Goal: Task Accomplishment & Management: Use online tool/utility

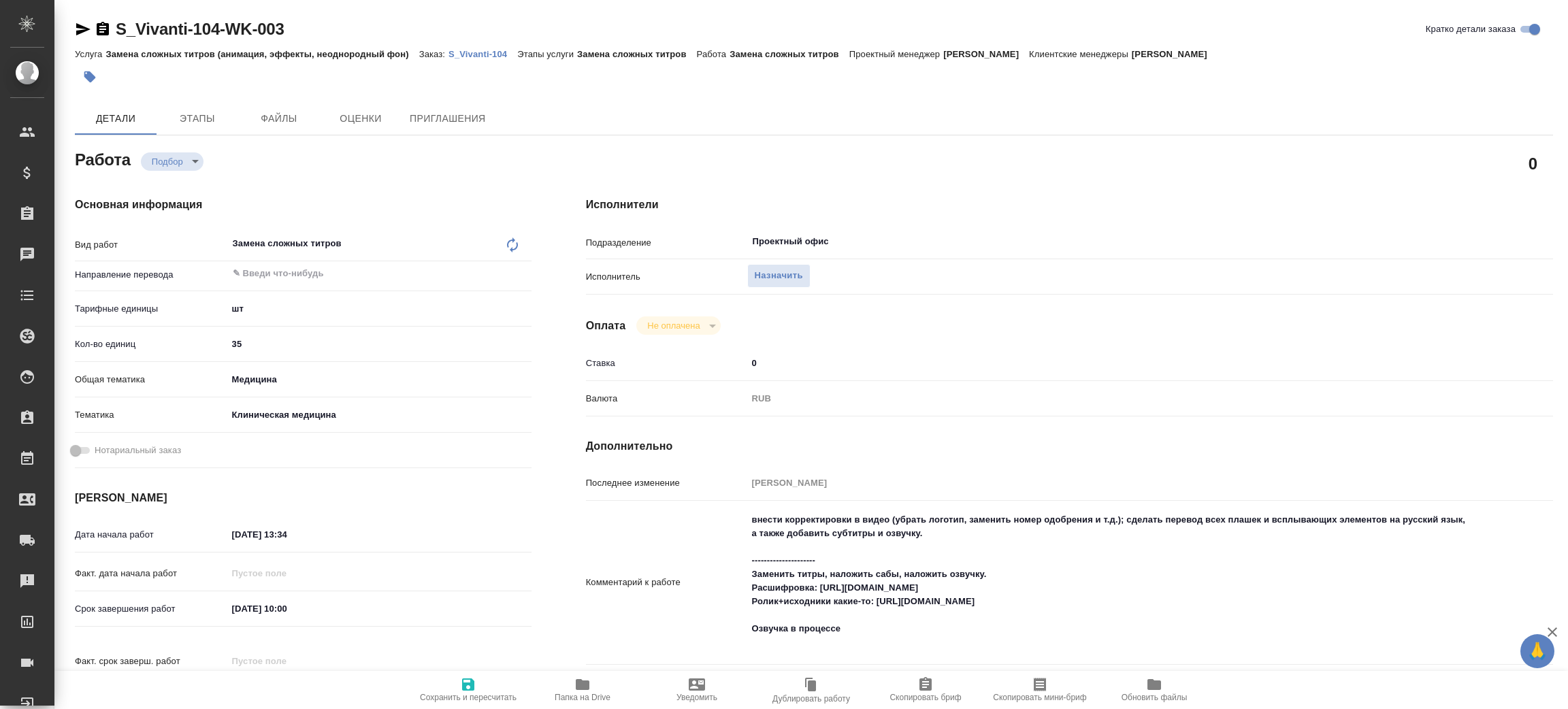
type textarea "x"
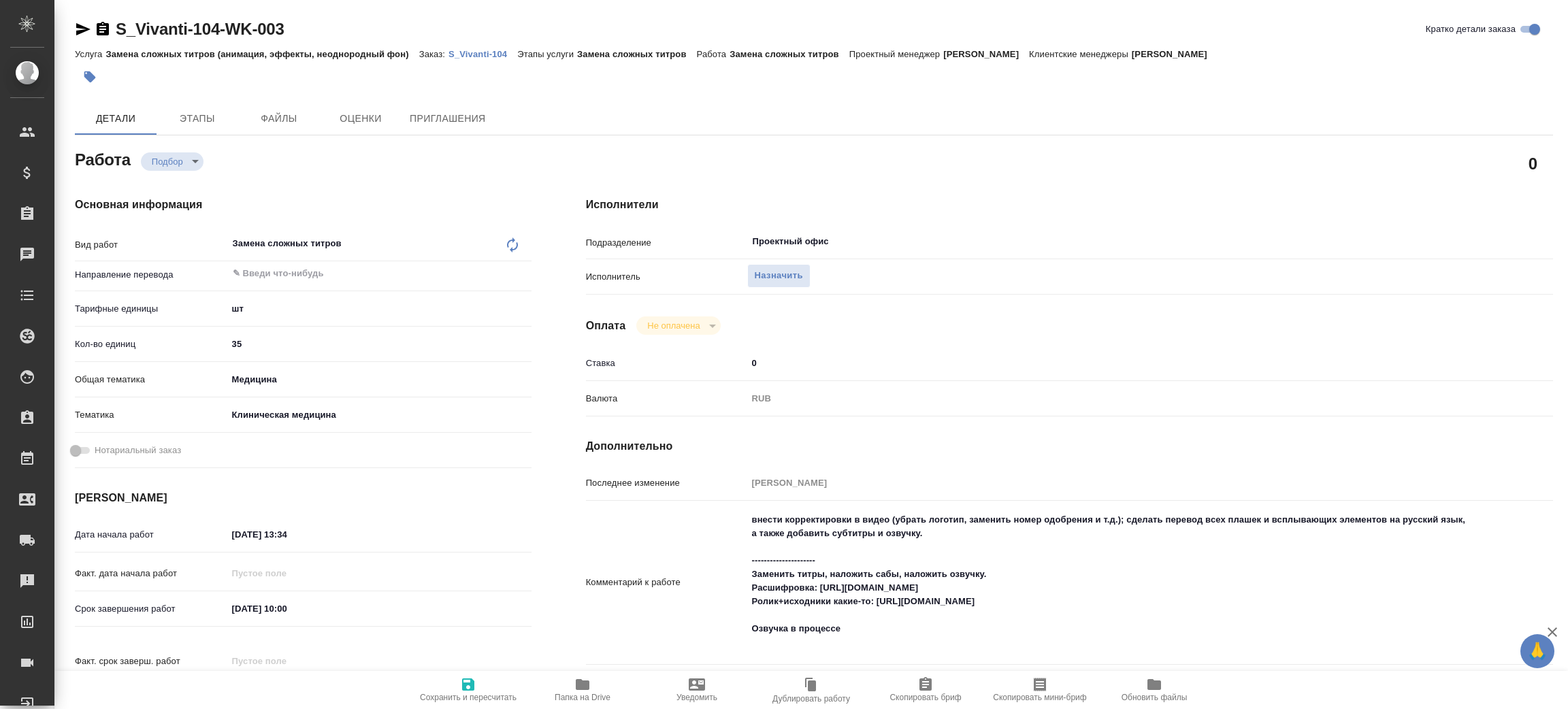
type textarea "x"
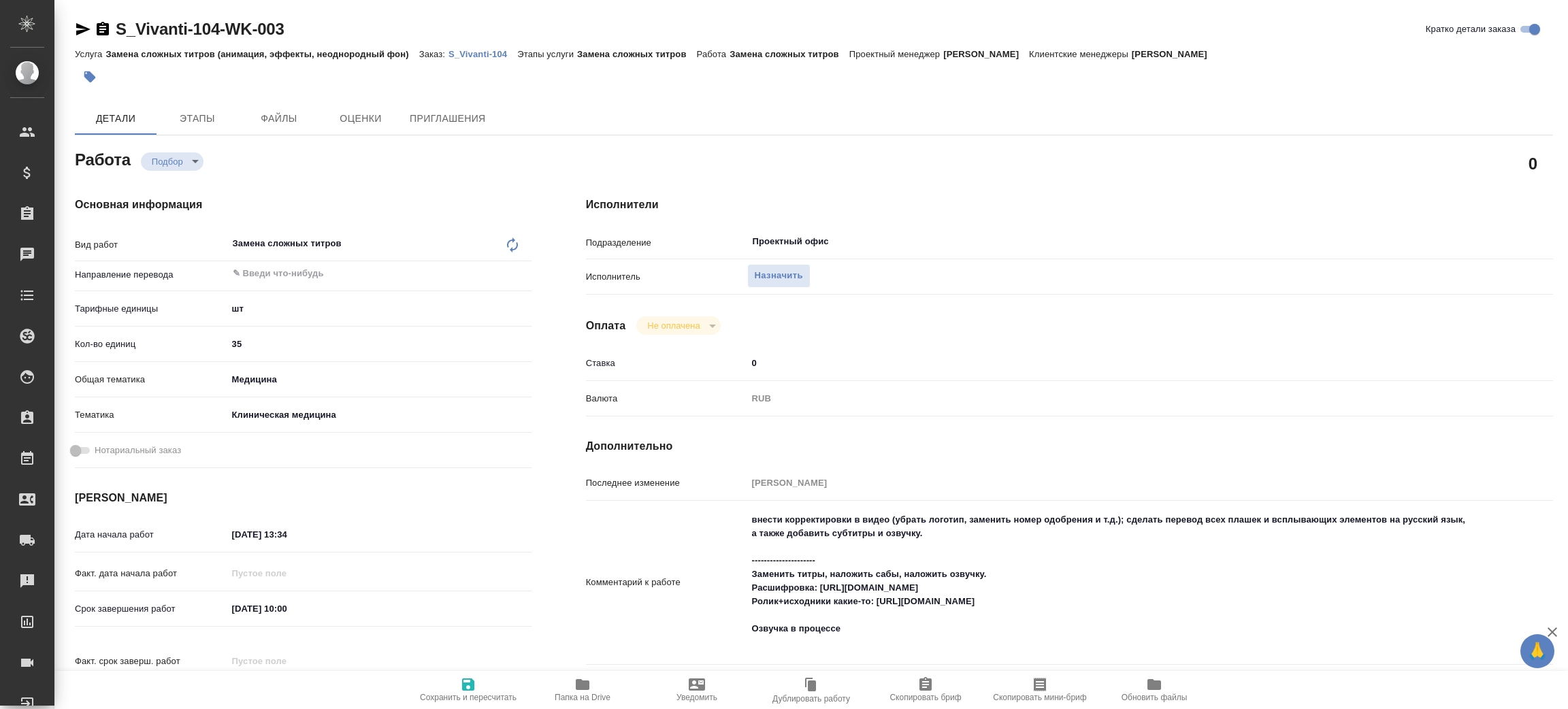
type textarea "x"
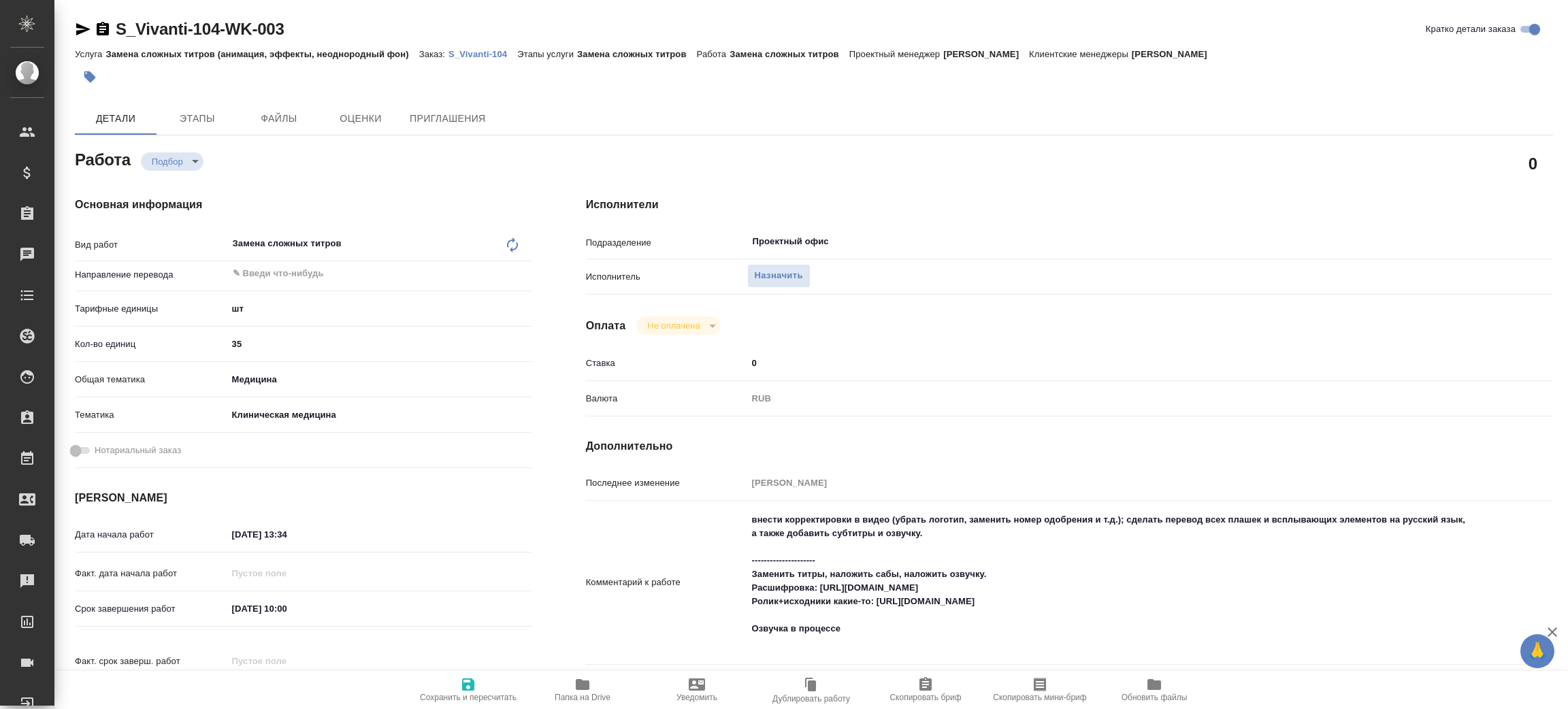
type textarea "x"
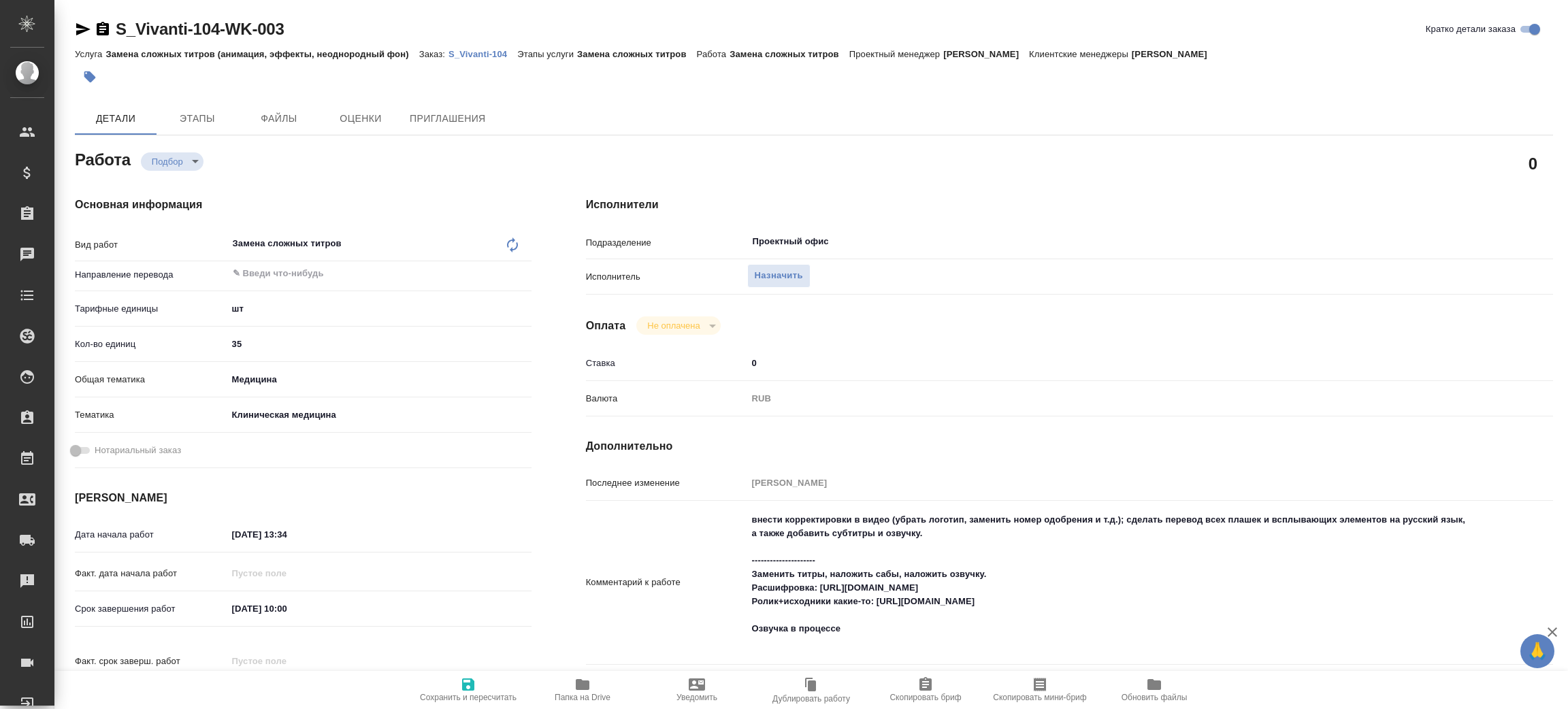
type textarea "x"
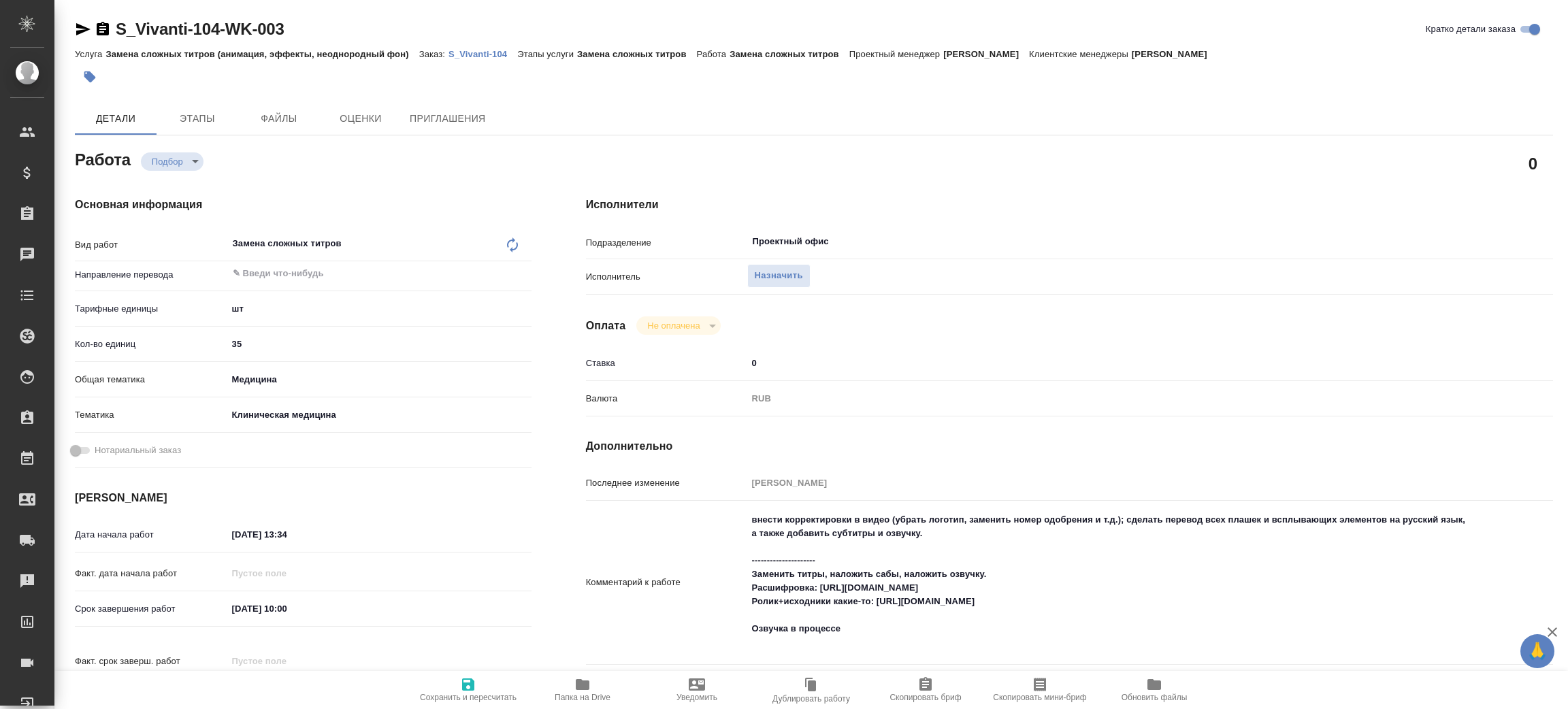
type textarea "x"
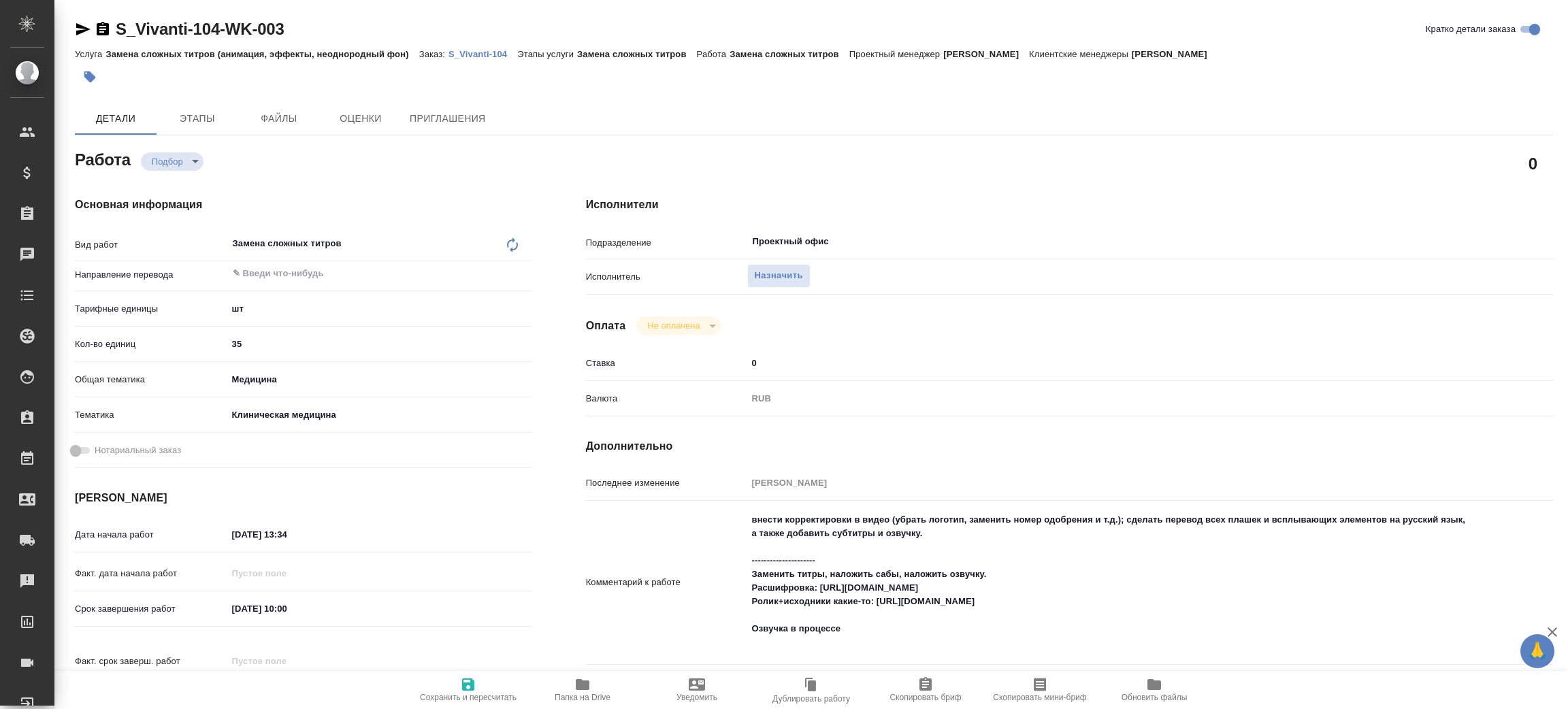
click at [577, 681] on icon "button" at bounding box center [582, 684] width 14 height 11
type textarea "x"
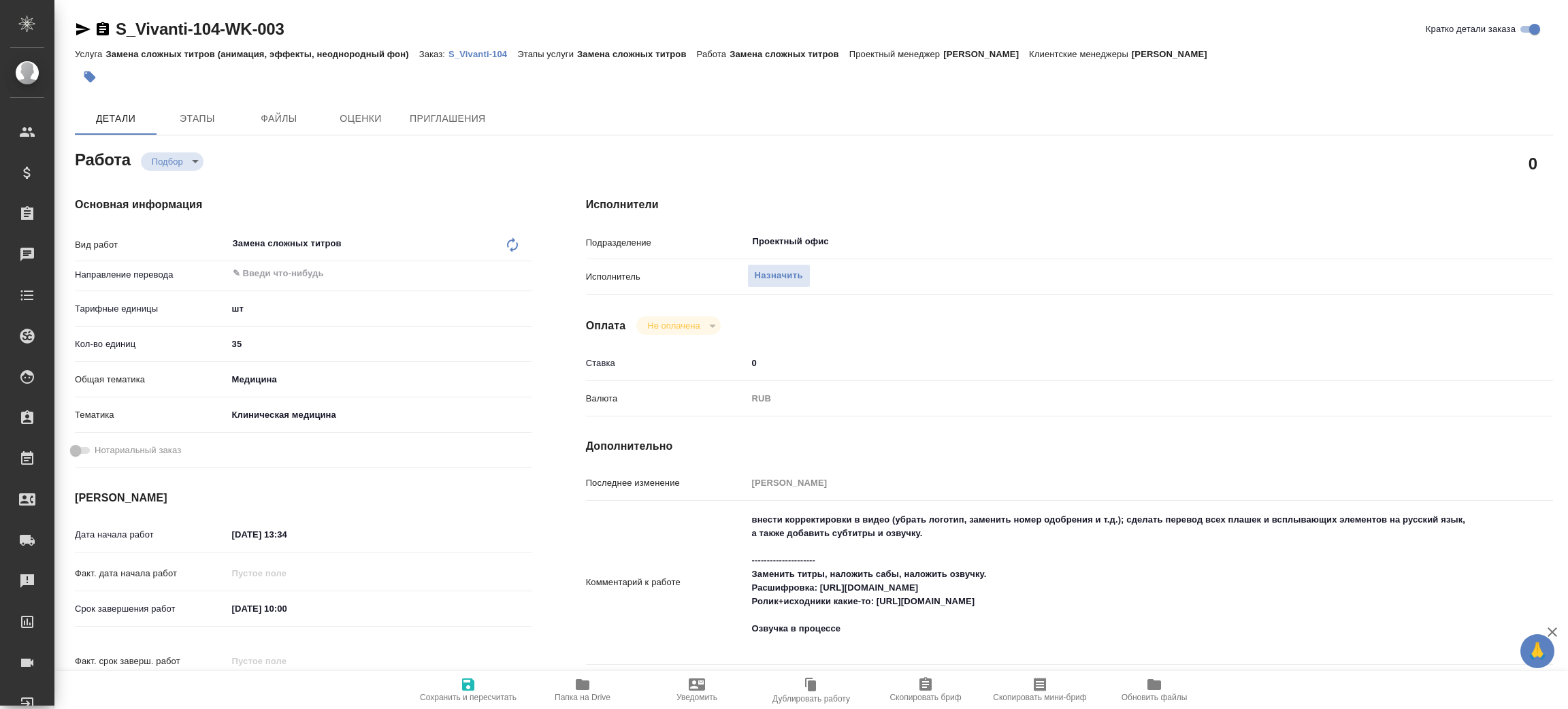
type textarea "x"
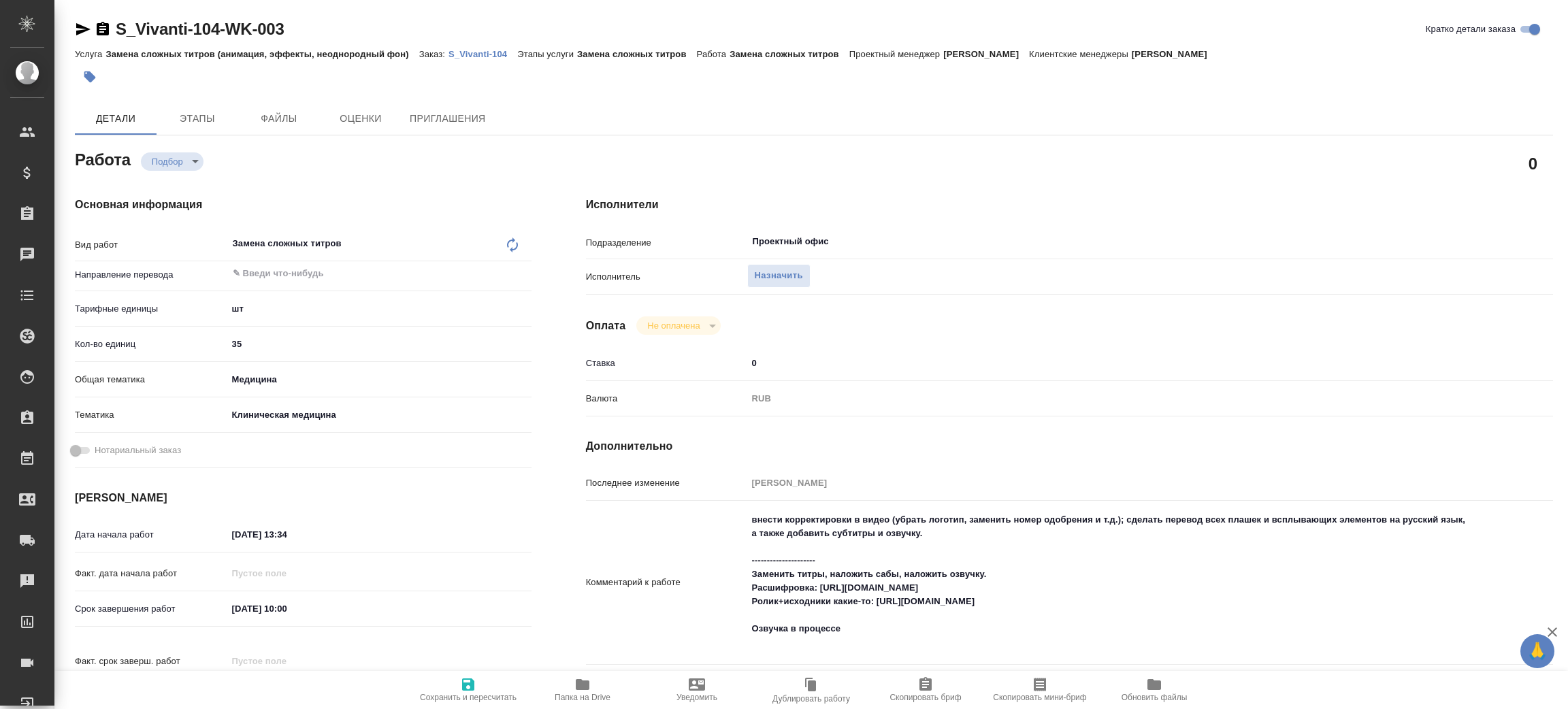
type textarea "x"
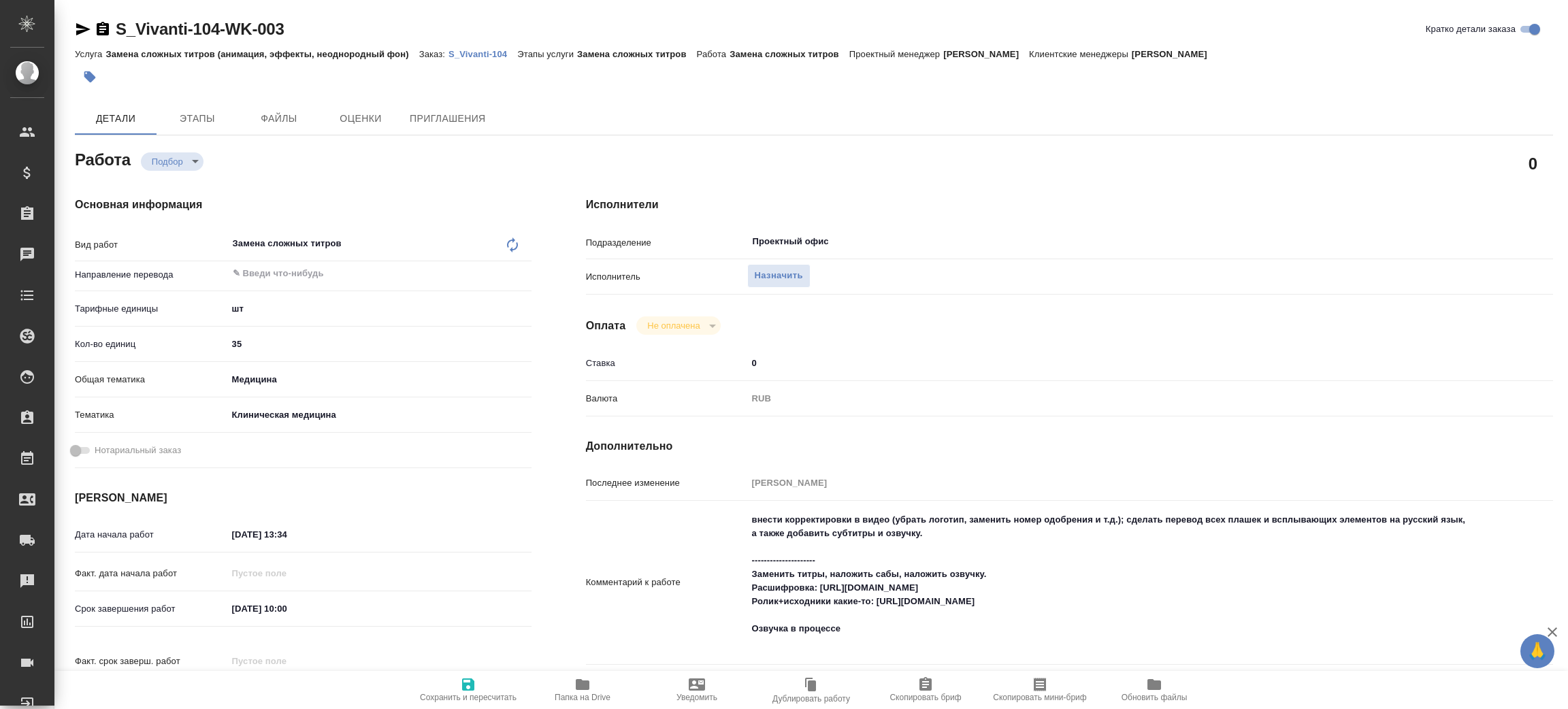
type textarea "x"
click at [799, 272] on span "Назначить" at bounding box center [778, 276] width 48 height 16
type textarea "x"
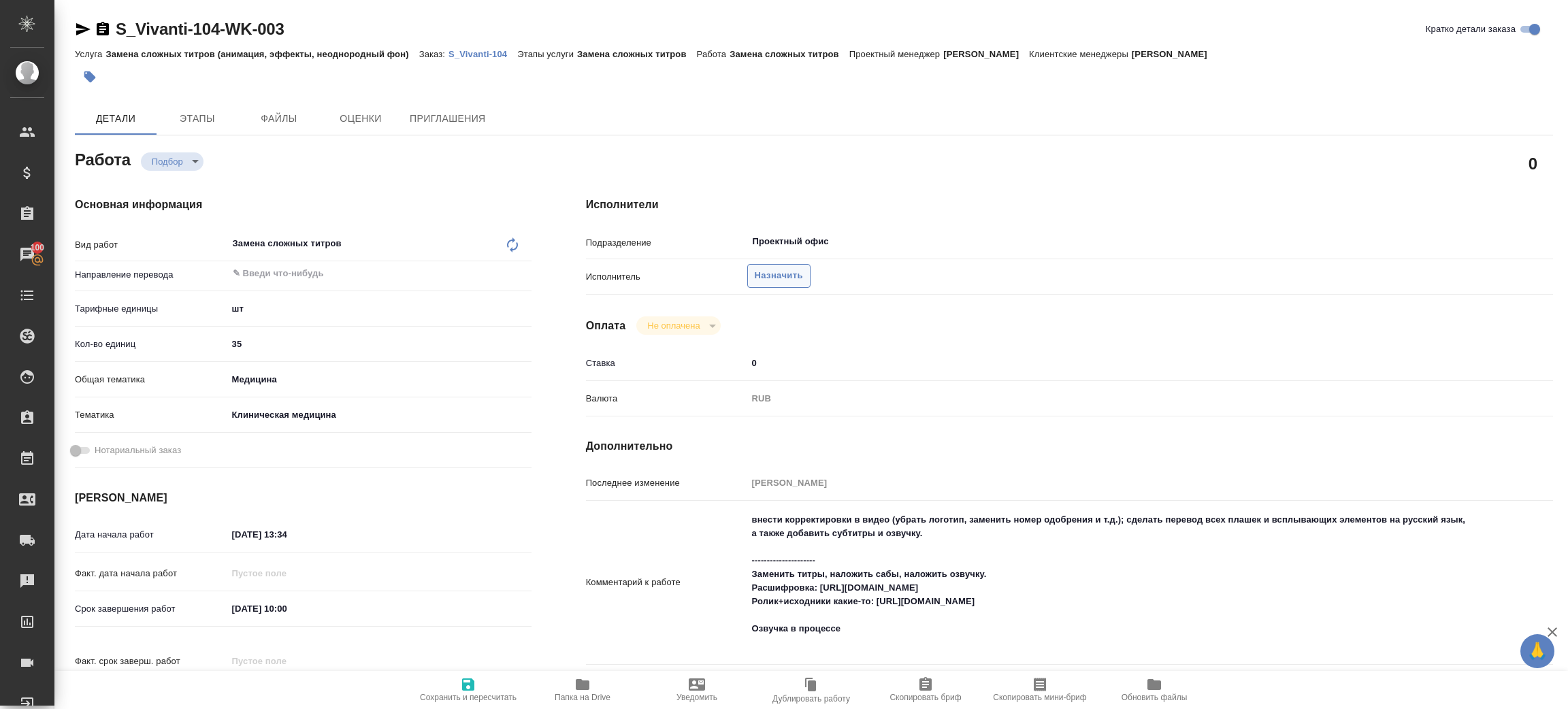
type textarea "x"
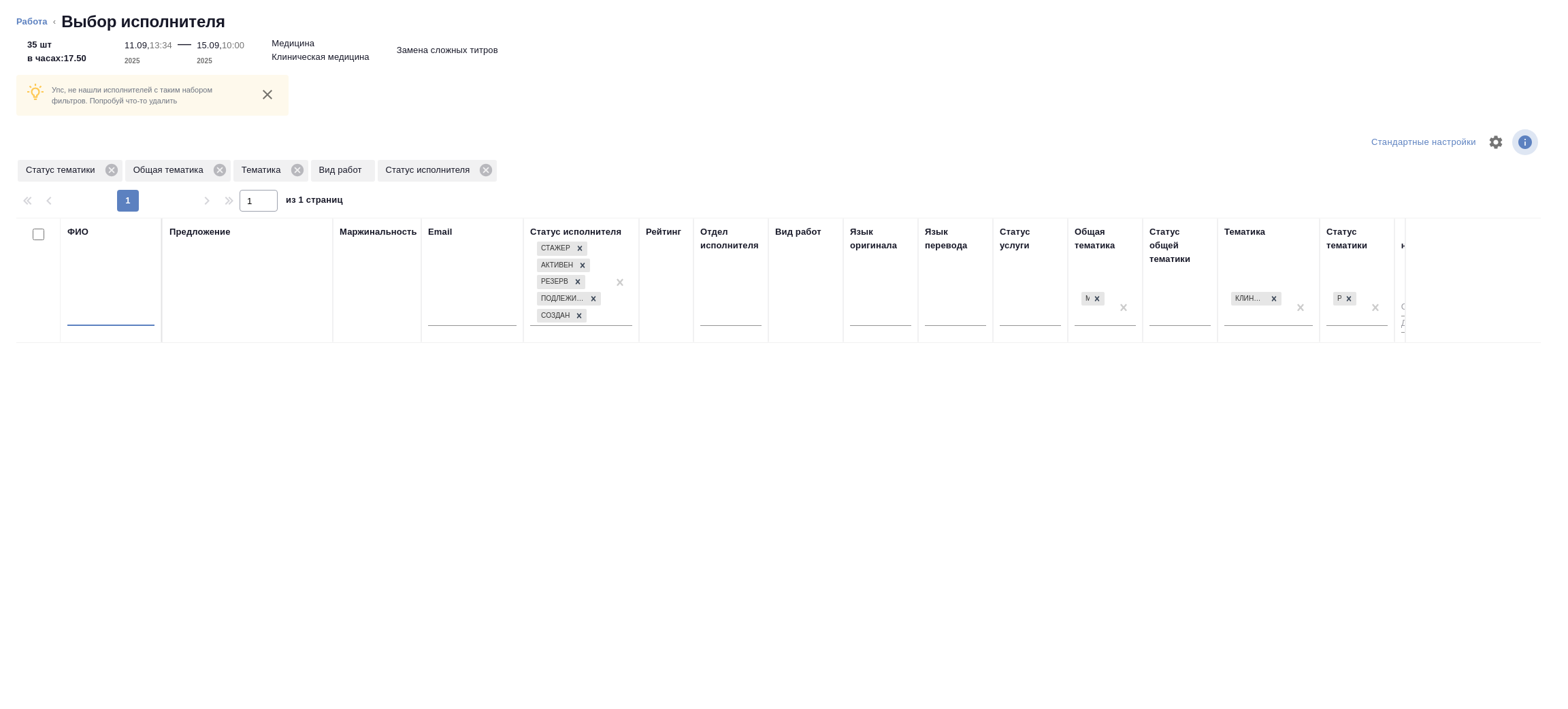
click at [112, 317] on input "text" at bounding box center [111, 316] width 87 height 17
type input "зенков"
click at [107, 170] on icon at bounding box center [111, 170] width 12 height 12
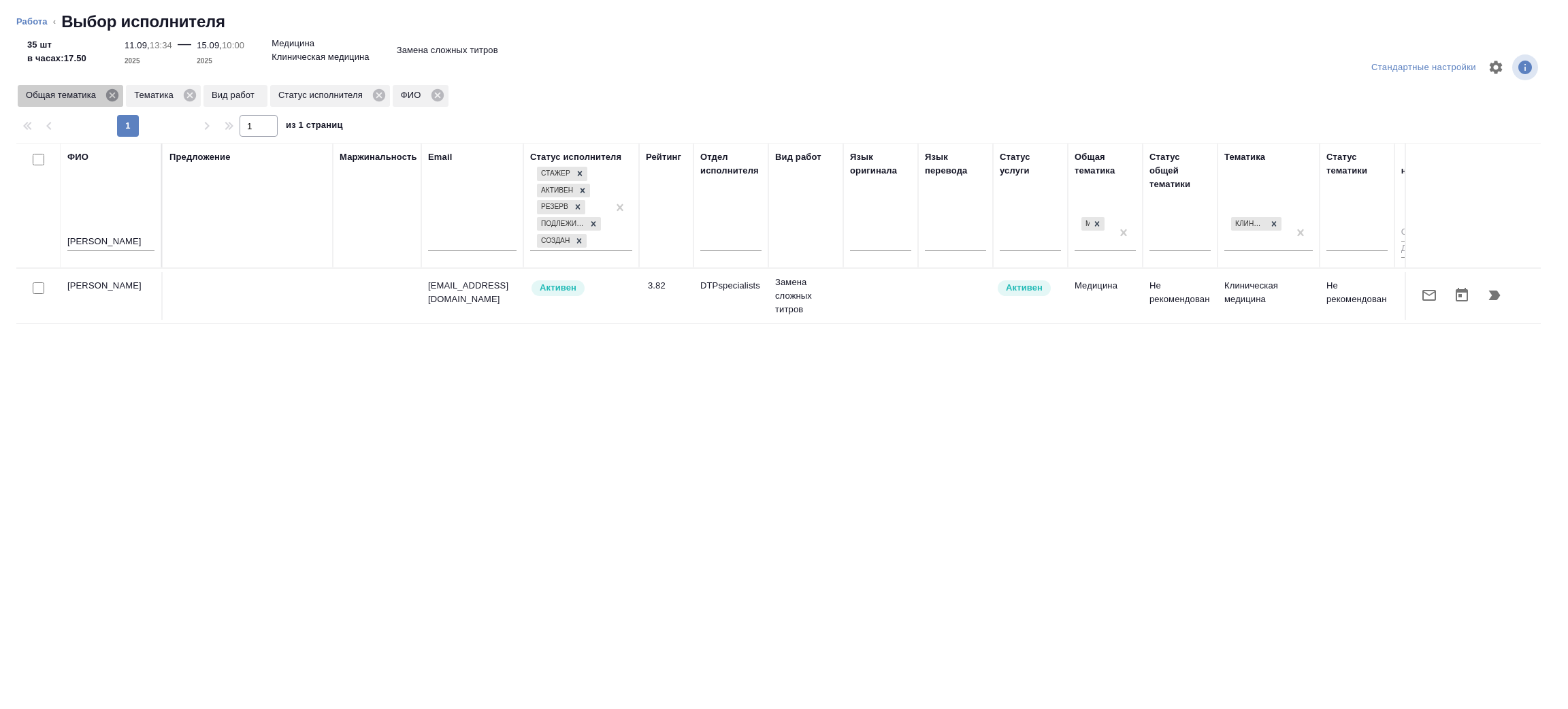
click at [112, 95] on icon at bounding box center [112, 95] width 15 height 15
click at [75, 96] on icon at bounding box center [81, 95] width 12 height 12
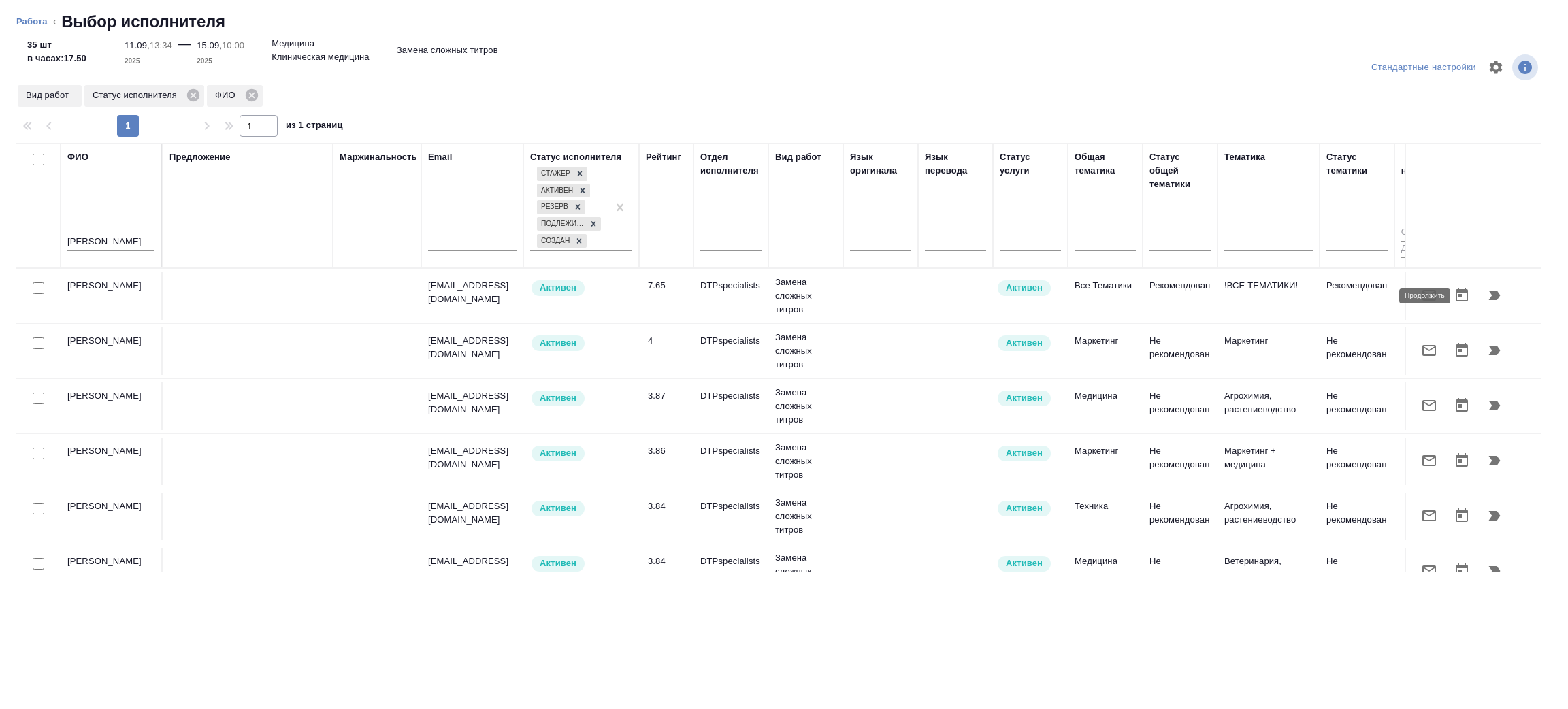
click at [1486, 292] on icon "button" at bounding box center [1494, 295] width 16 height 16
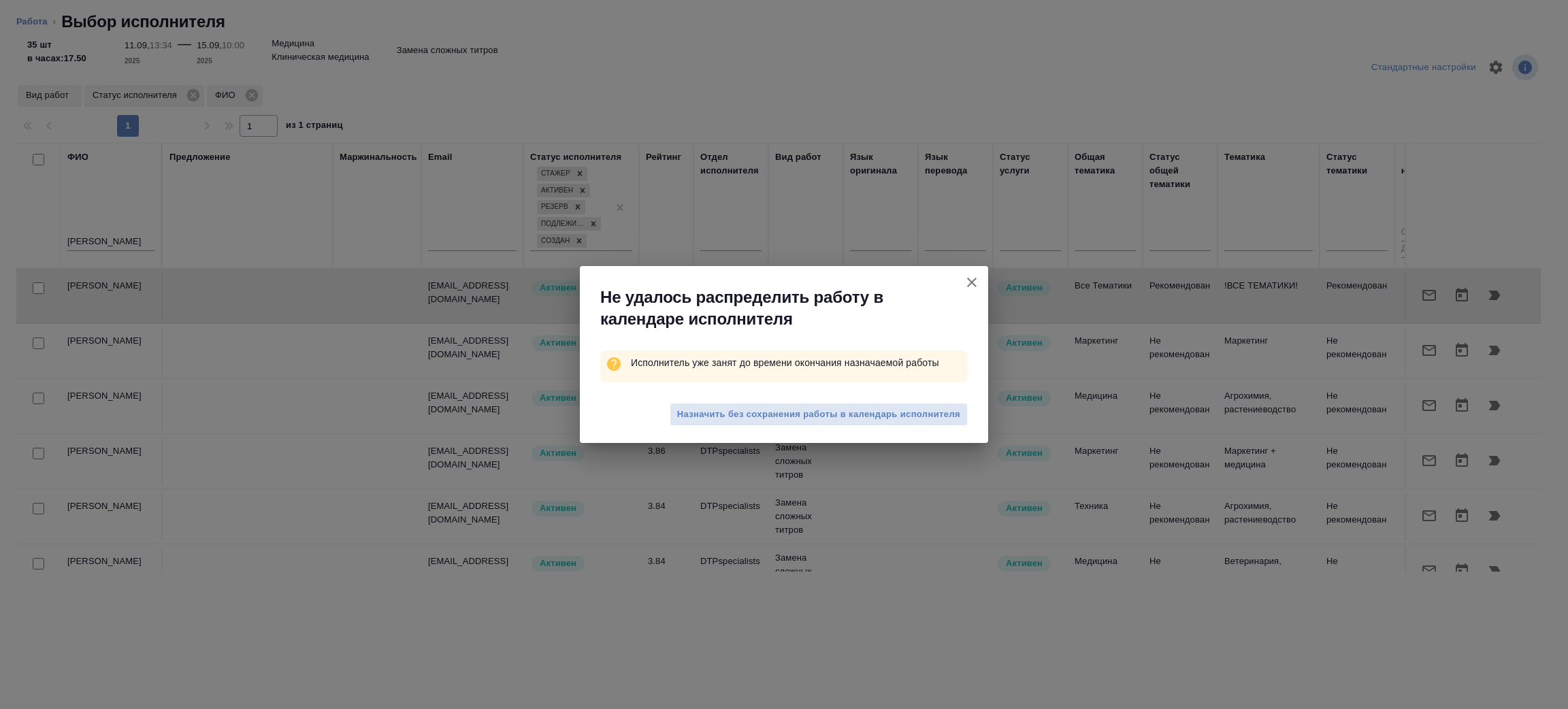
type textarea "x"
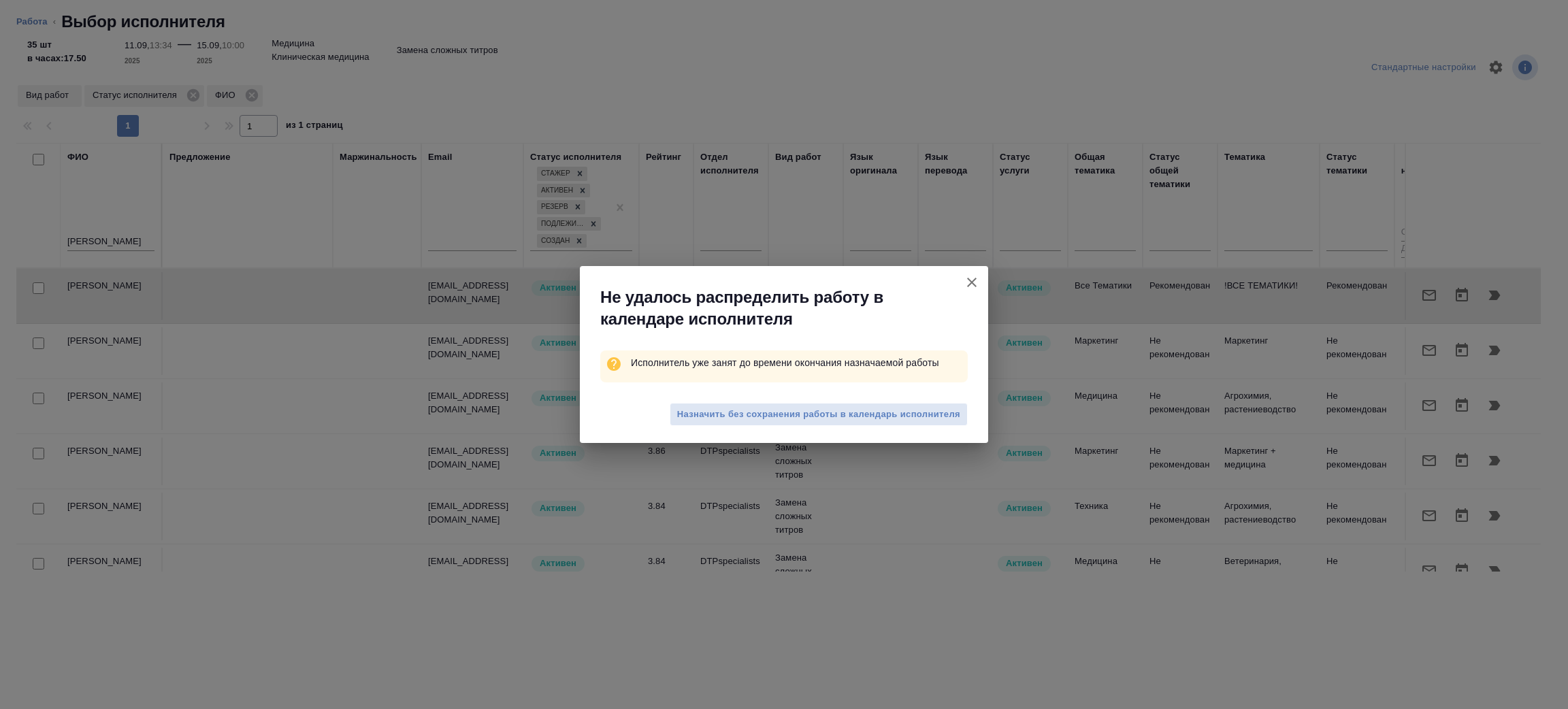
click at [907, 407] on span "Назначить без сохранения работы в календарь исполнителя" at bounding box center [818, 415] width 283 height 16
type textarea "x"
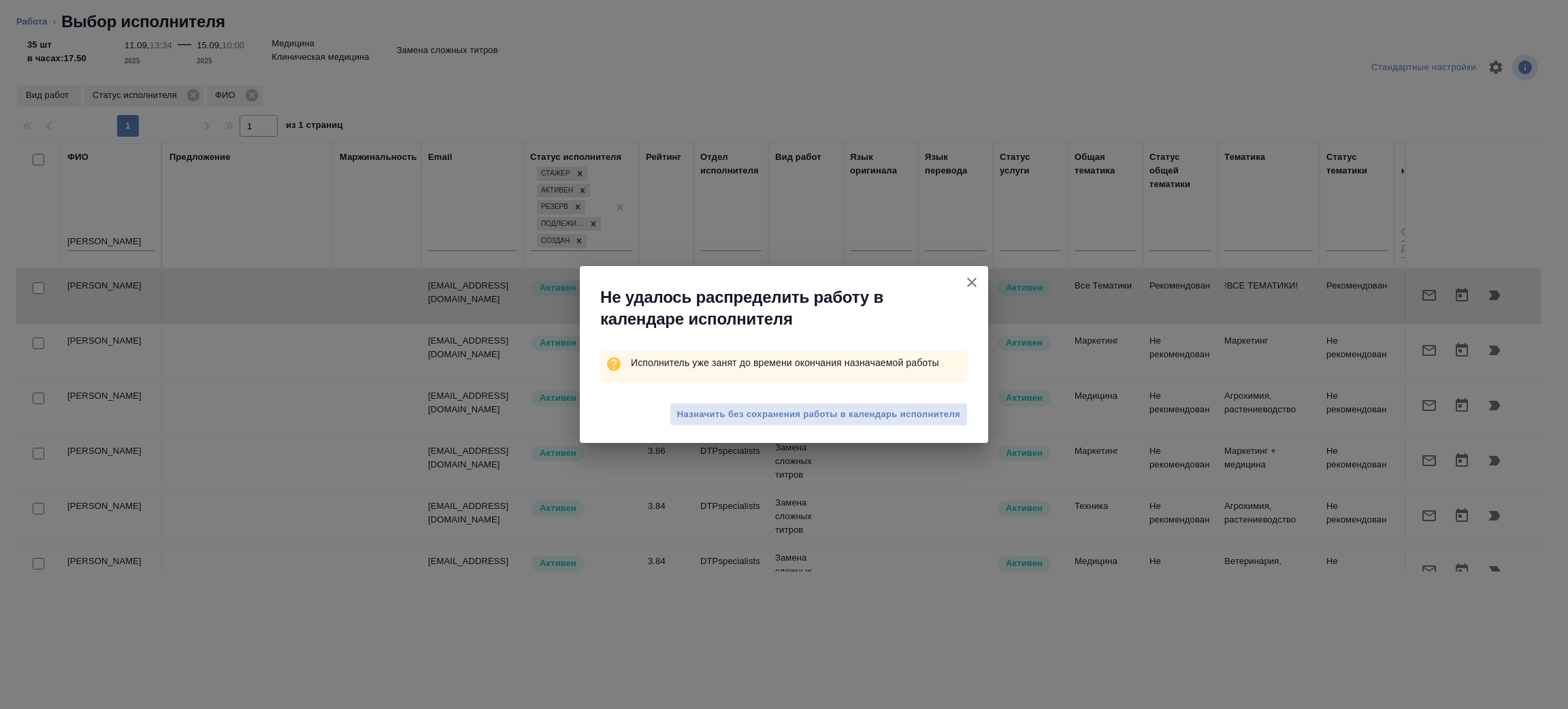
type textarea "x"
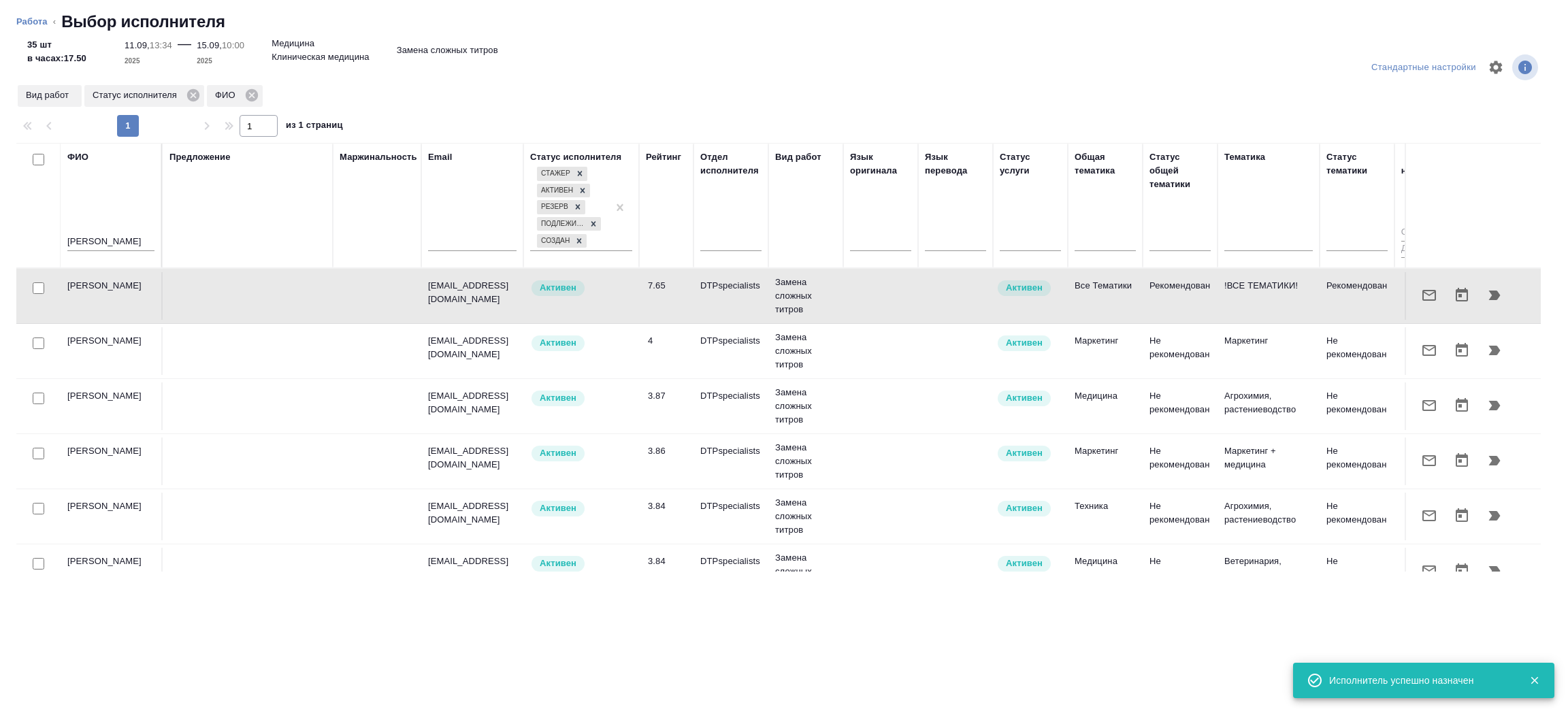
type textarea "x"
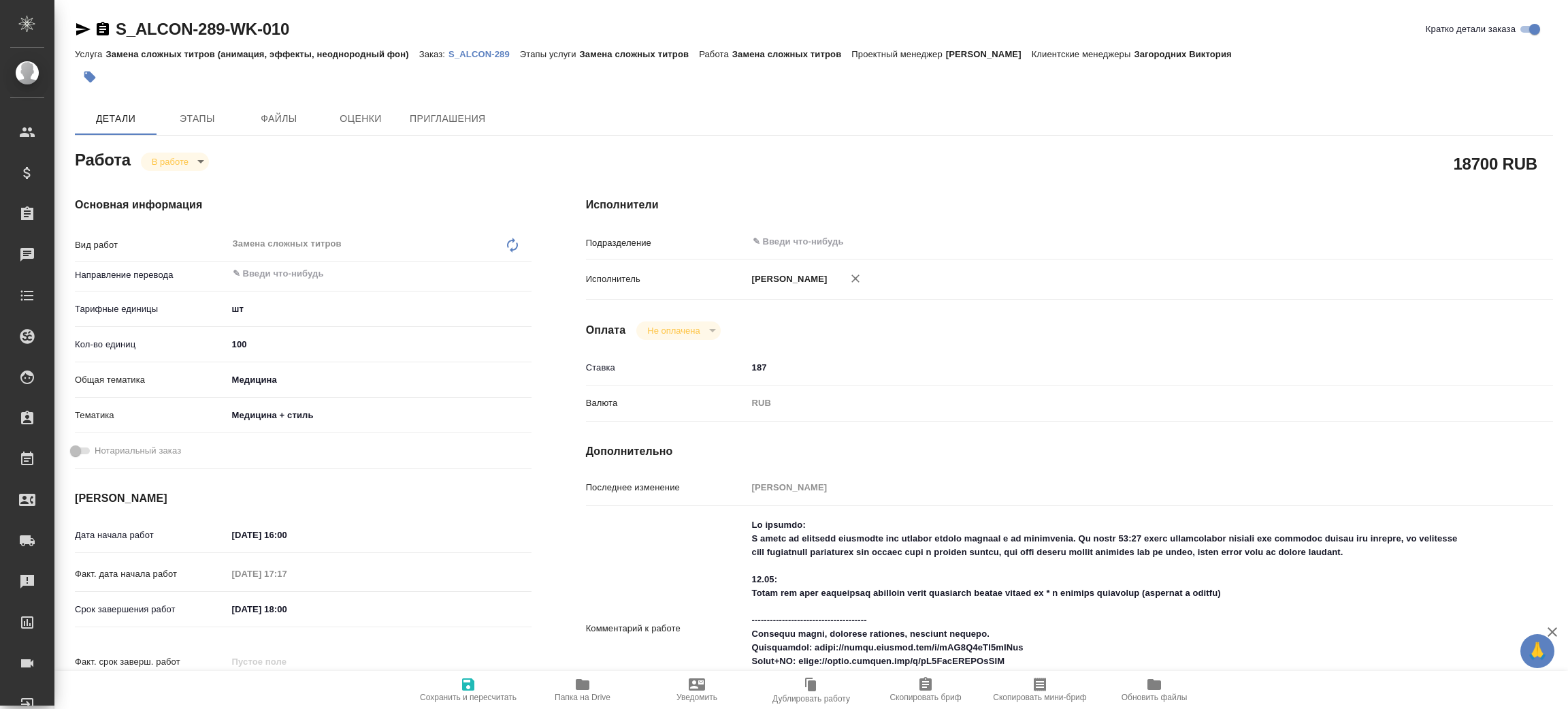
type textarea "x"
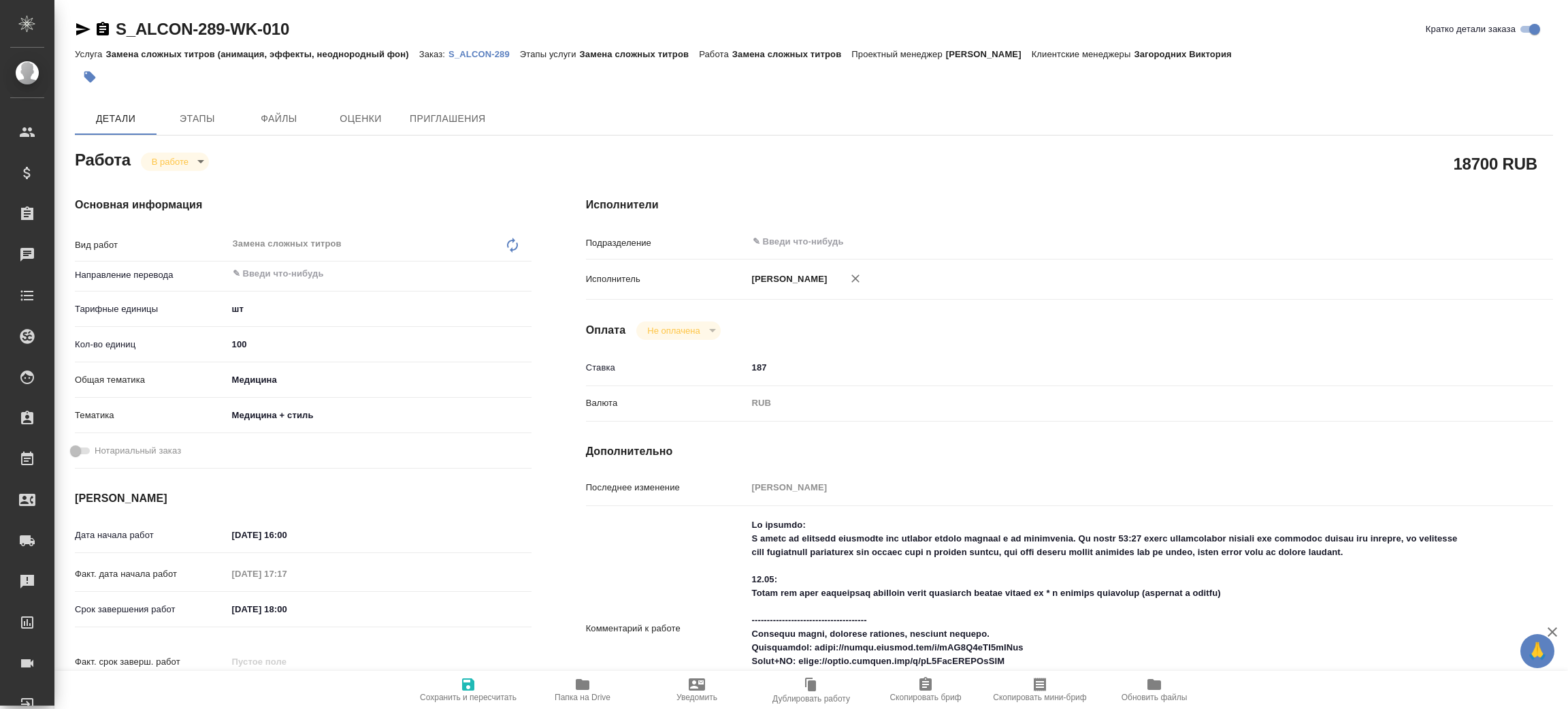
type textarea "x"
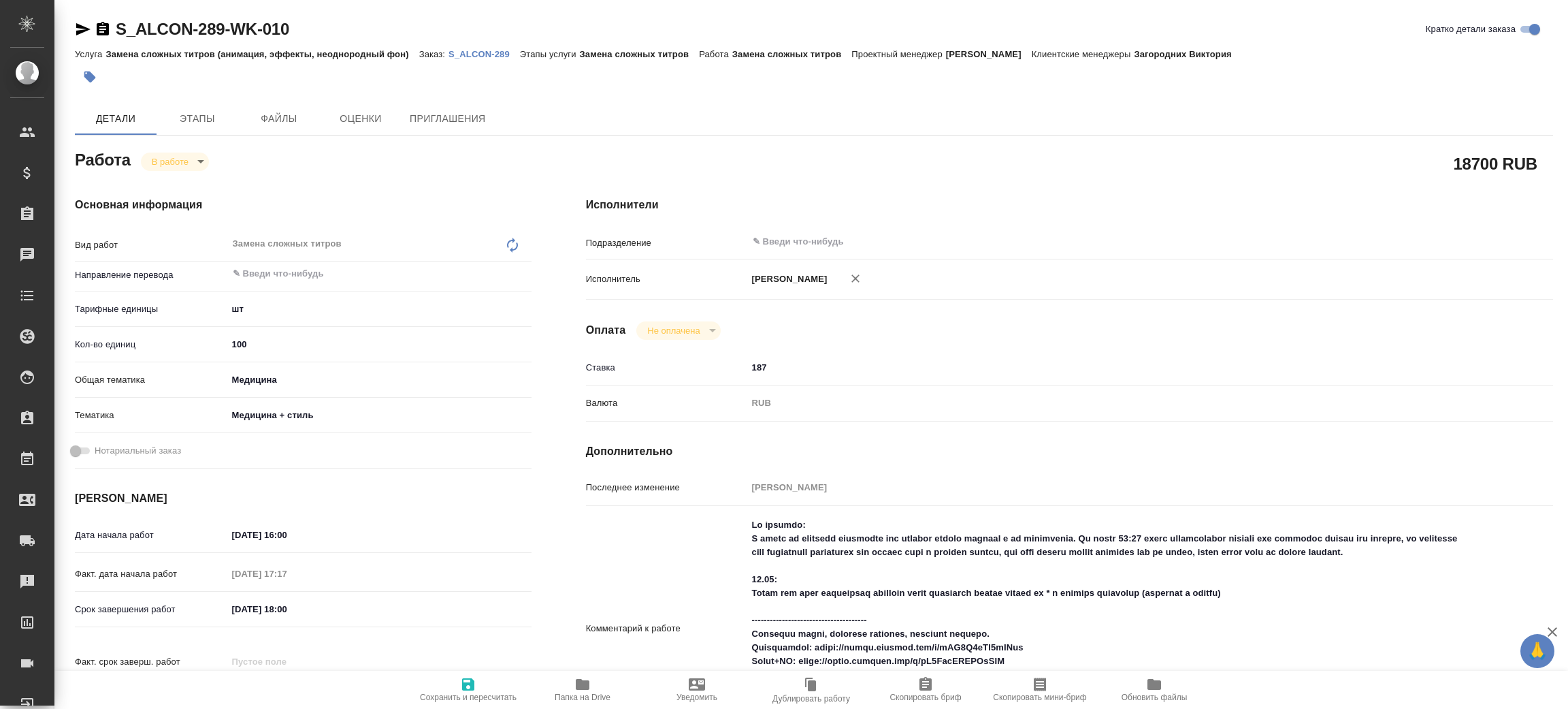
type textarea "x"
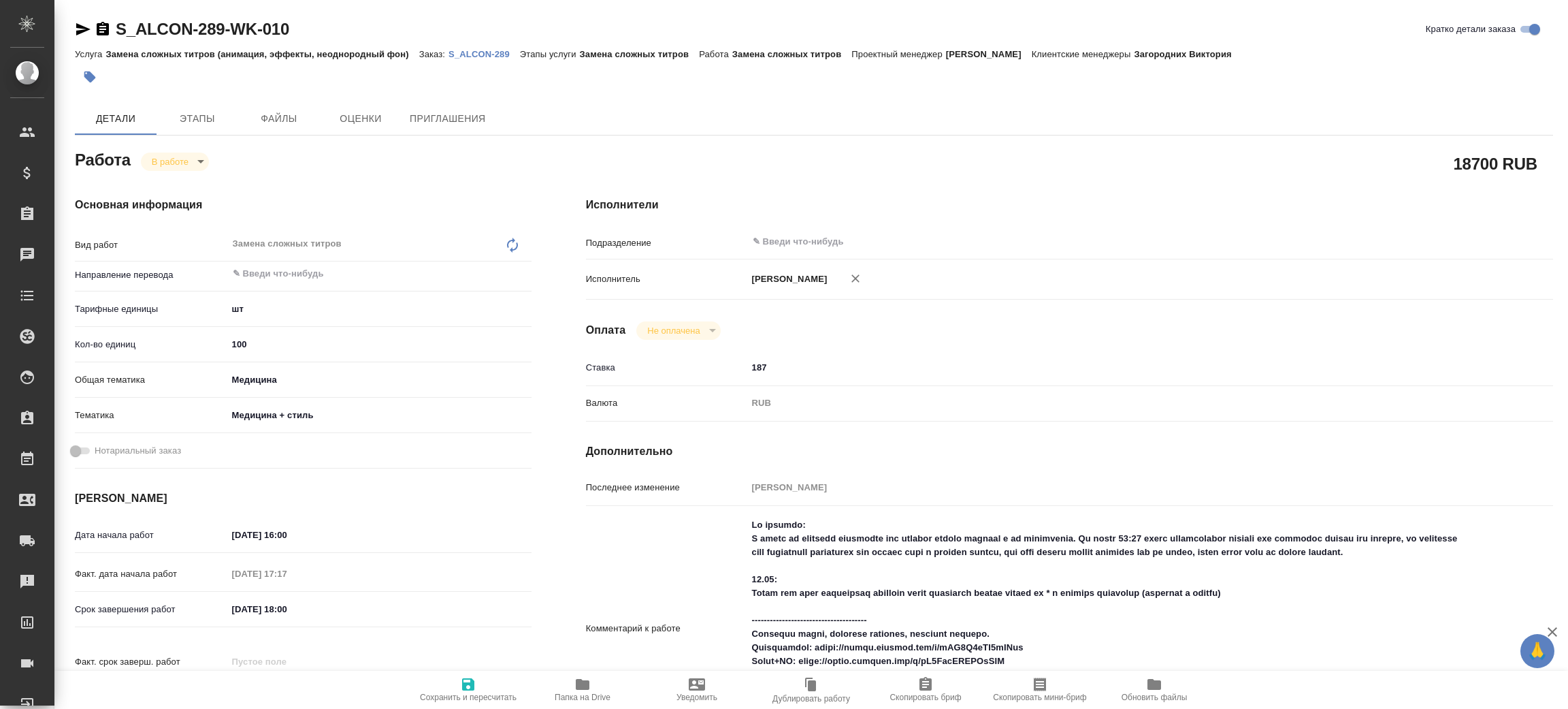
type textarea "x"
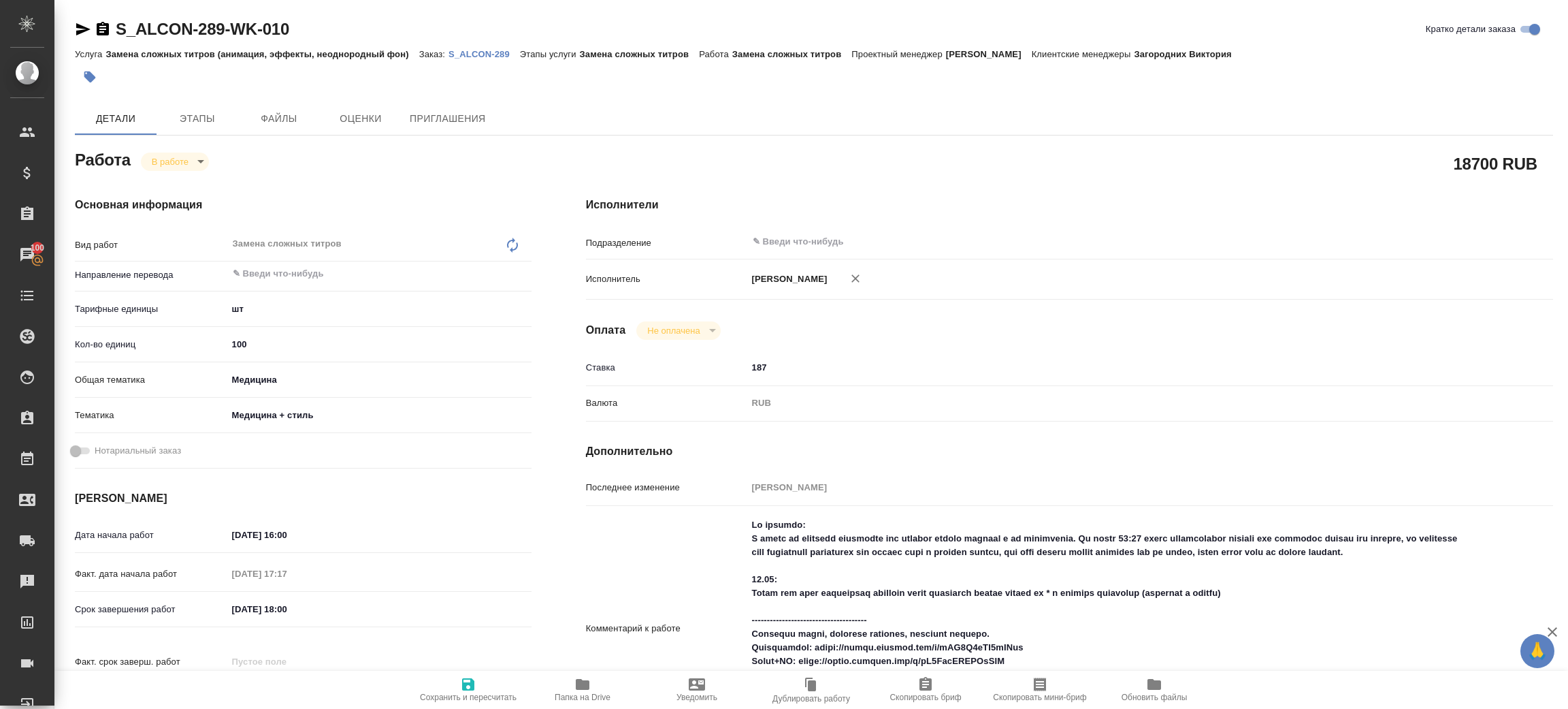
type textarea "x"
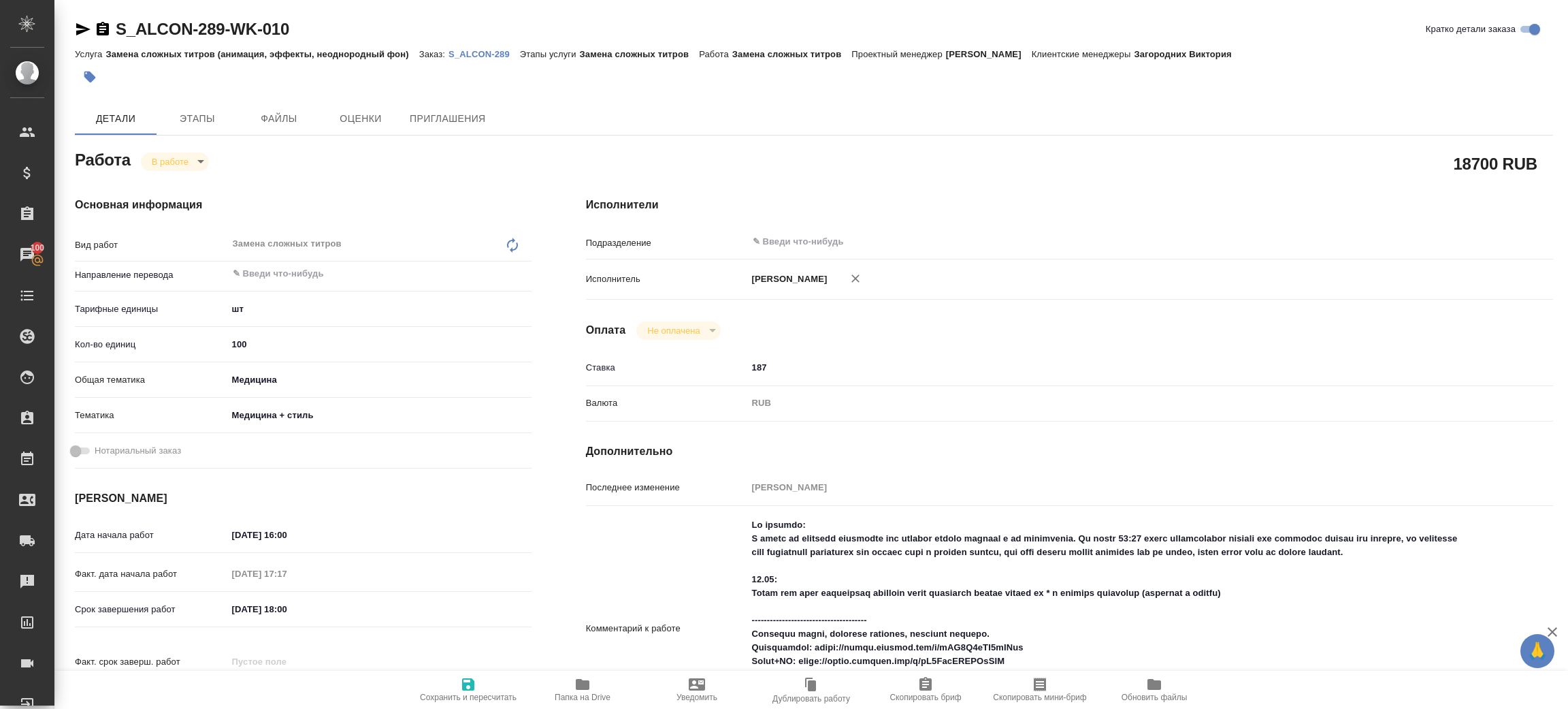
type textarea "x"
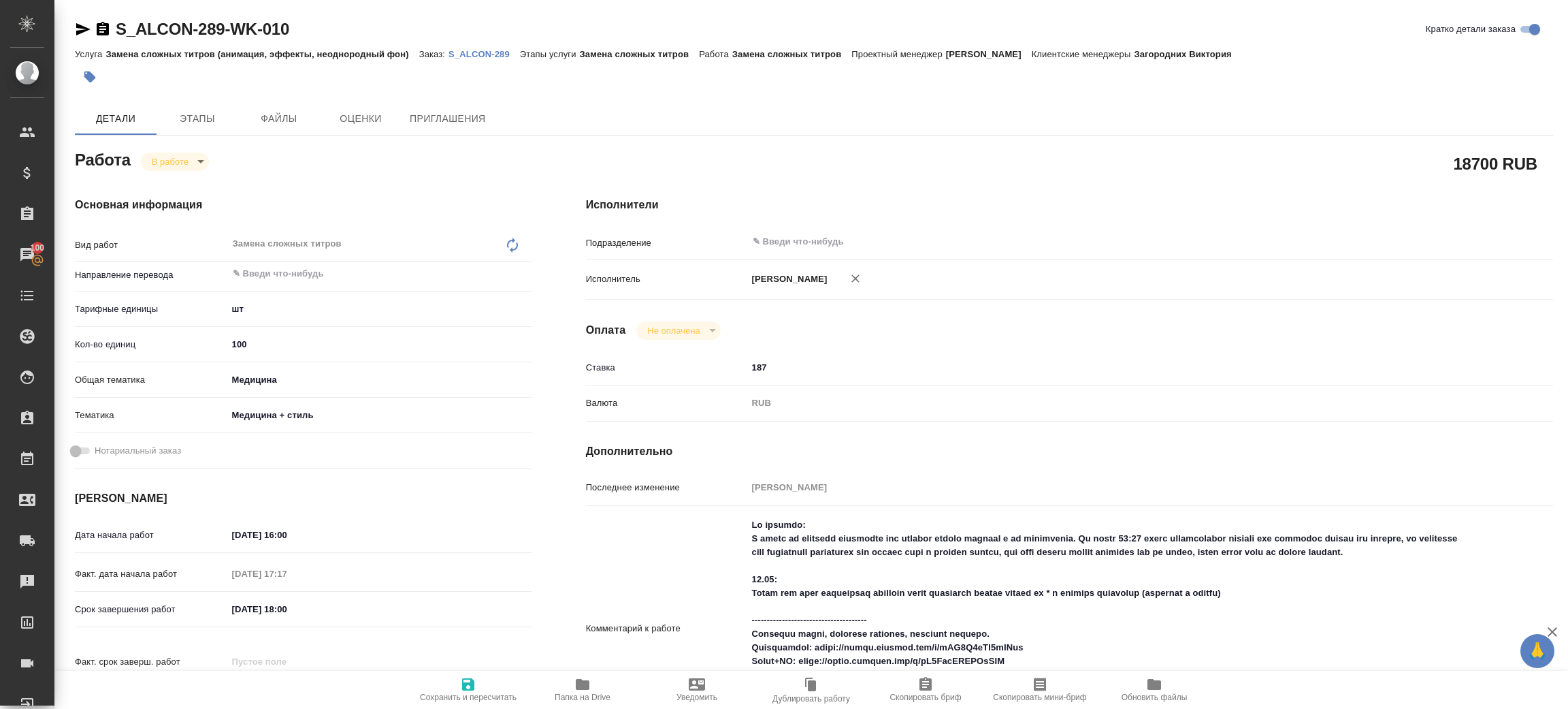
type textarea "x"
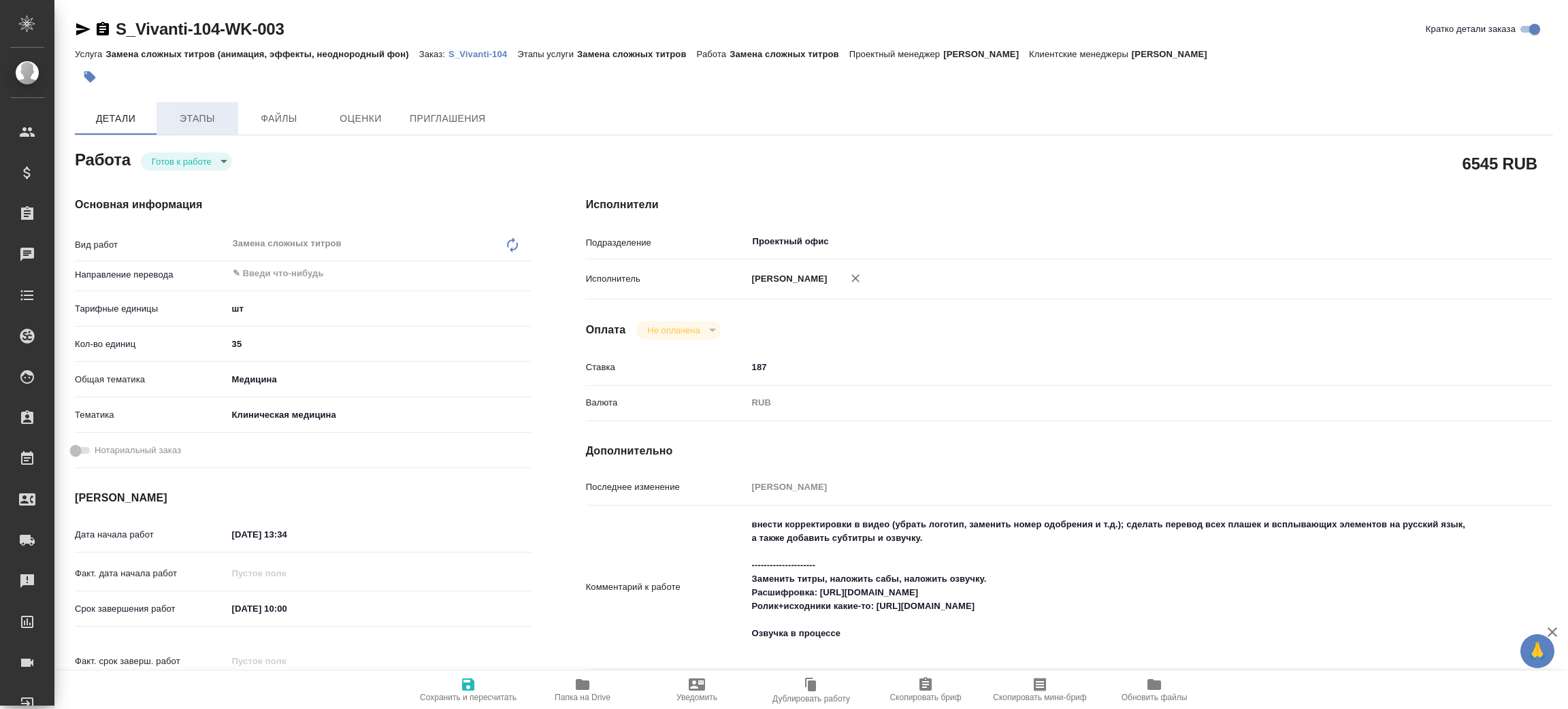
type textarea "x"
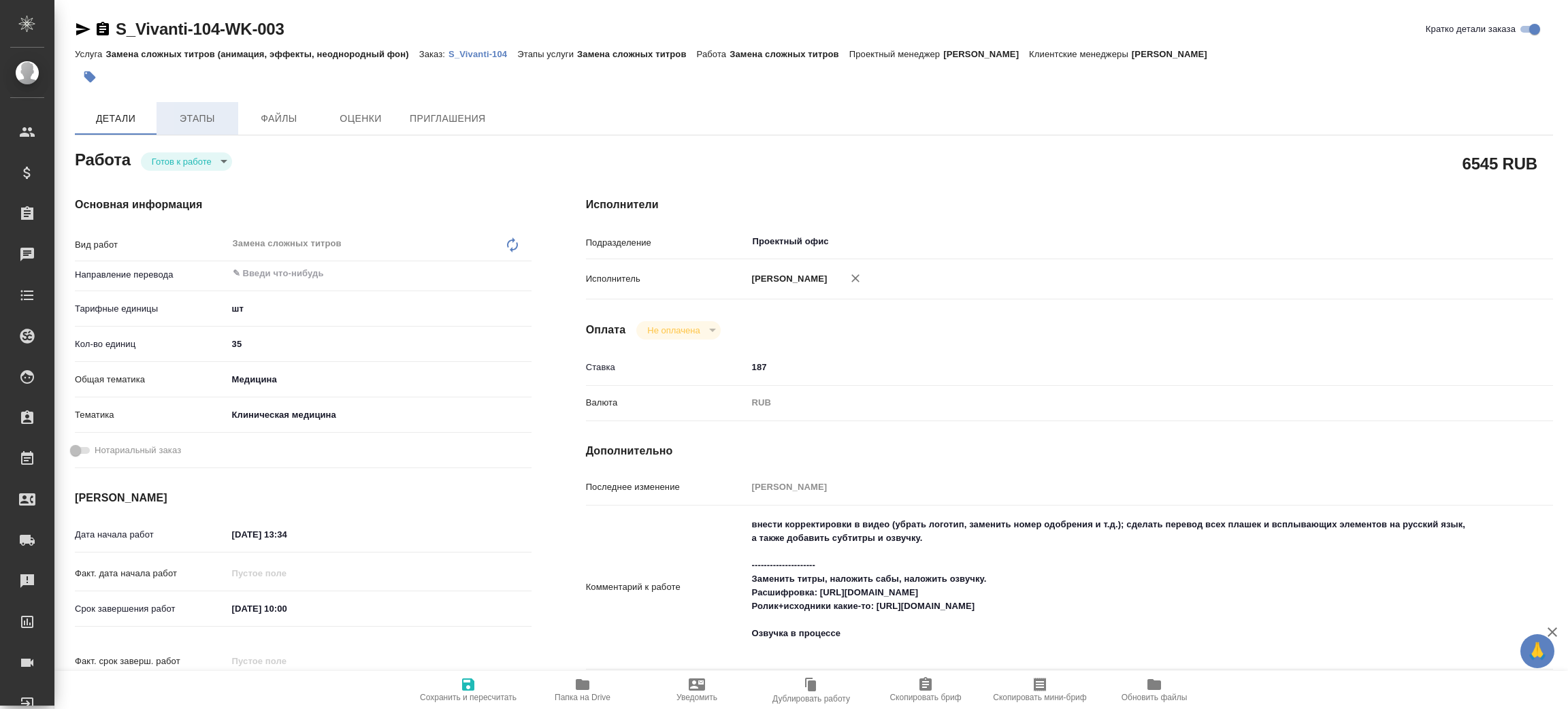
type textarea "x"
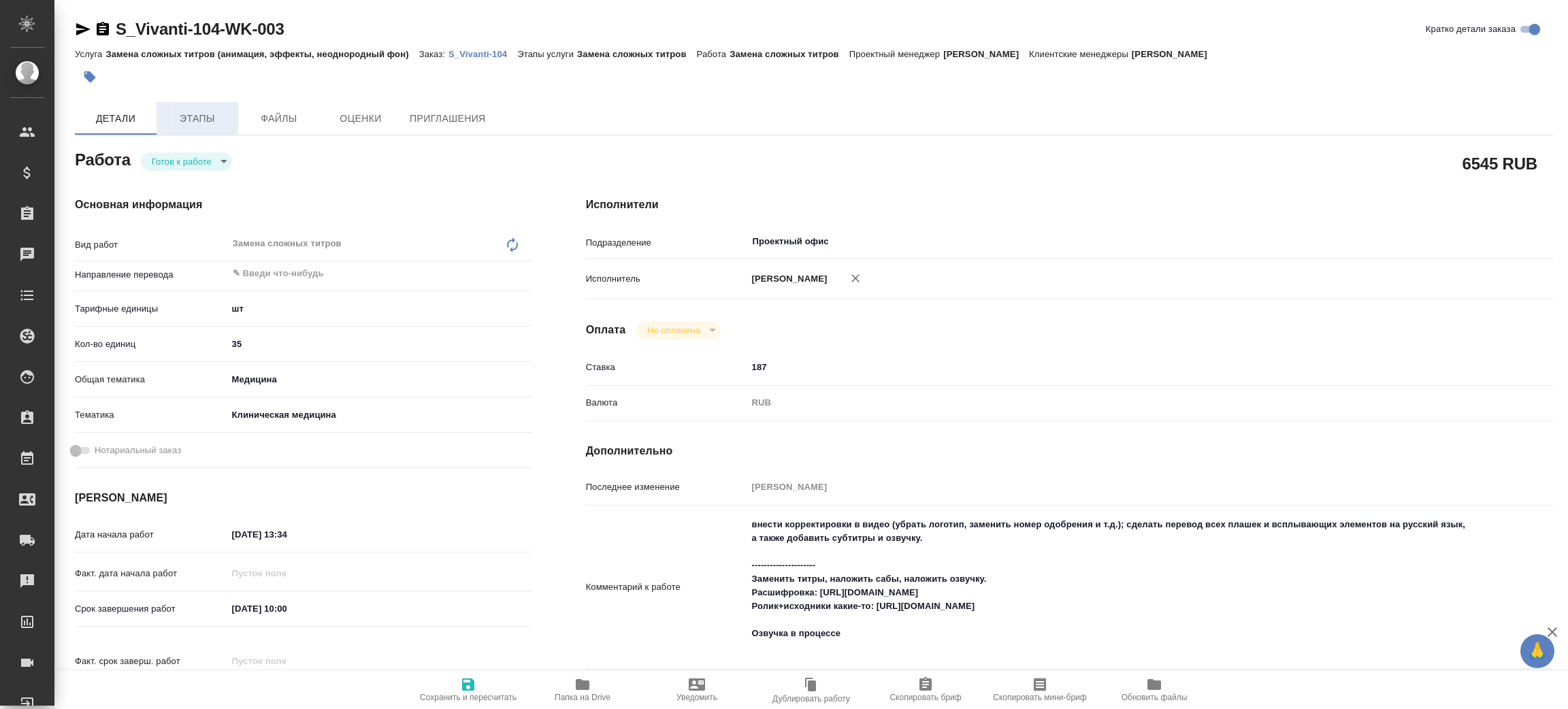
type textarea "x"
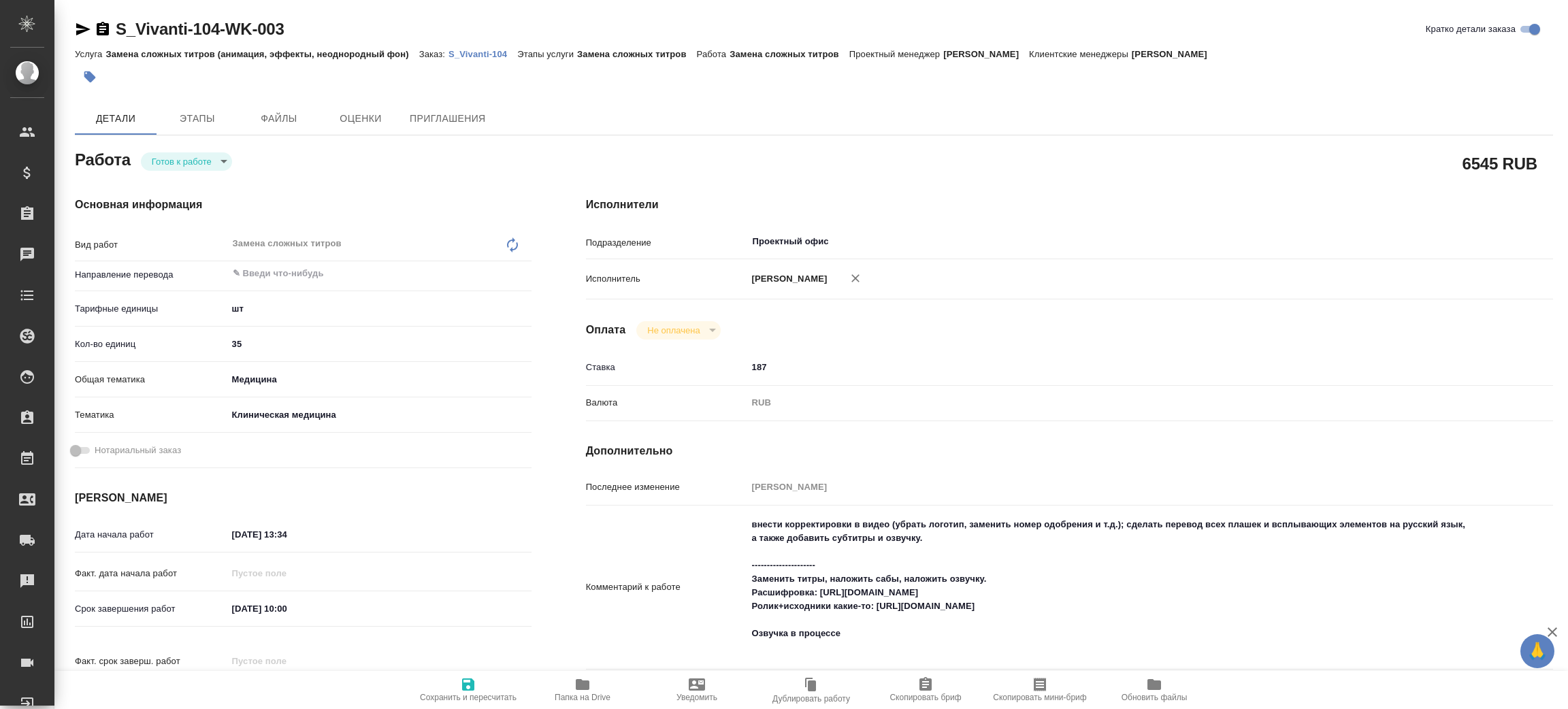
type textarea "x"
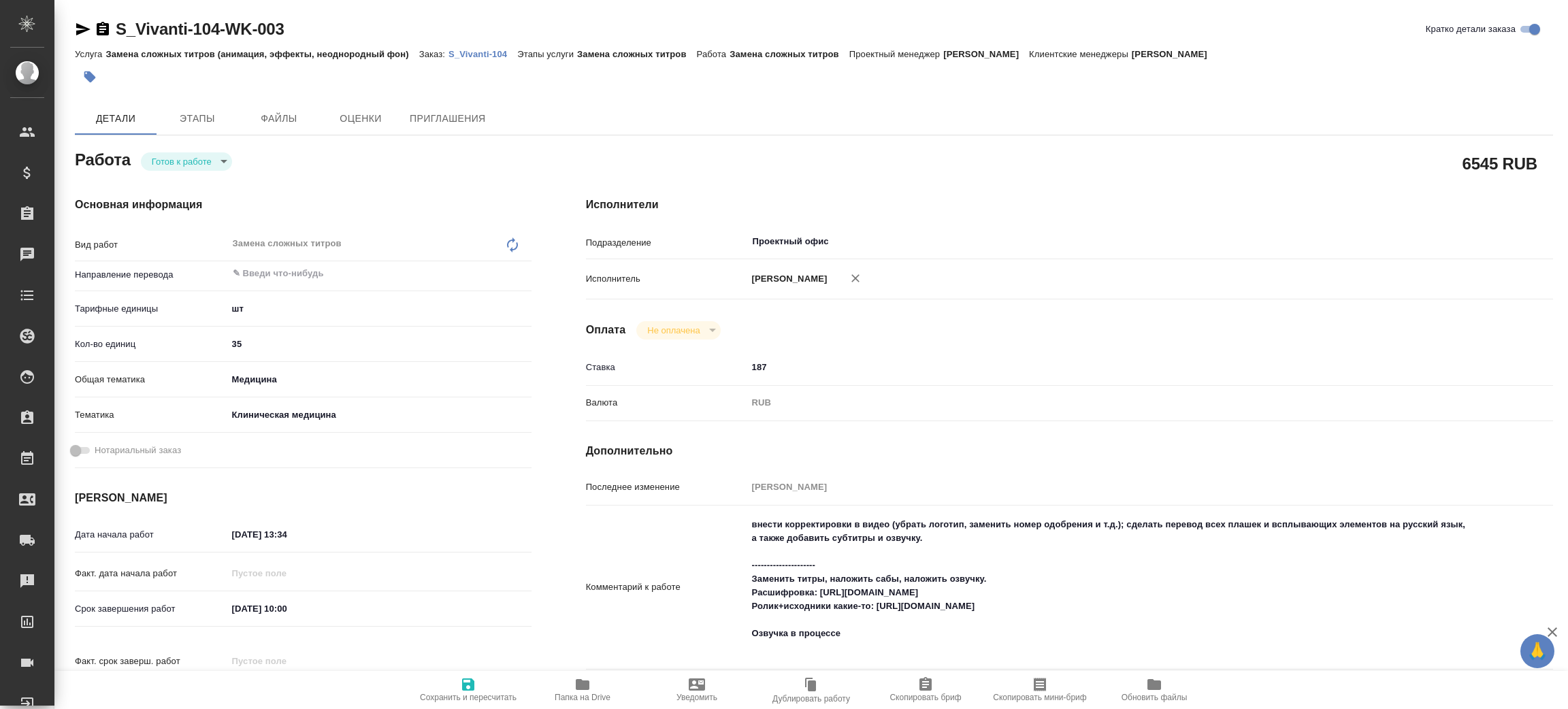
type textarea "x"
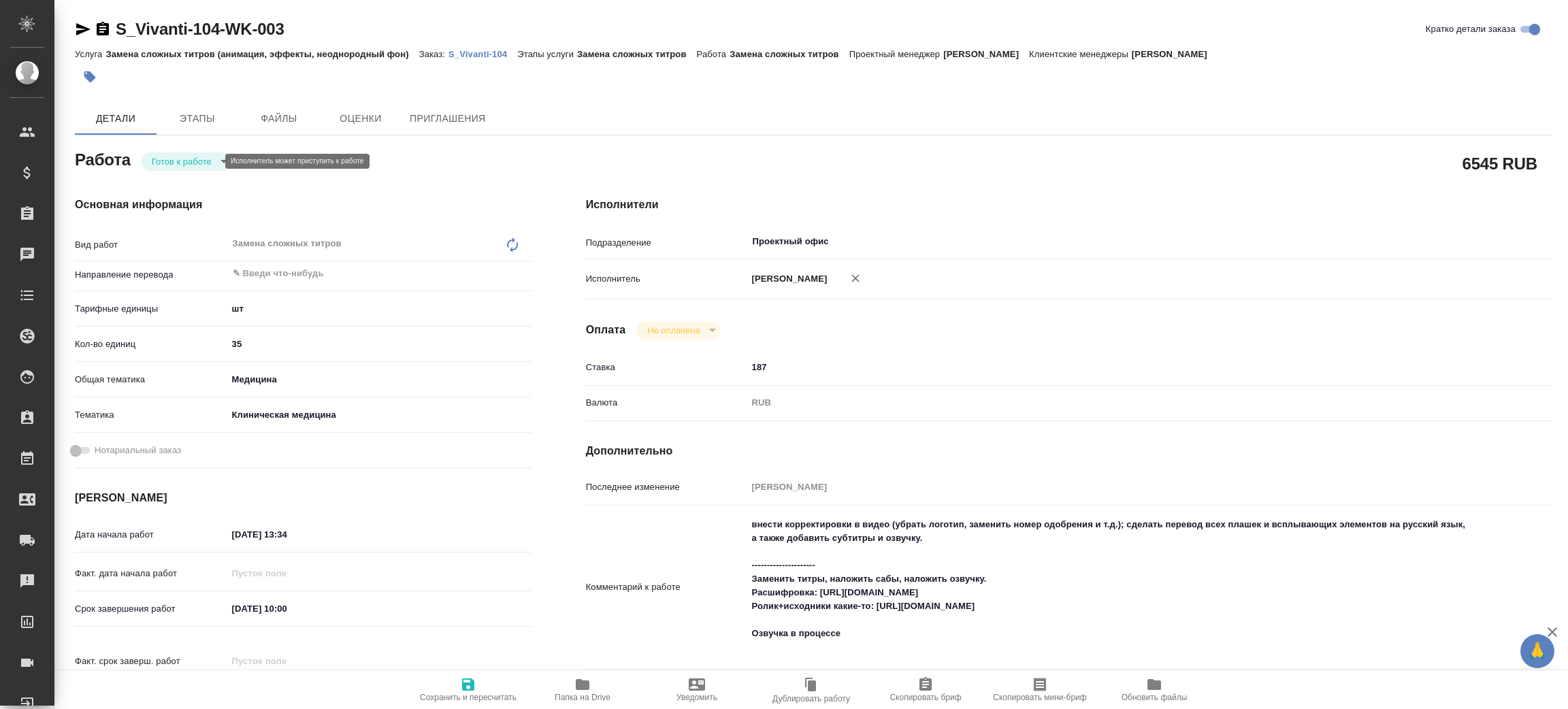
click at [189, 159] on body "🙏 .cls-1 fill:#fff; AWATERA [PERSON_NAME] Спецификации Заказы Чаты Todo Проекты…" at bounding box center [784, 354] width 1568 height 709
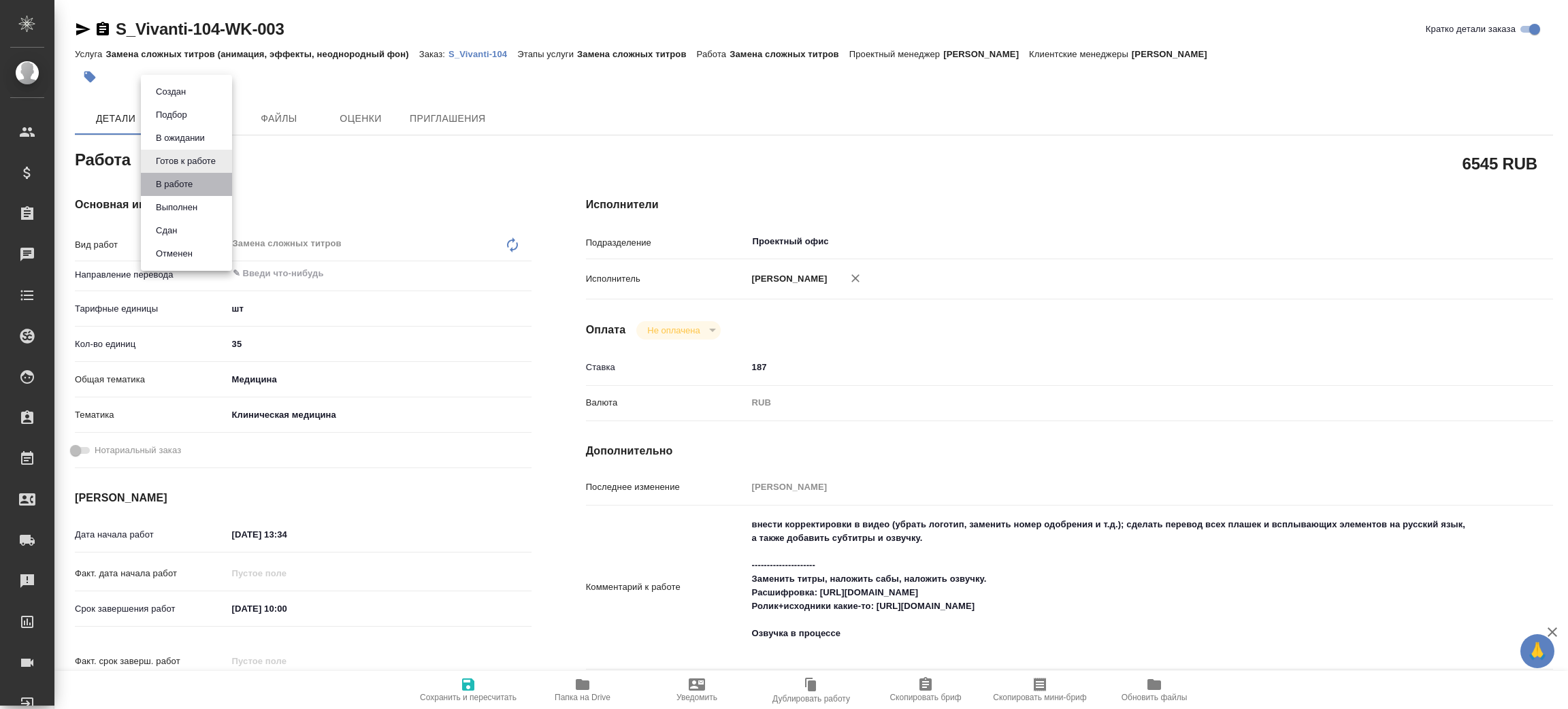
type textarea "x"
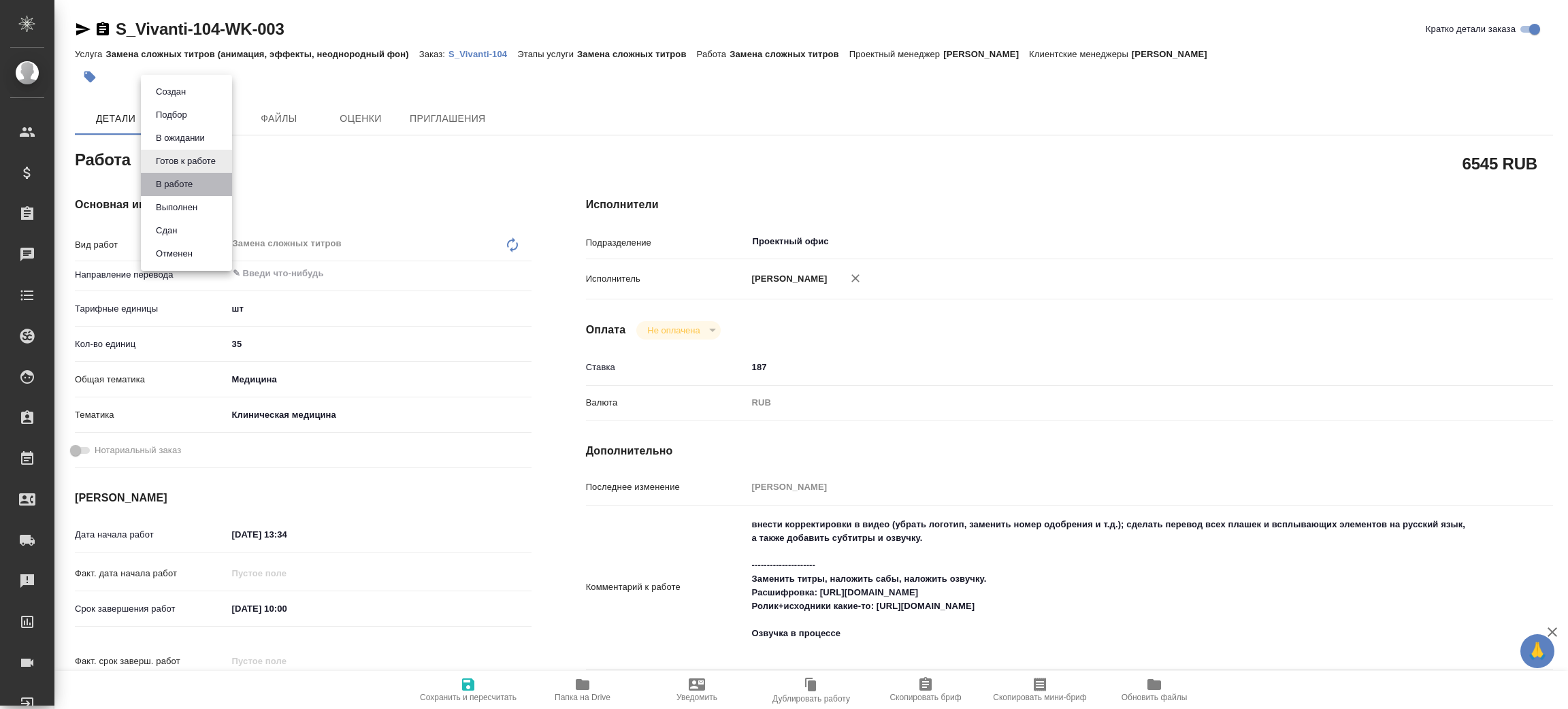
click at [198, 179] on li "В работе" at bounding box center [187, 184] width 91 height 23
type textarea "x"
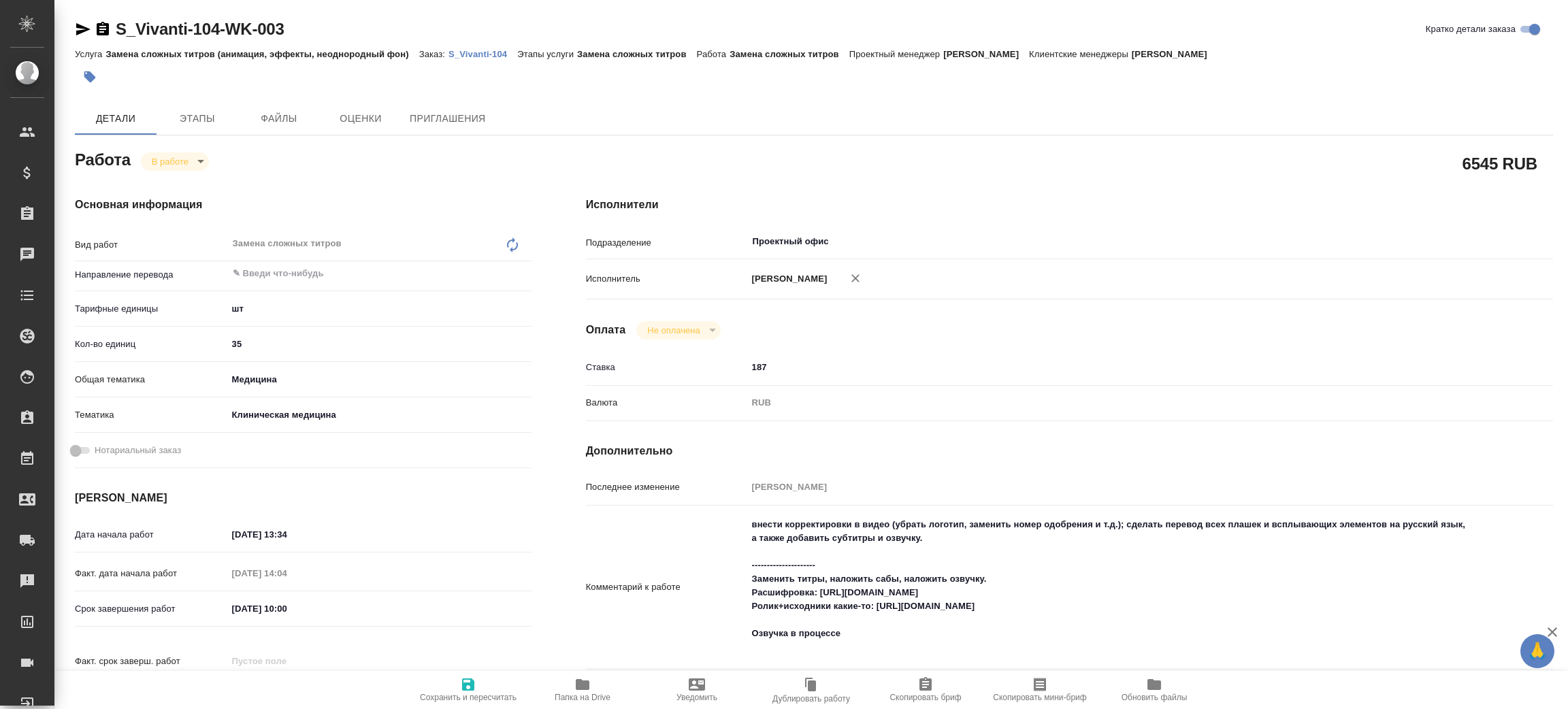
type textarea "x"
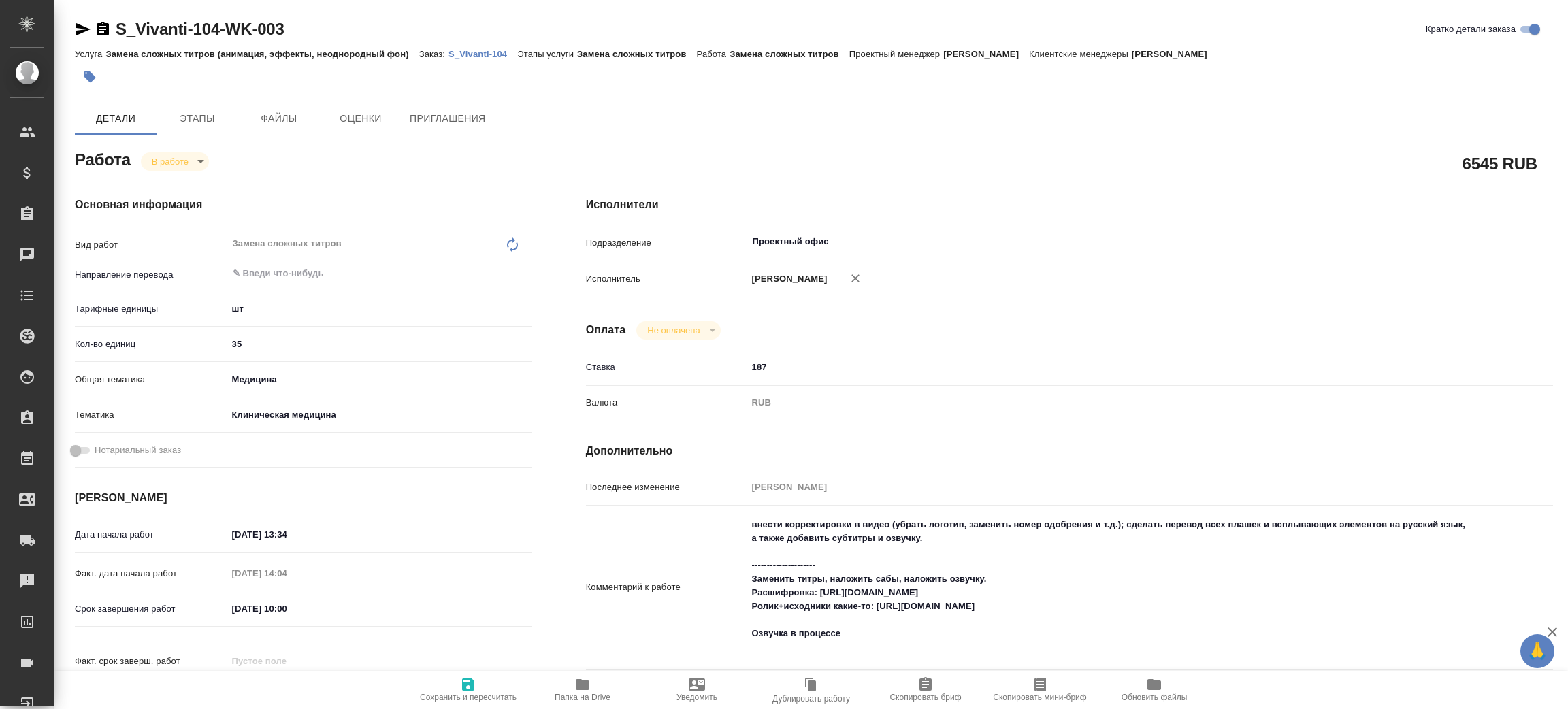
type textarea "x"
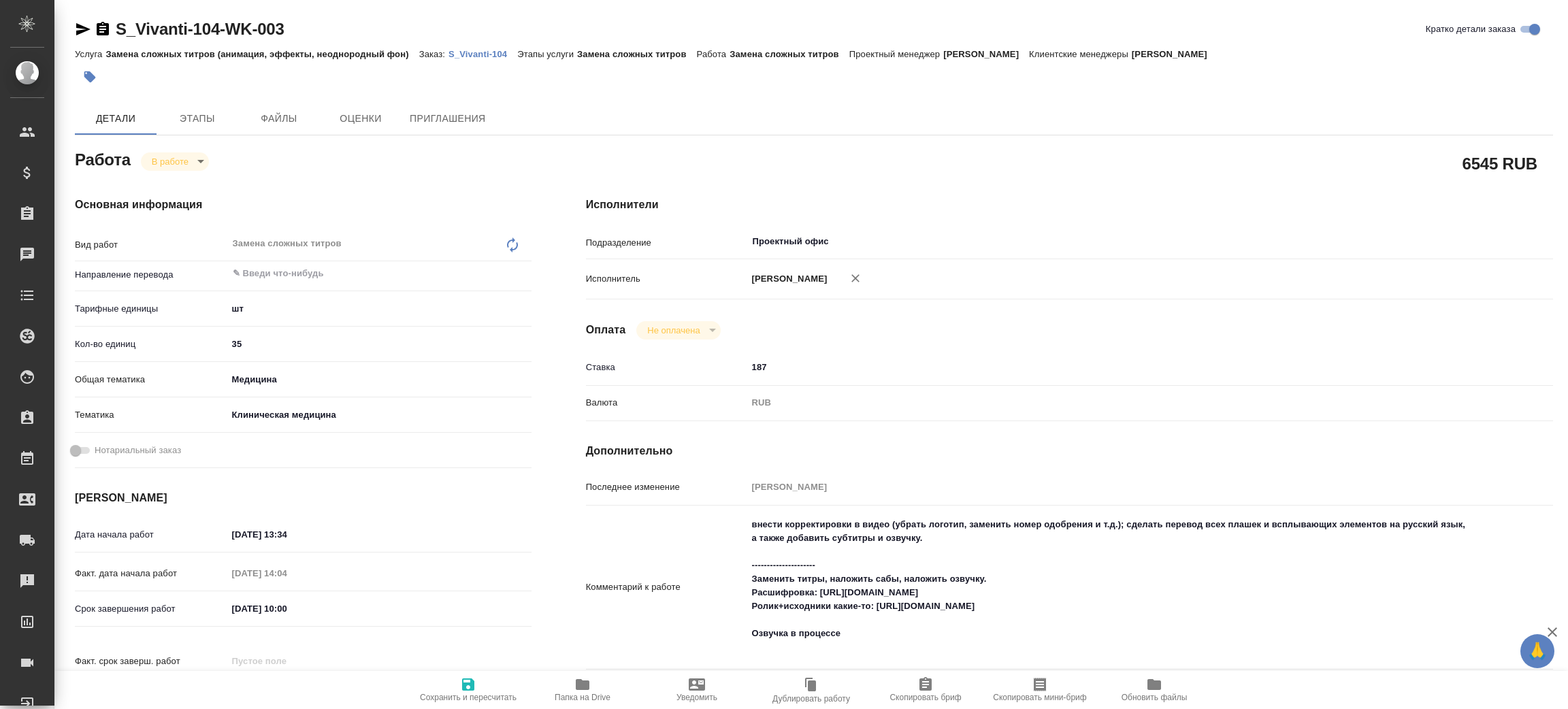
type textarea "x"
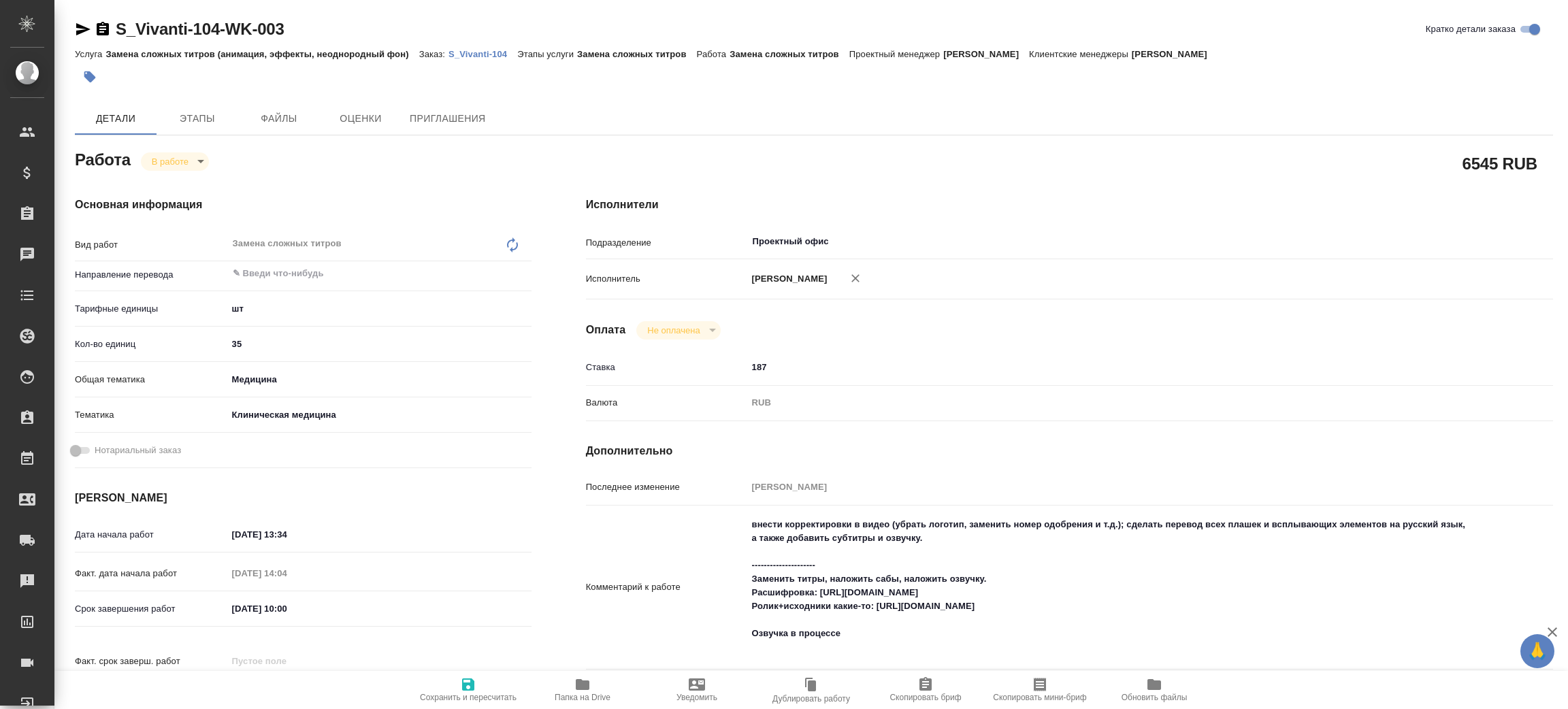
type textarea "x"
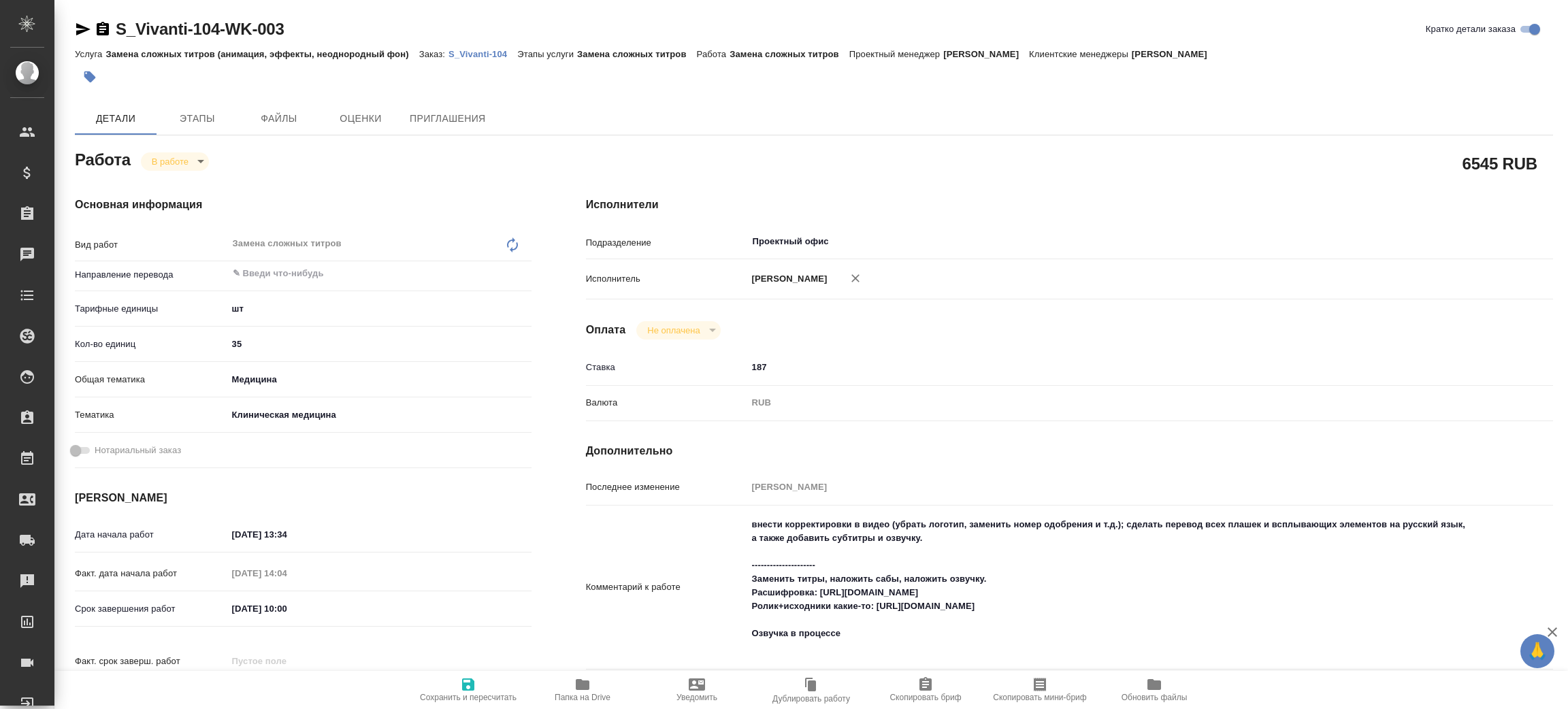
type textarea "x"
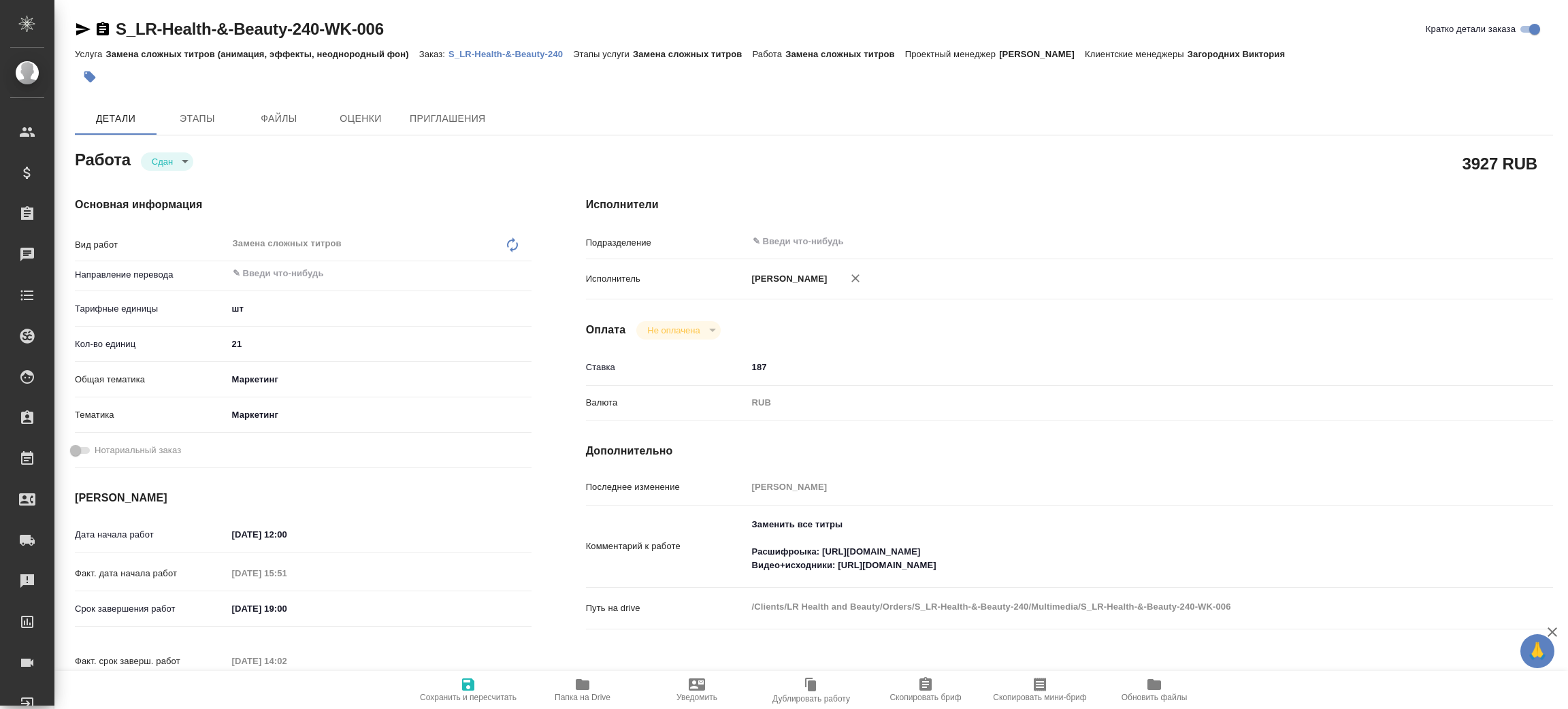
type textarea "x"
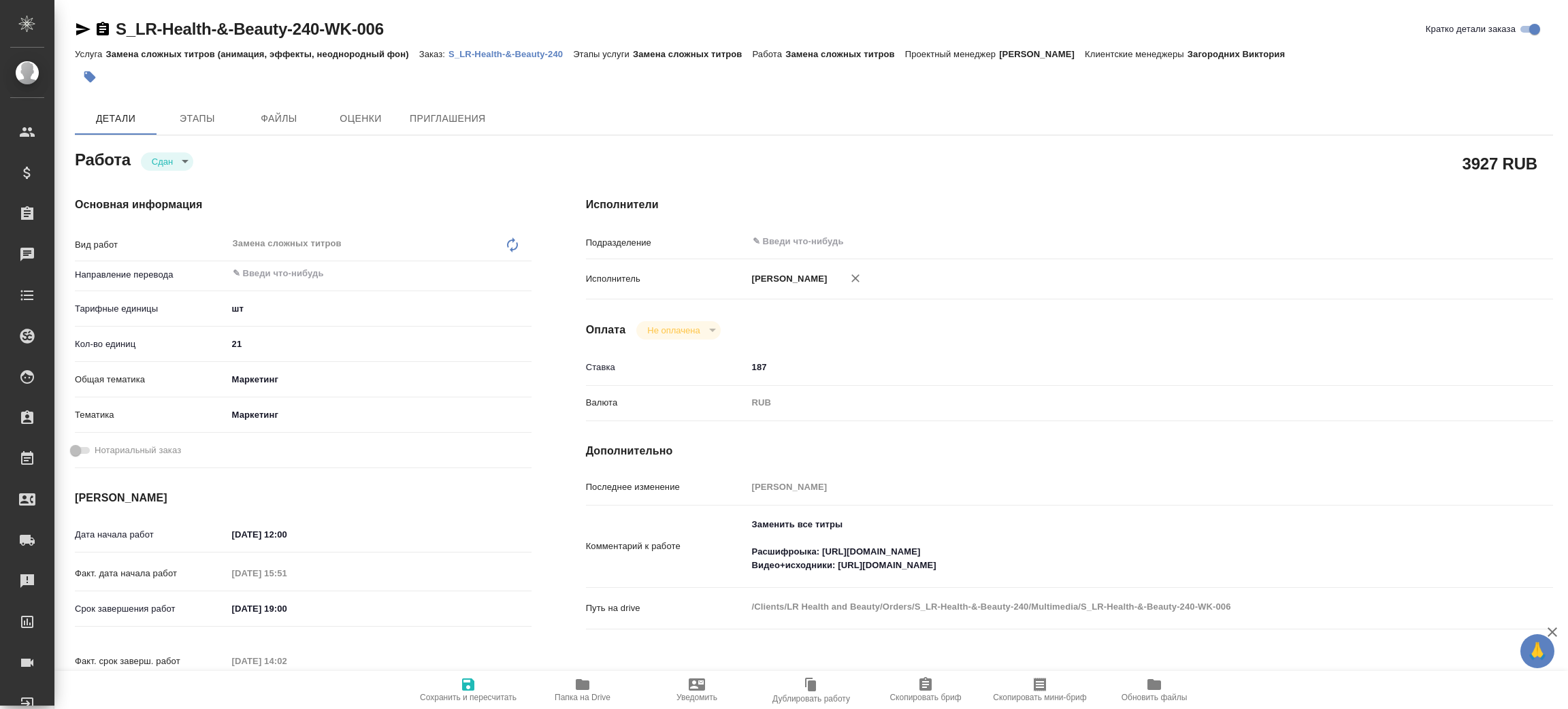
type textarea "x"
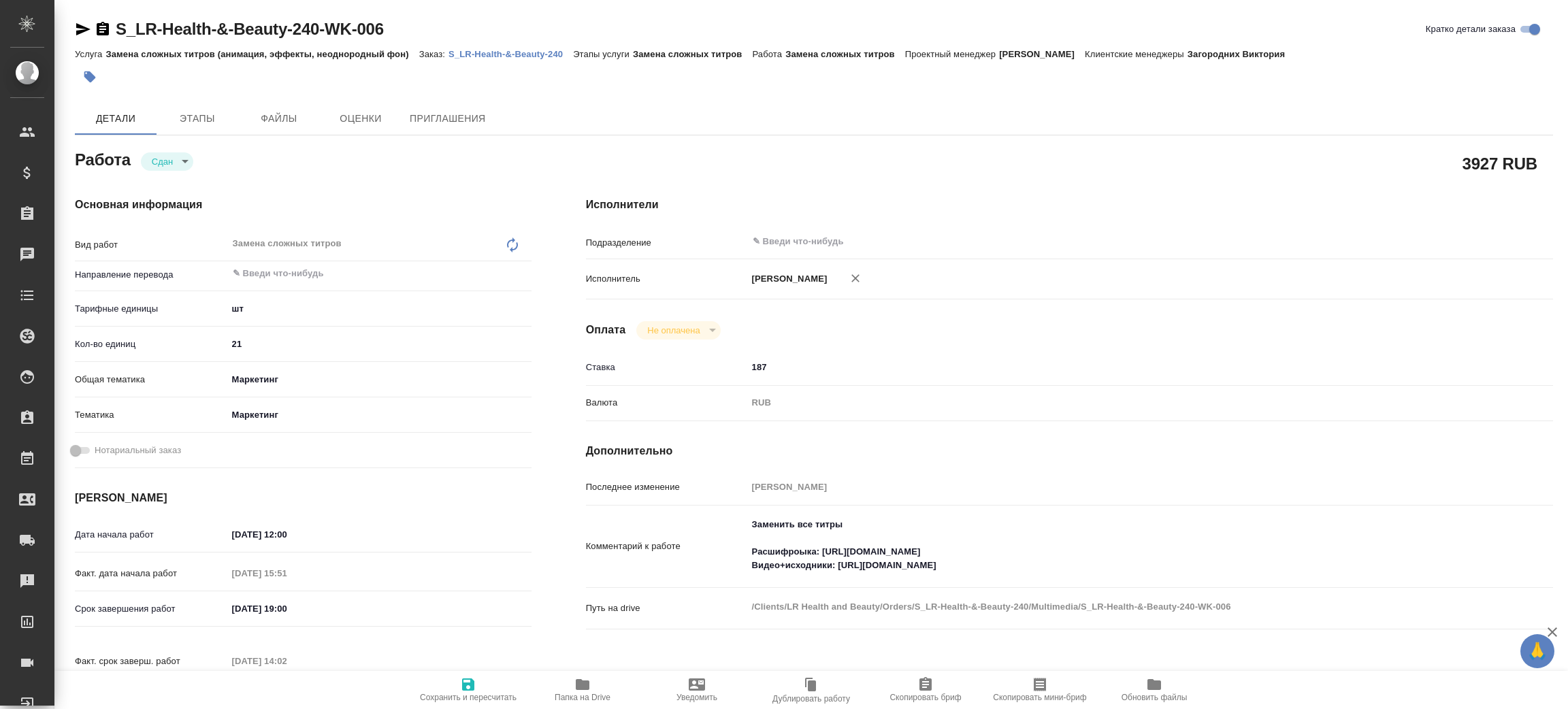
type textarea "x"
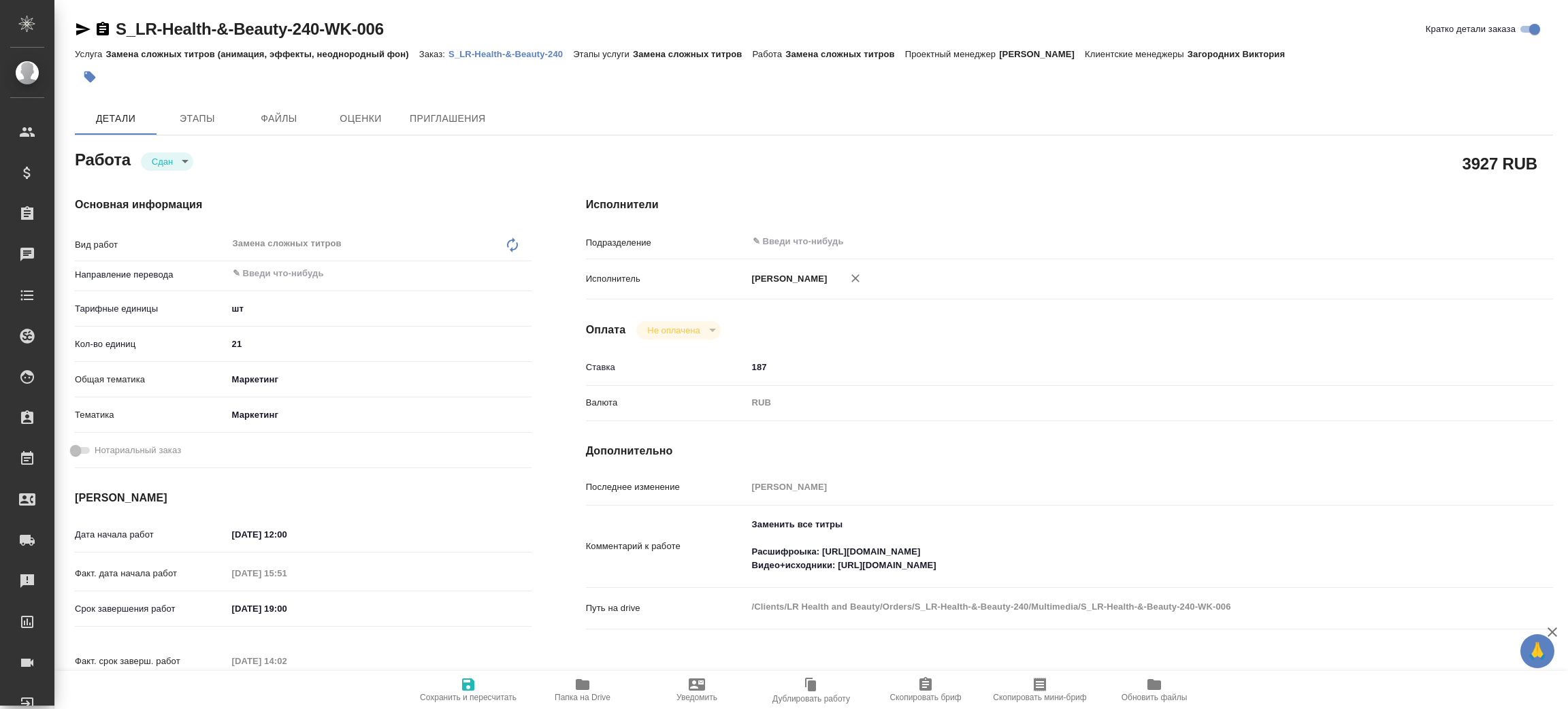
type textarea "x"
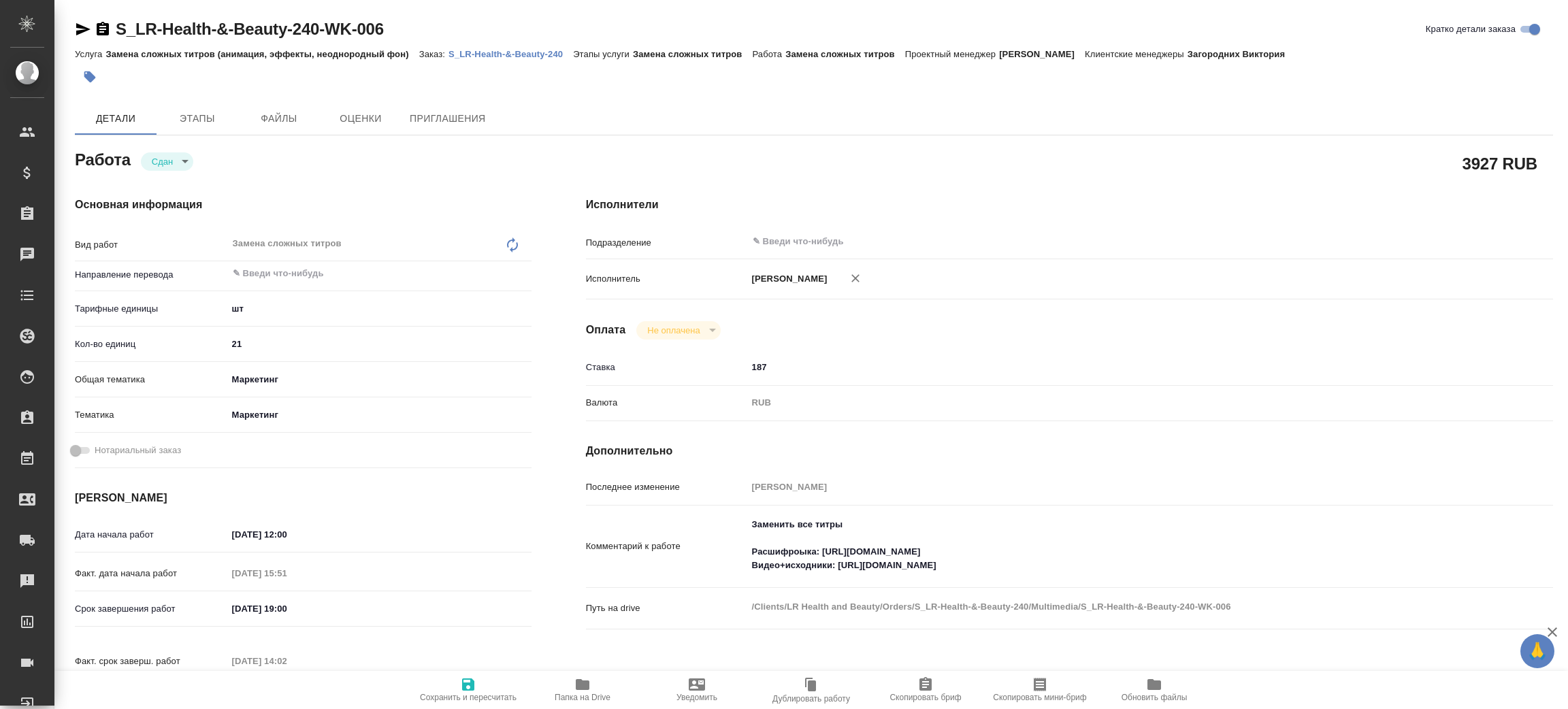
click at [505, 47] on link "S_LR-Health-&-Beauty-240" at bounding box center [510, 53] width 124 height 11
type textarea "x"
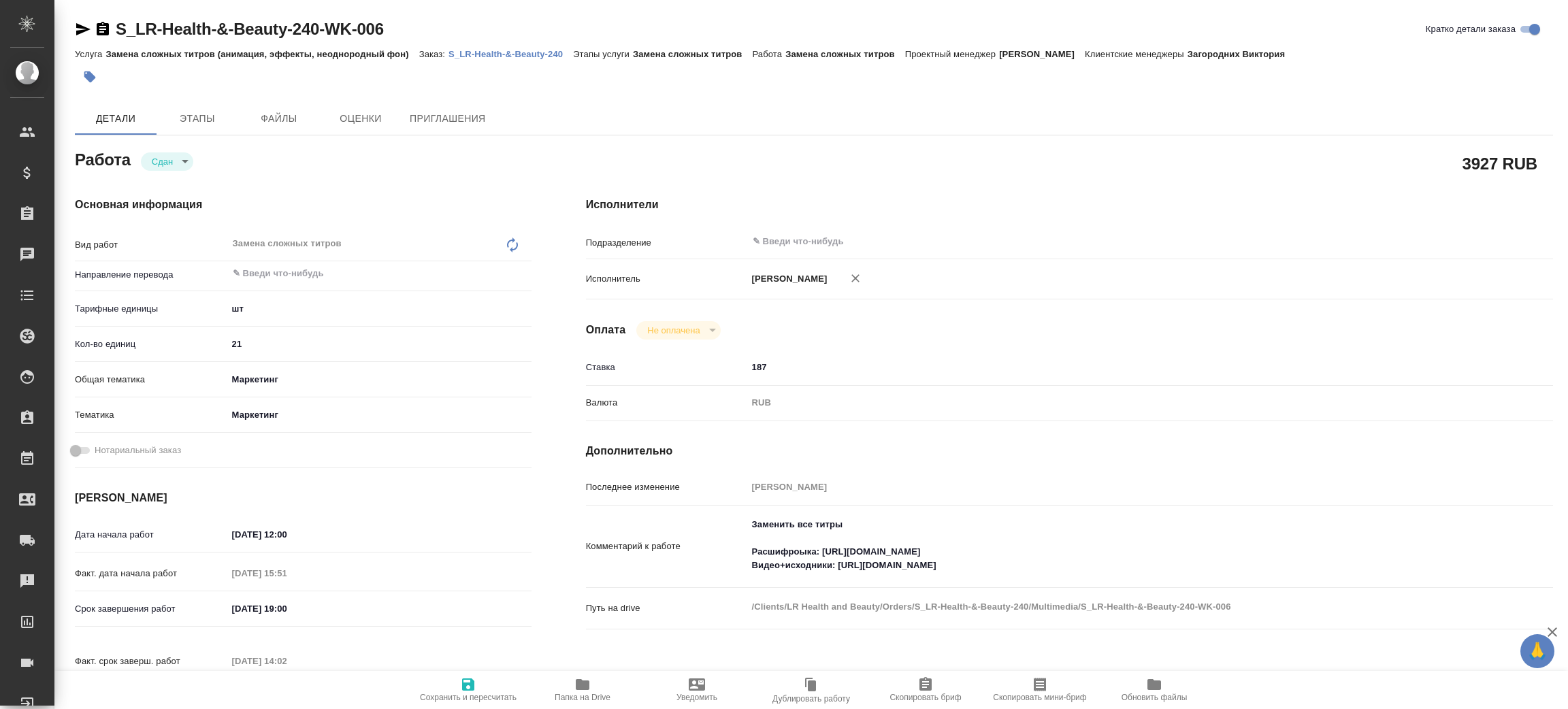
type textarea "x"
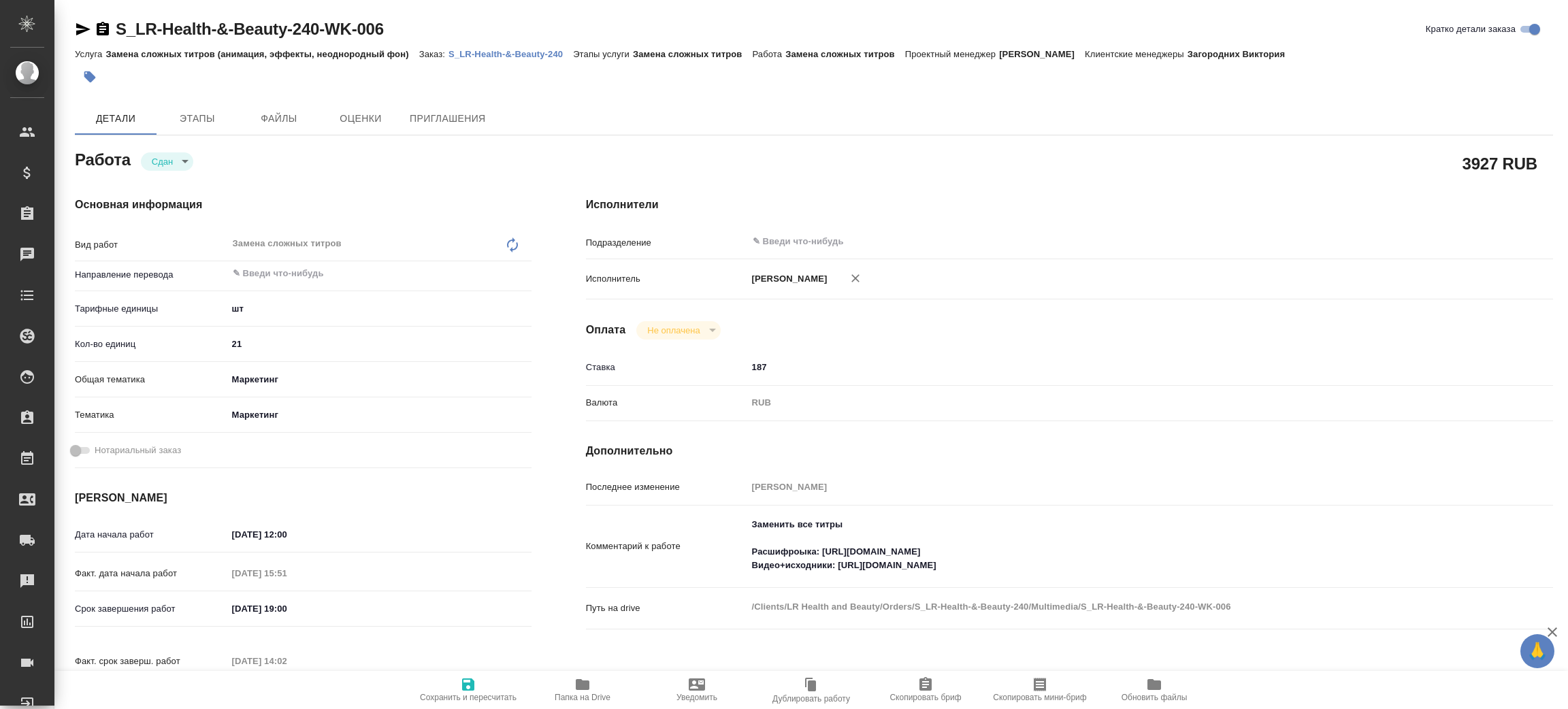
type textarea "x"
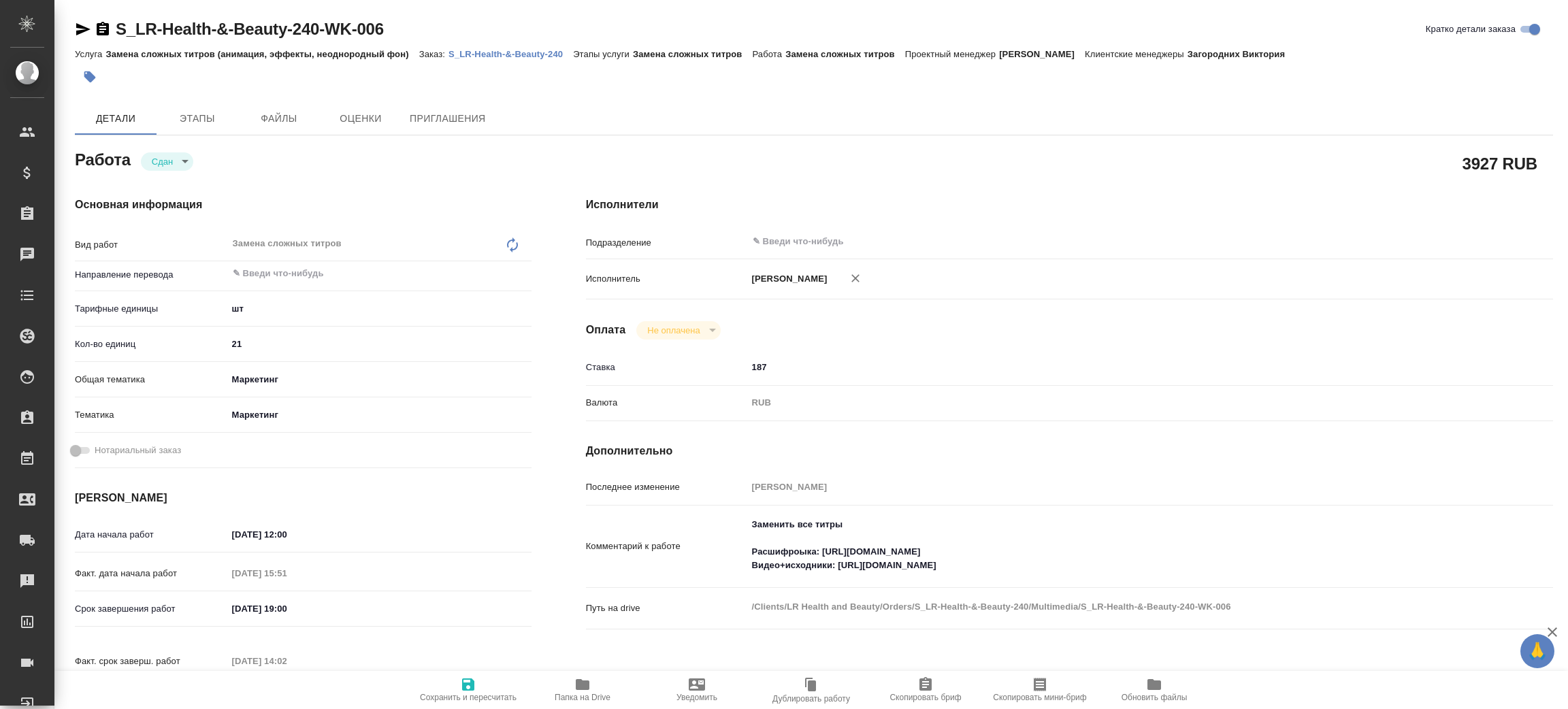
type textarea "x"
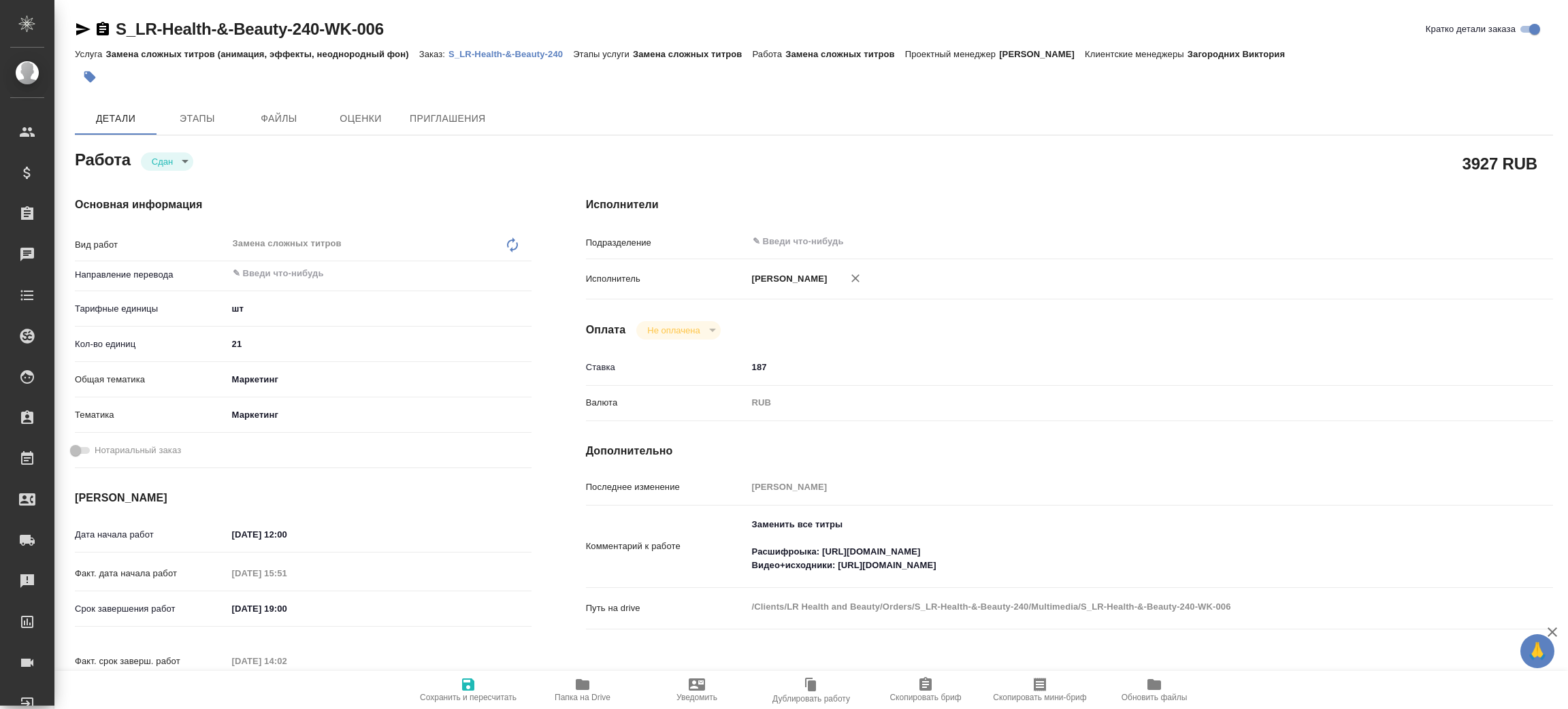
type textarea "x"
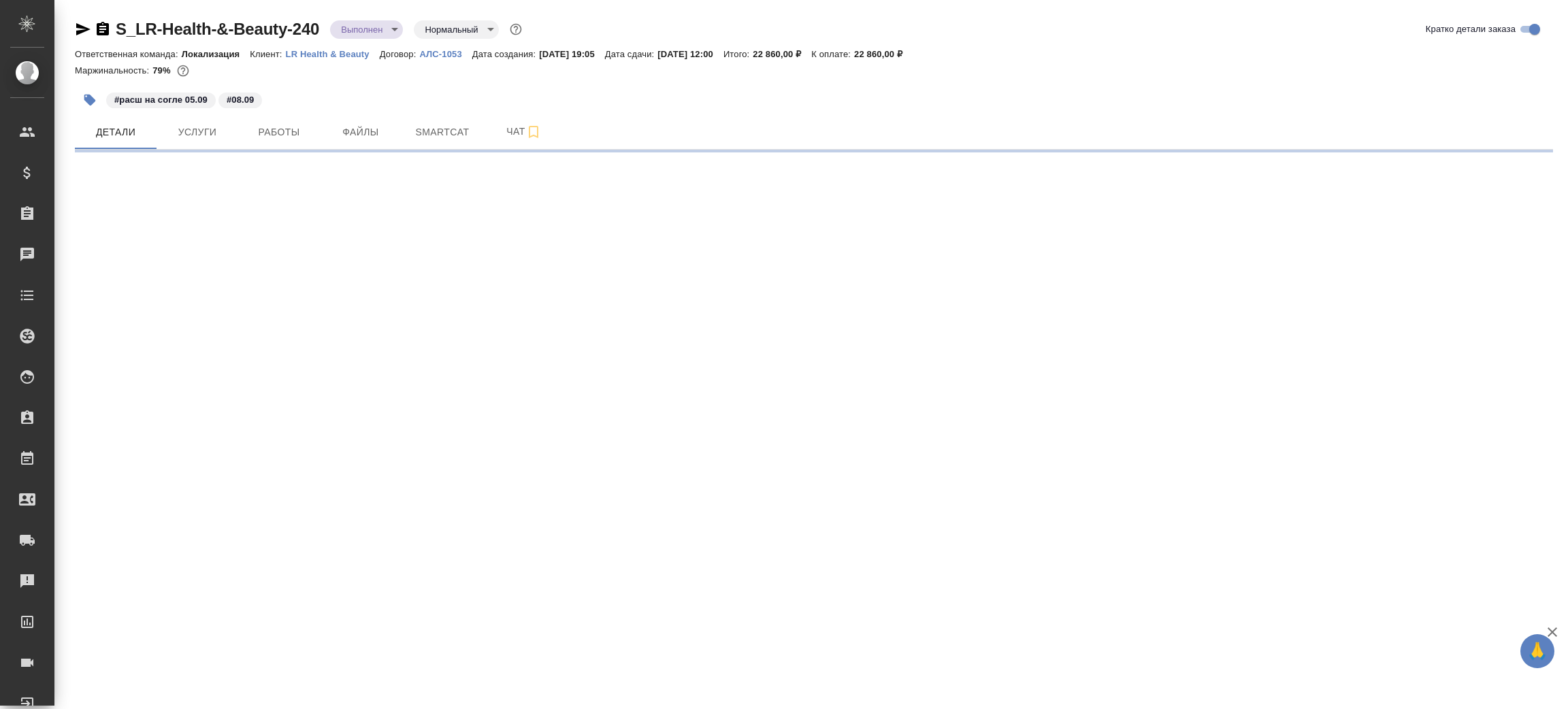
select select "RU"
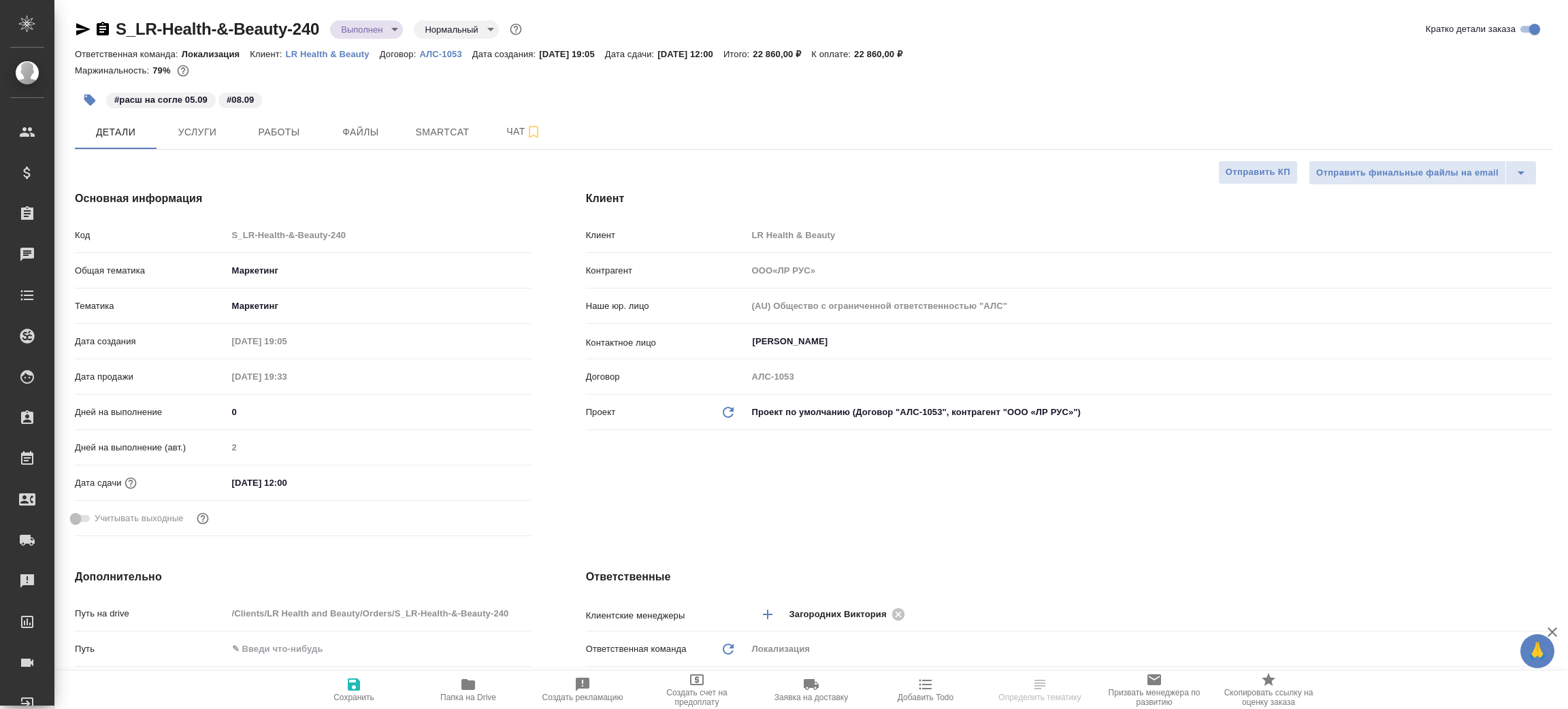
type textarea "x"
type input "[PERSON_NAME]"
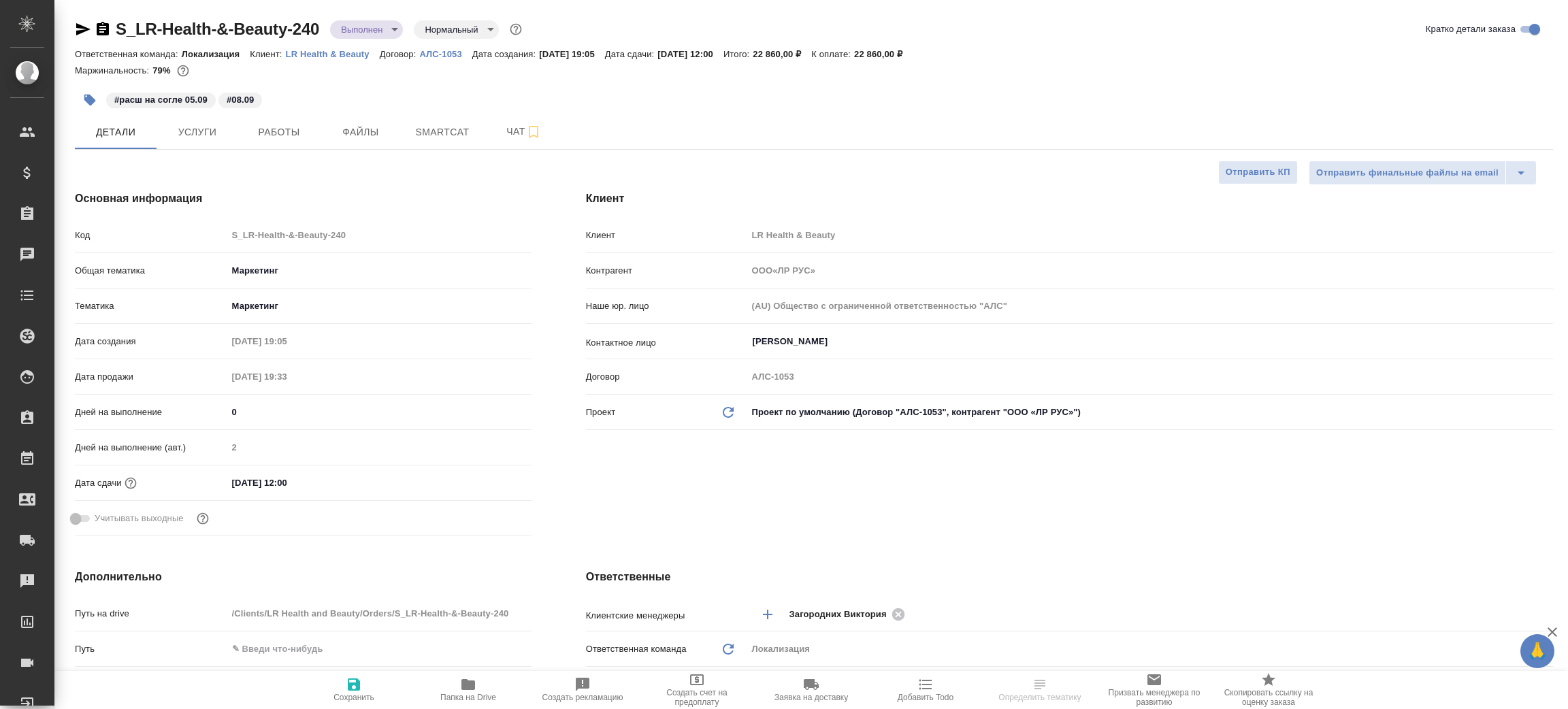
click at [107, 29] on icon "button" at bounding box center [103, 28] width 12 height 14
type input "ООО«ЛР РУС»"
type textarea "x"
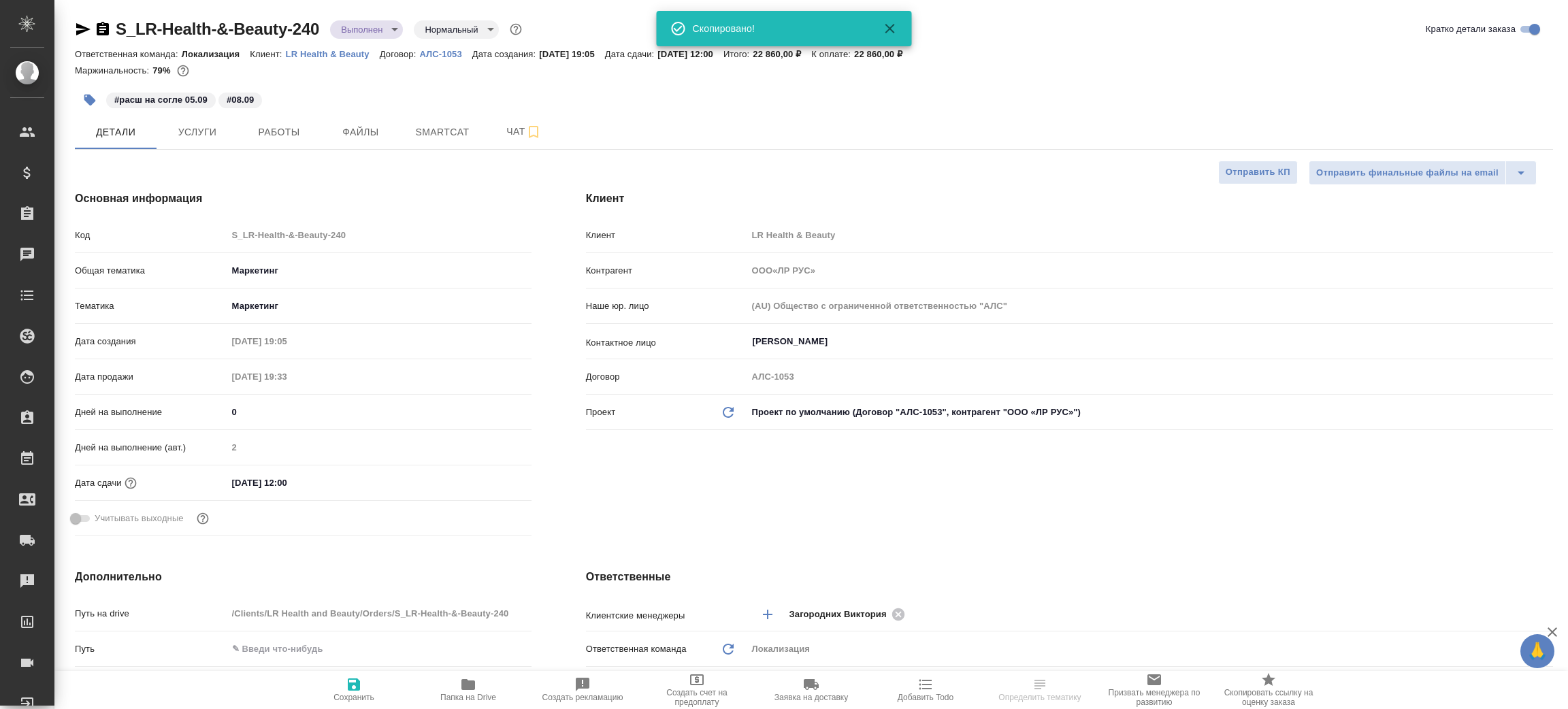
type input "ООО«ЛР РУС»"
type textarea "x"
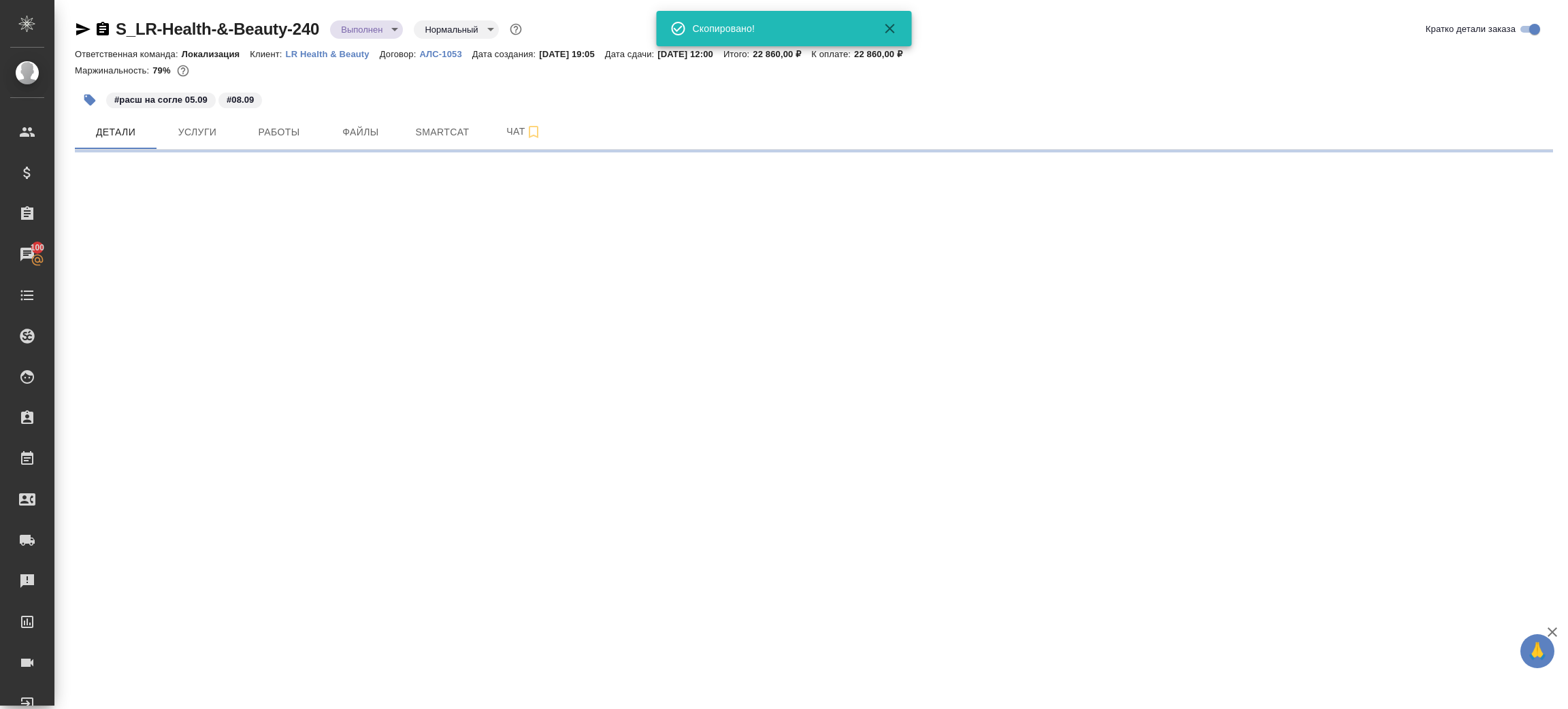
select select "RU"
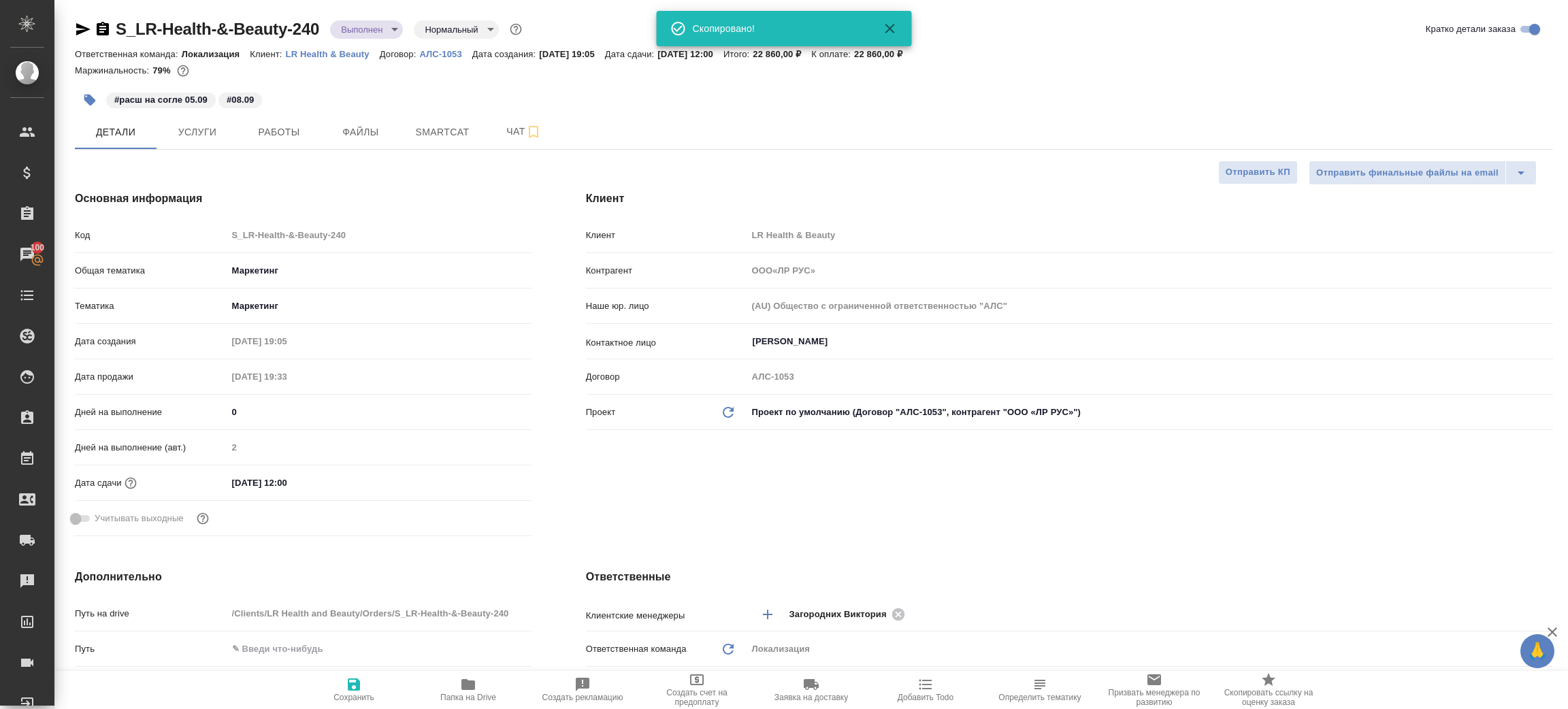
type input "ООО«ЛР РУС»"
type textarea "x"
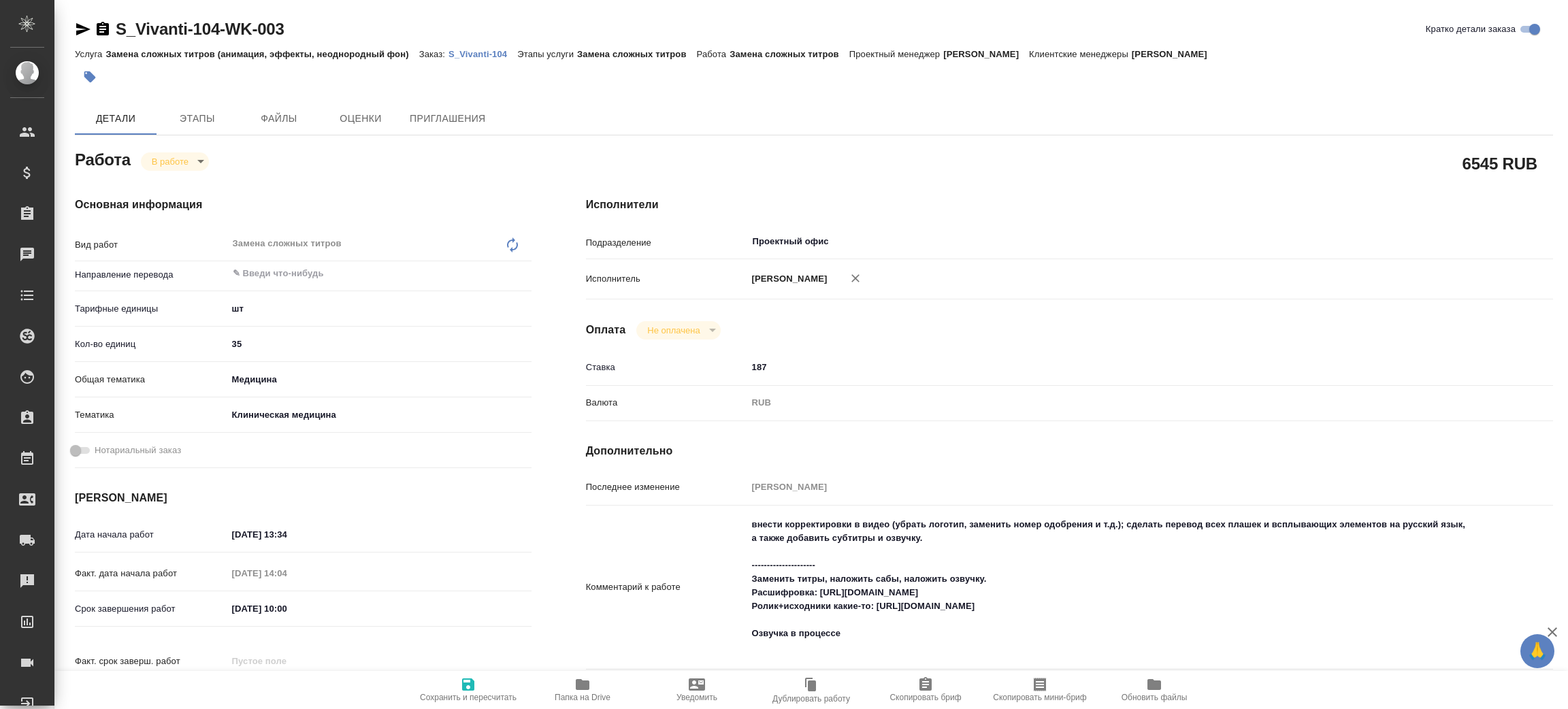
type textarea "x"
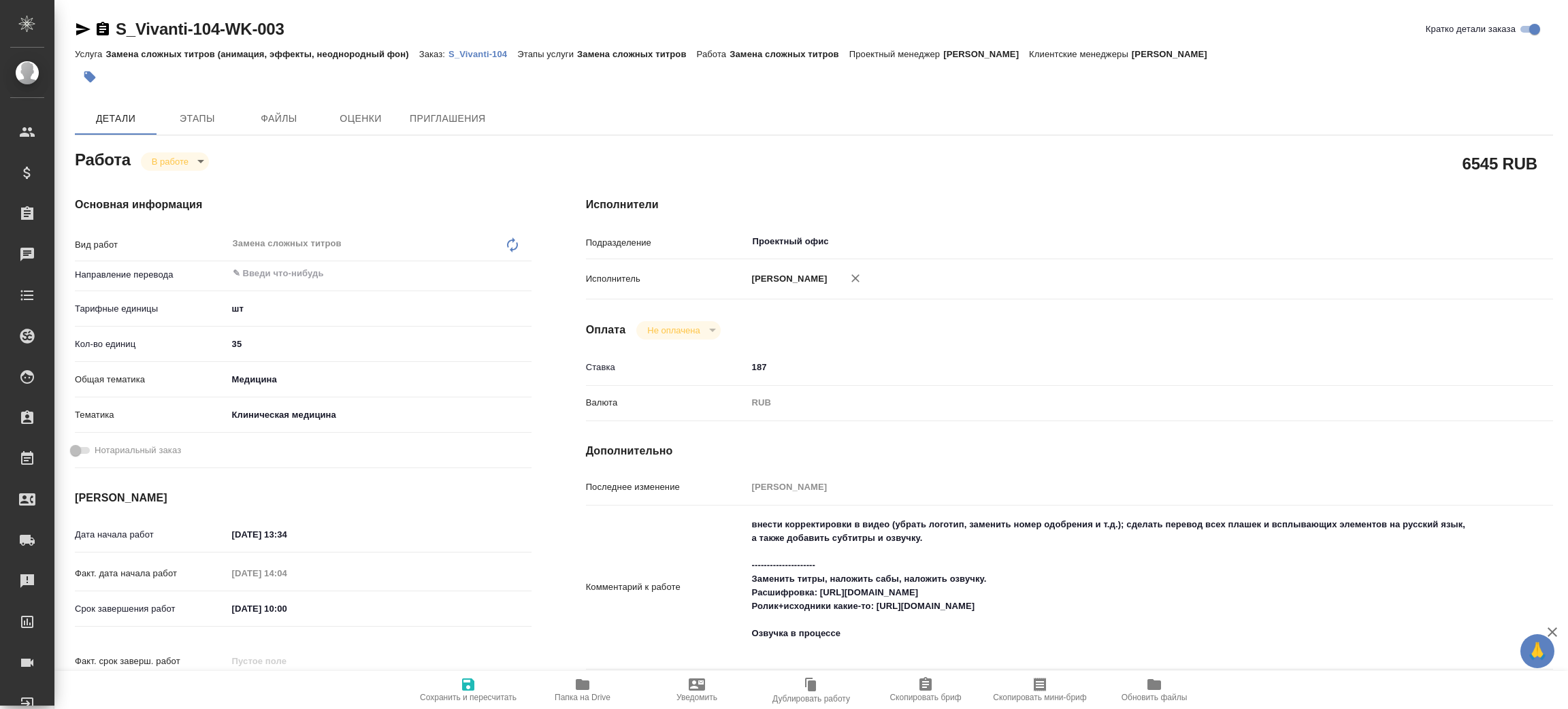
type textarea "x"
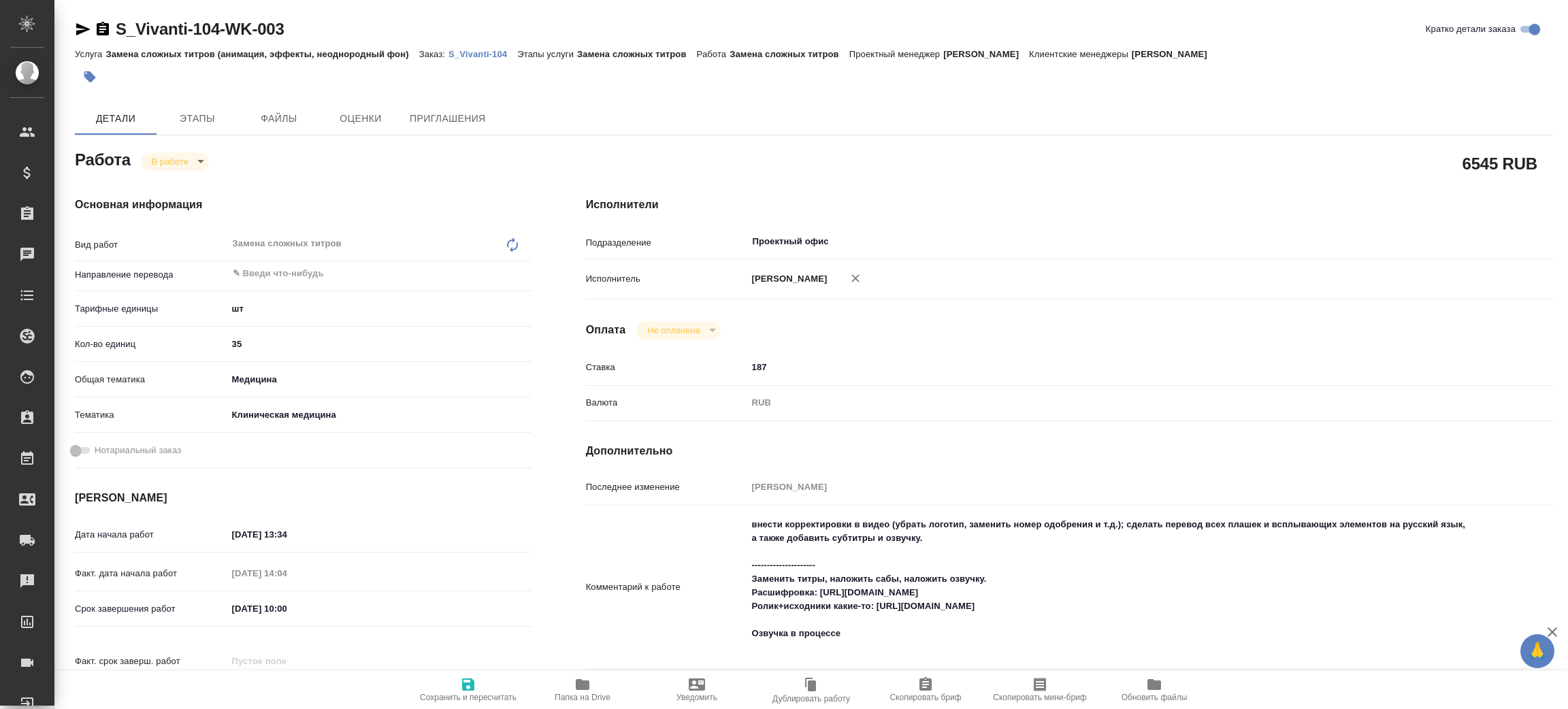
type textarea "x"
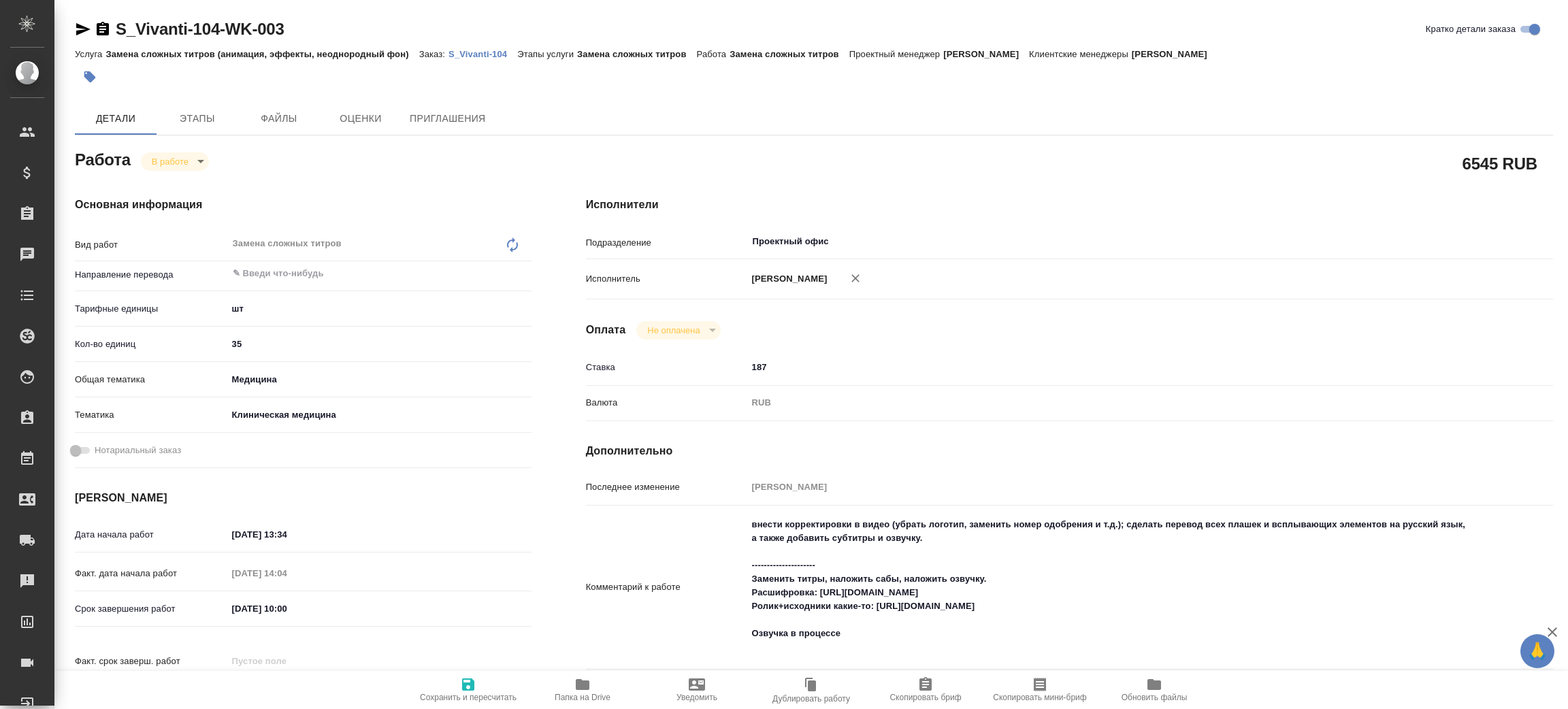
type textarea "x"
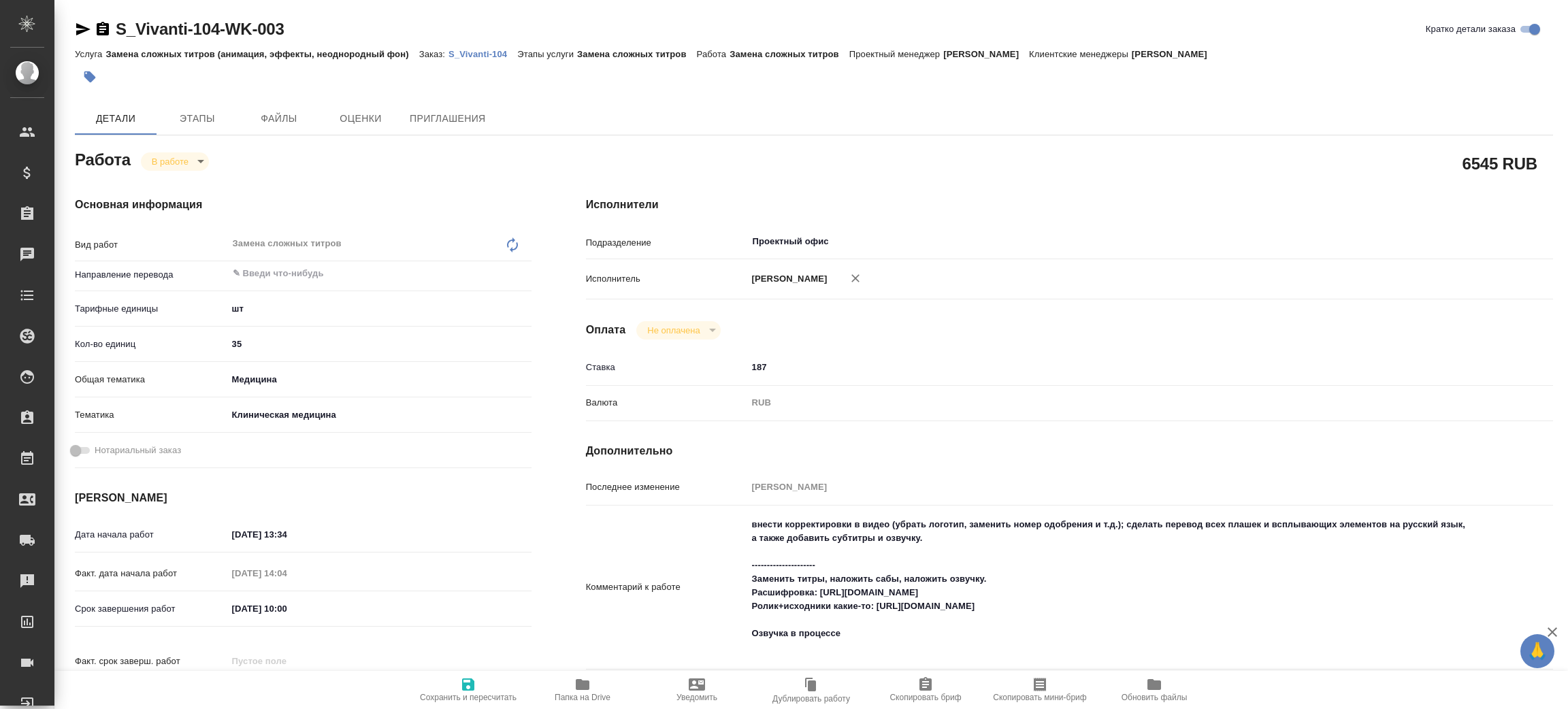
click at [484, 53] on p "S_Vivanti-104" at bounding box center [483, 54] width 69 height 10
type textarea "x"
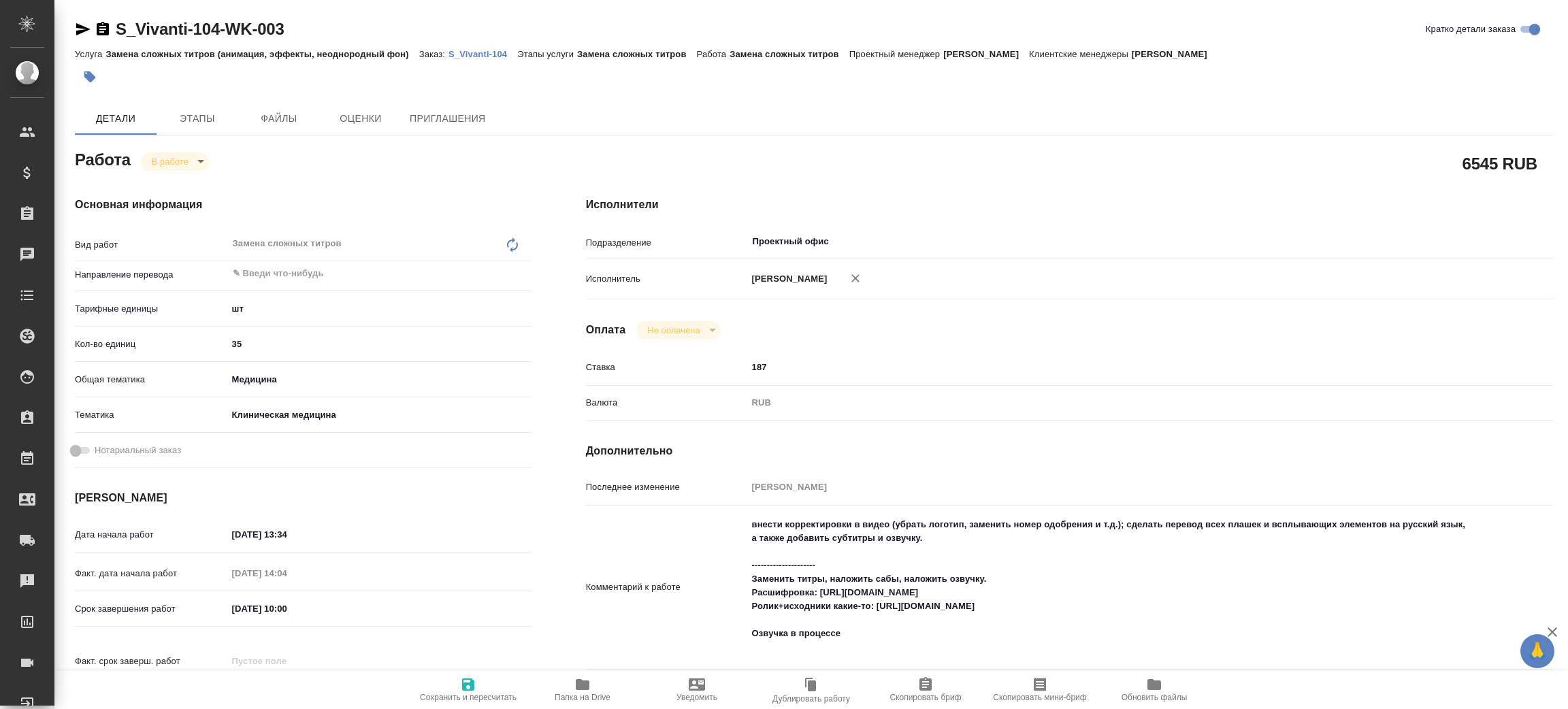
type textarea "x"
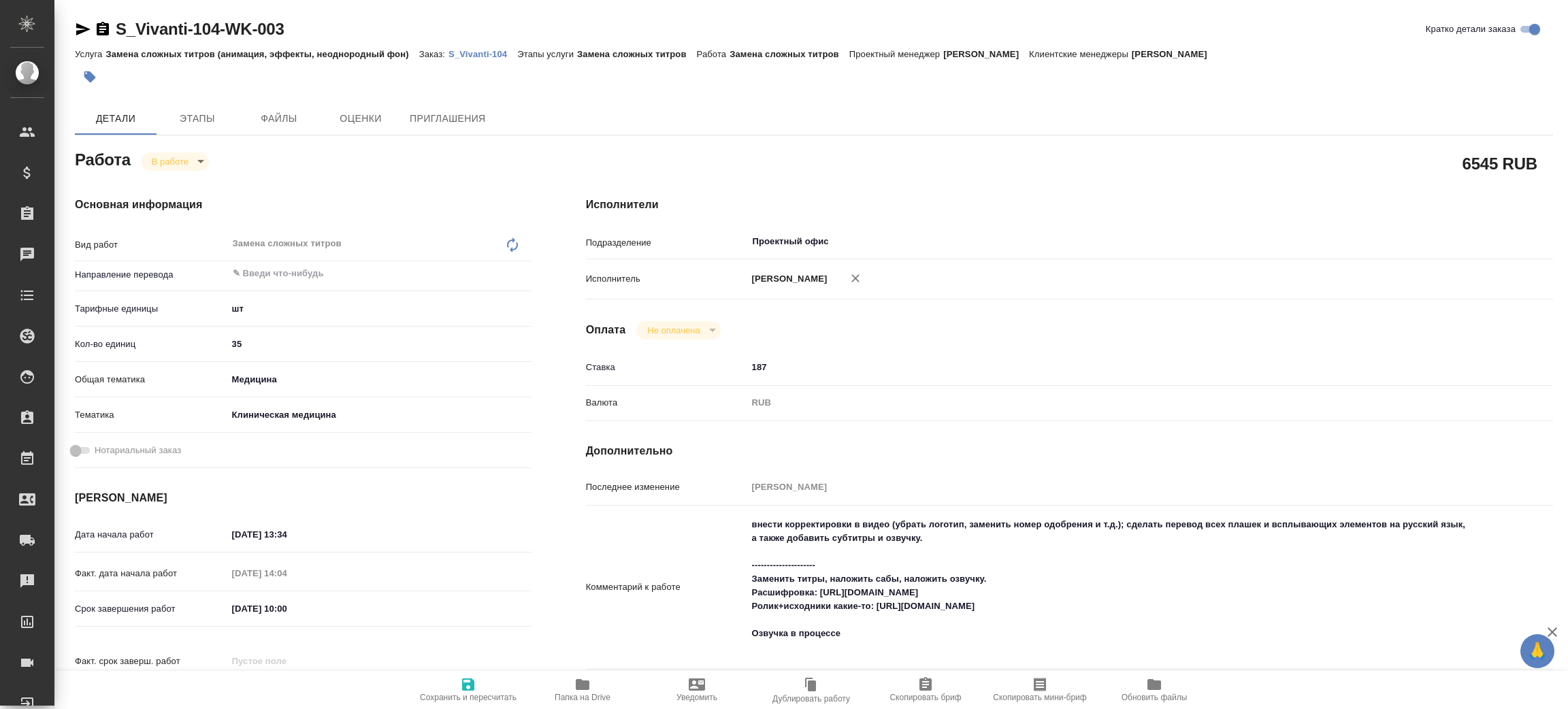
type textarea "x"
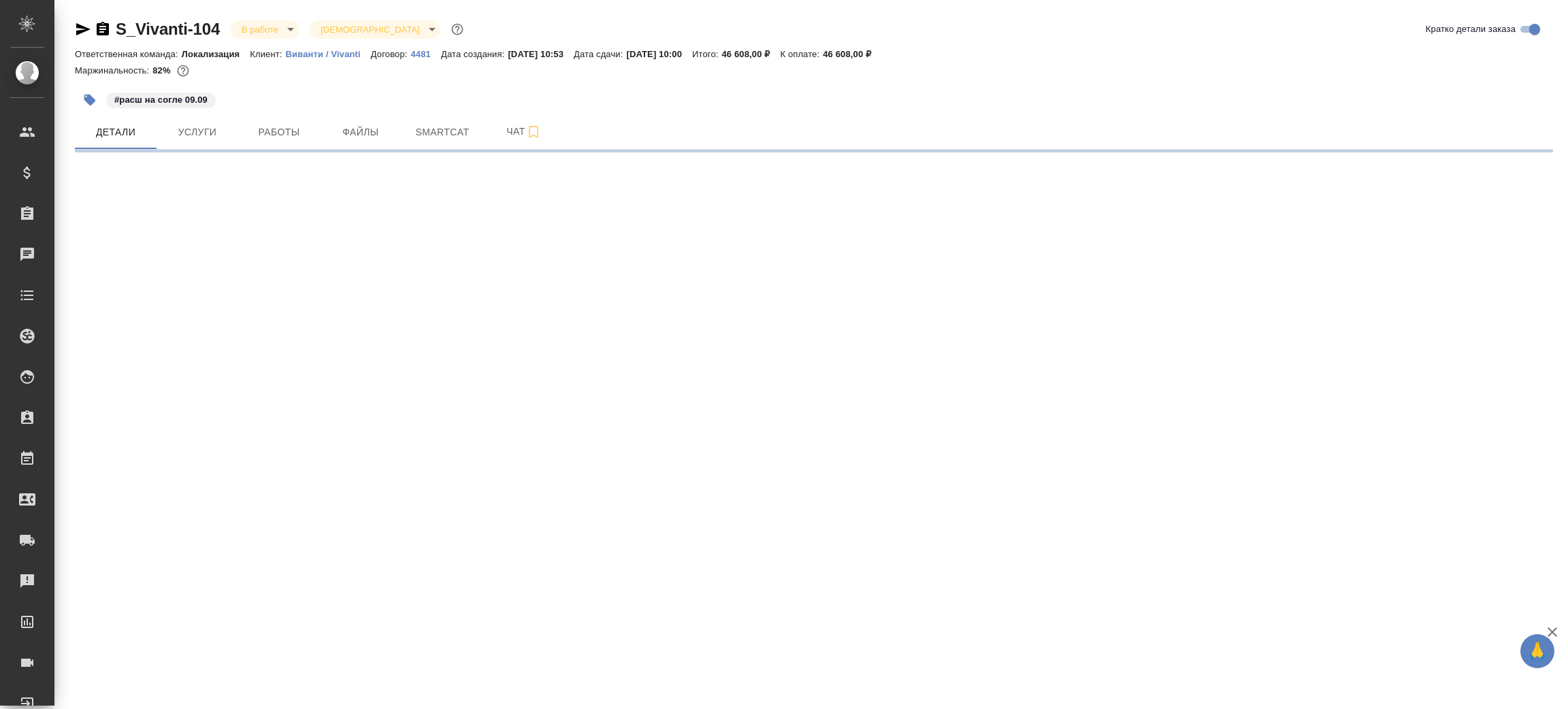
select select "RU"
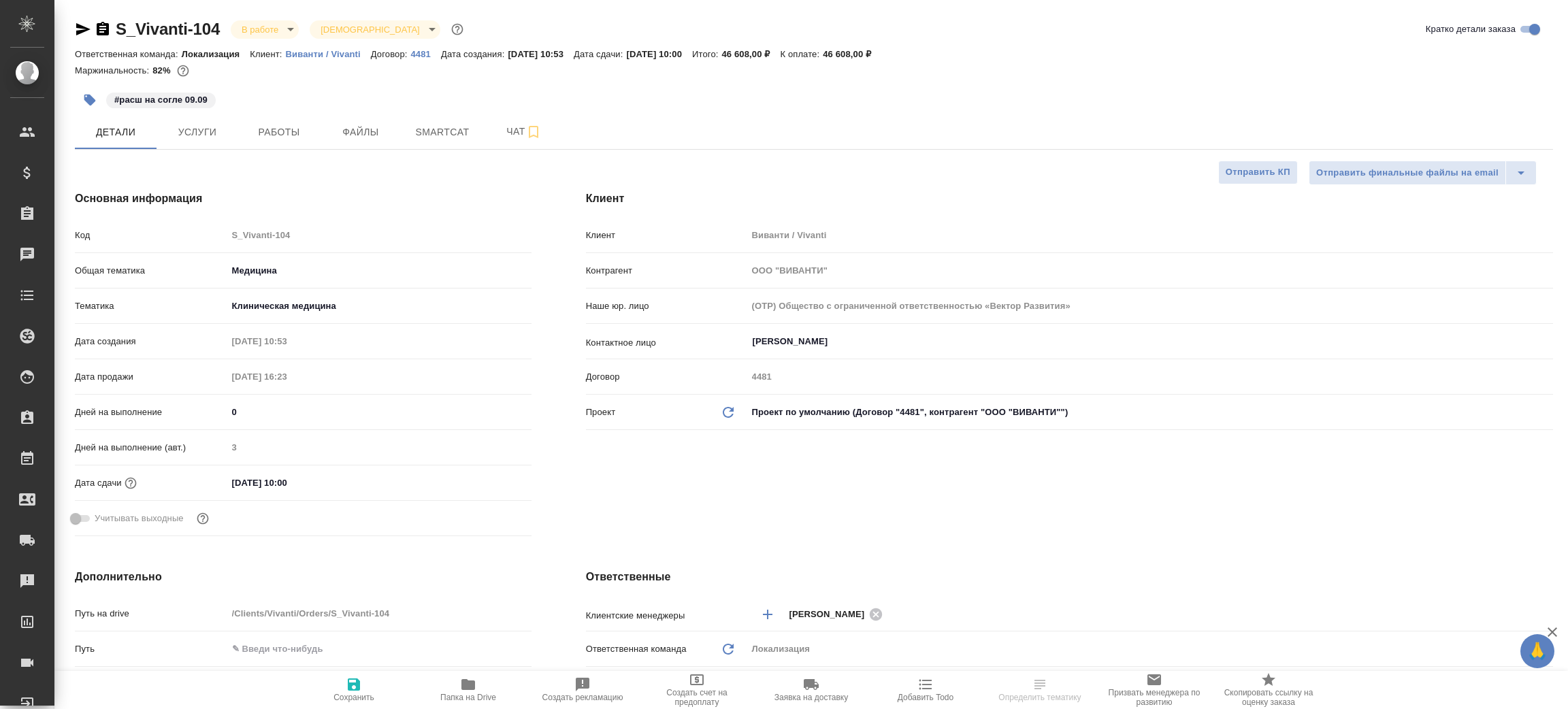
type textarea "x"
click at [104, 27] on icon "button" at bounding box center [103, 28] width 12 height 14
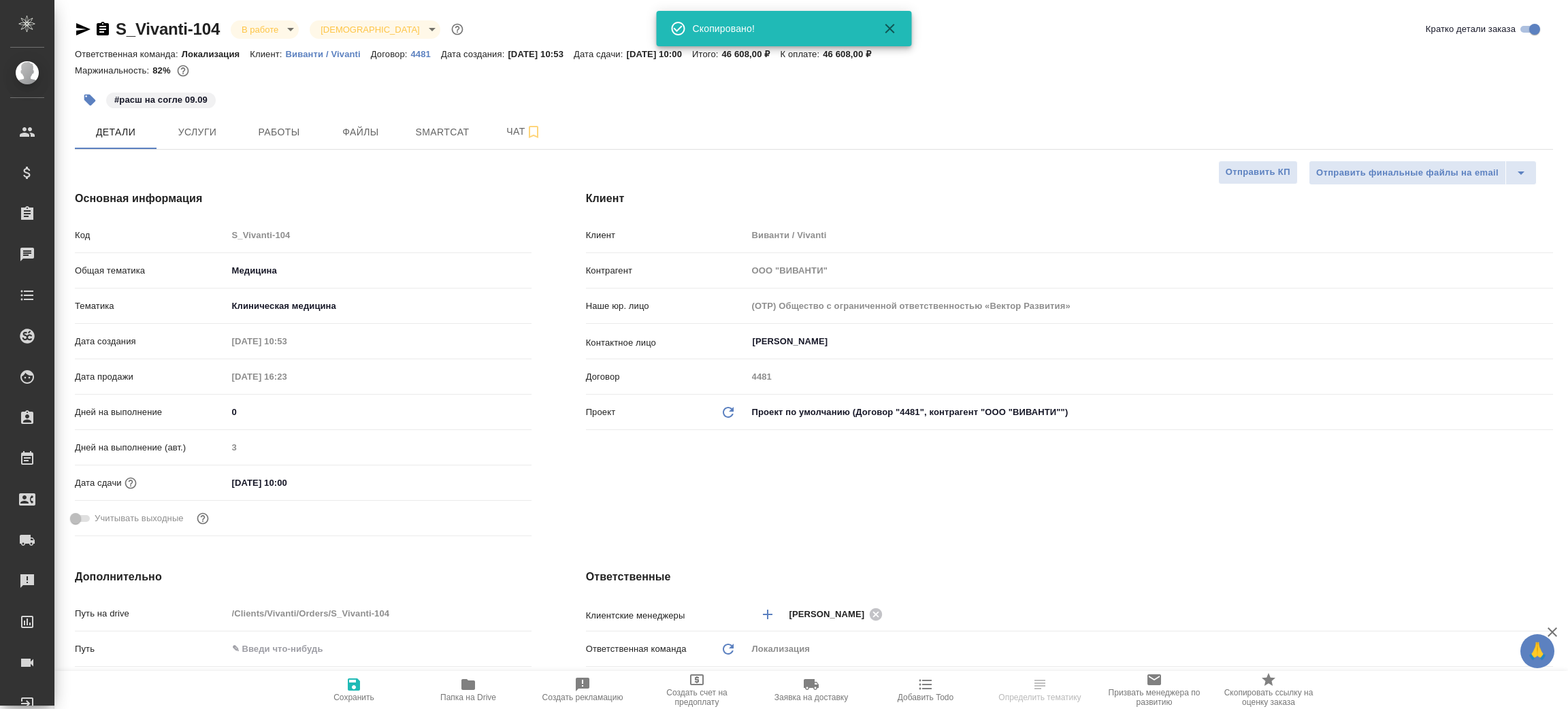
type textarea "x"
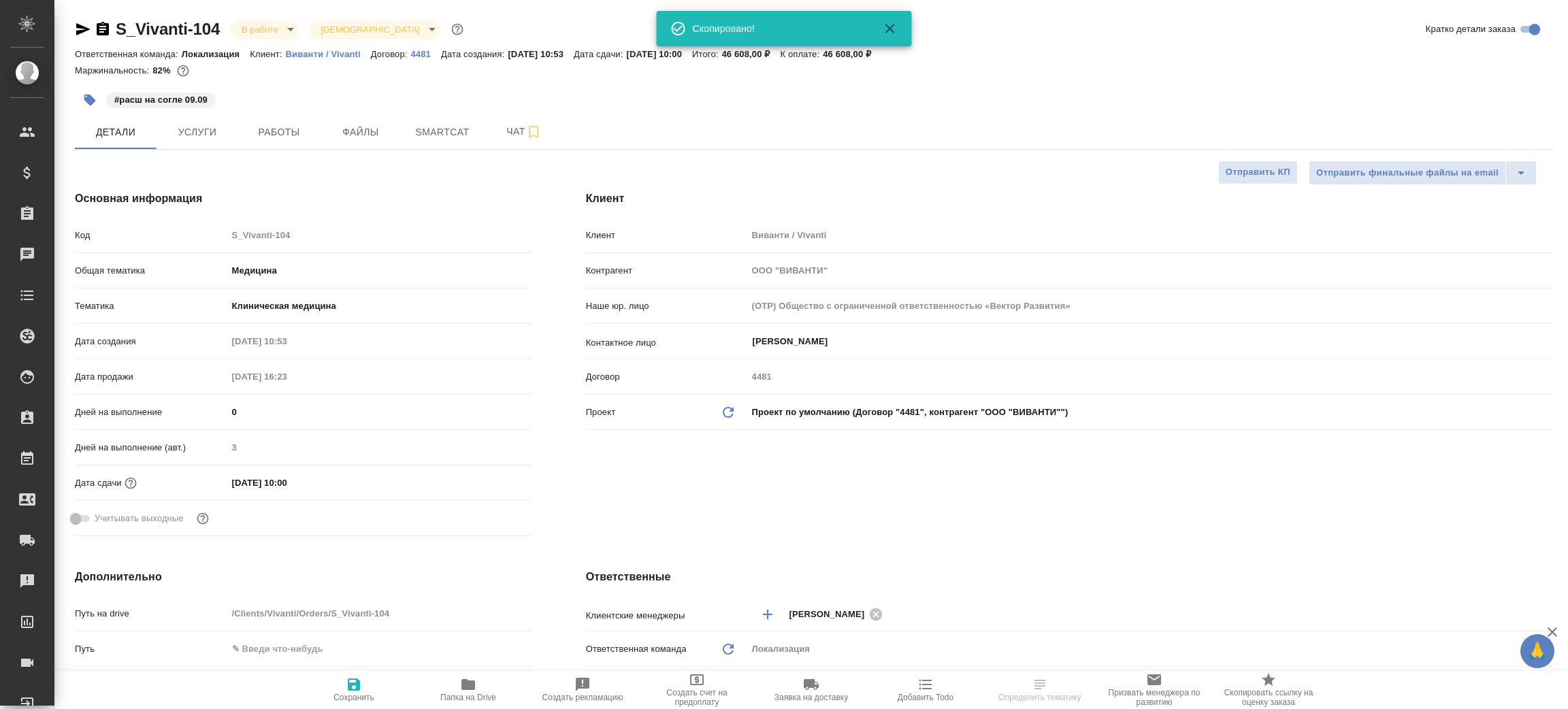
type textarea "x"
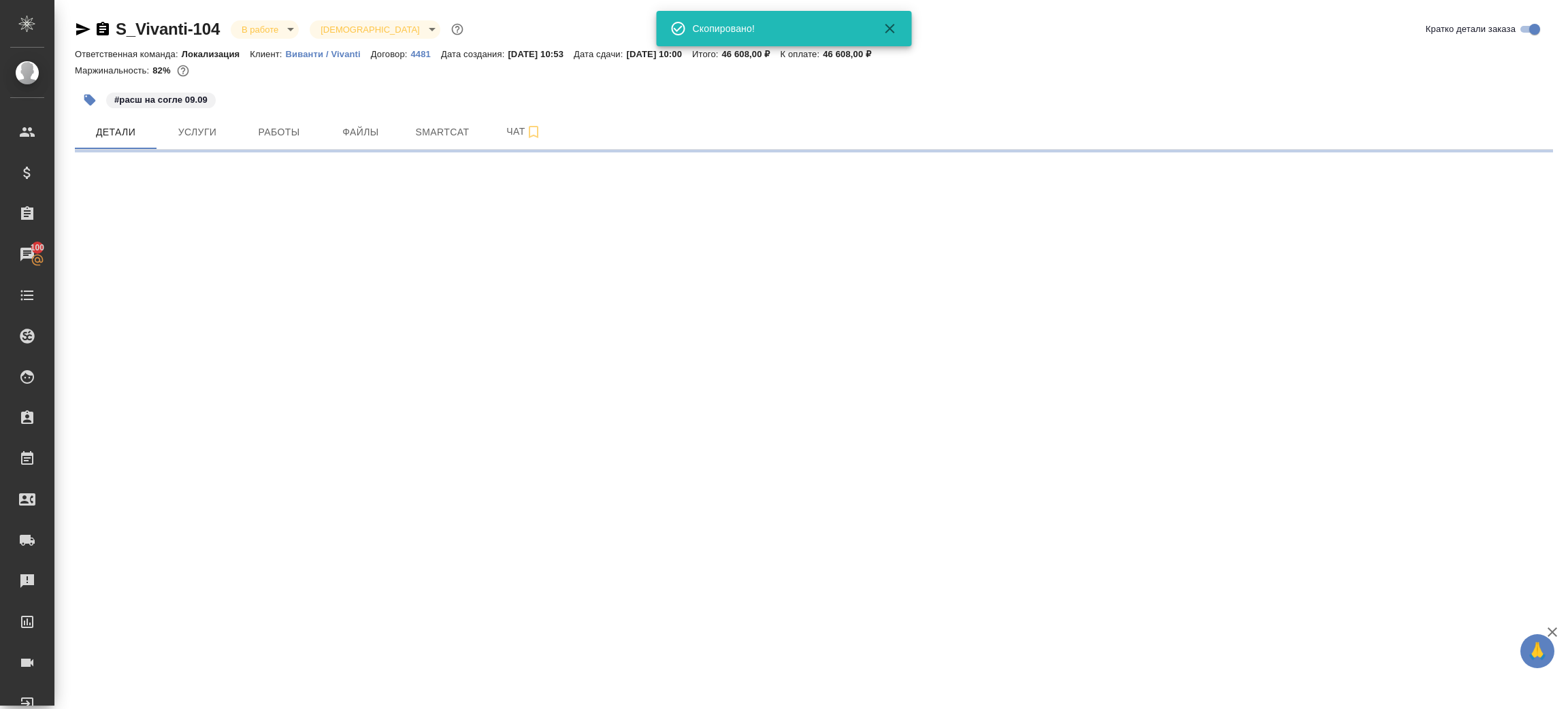
select select "RU"
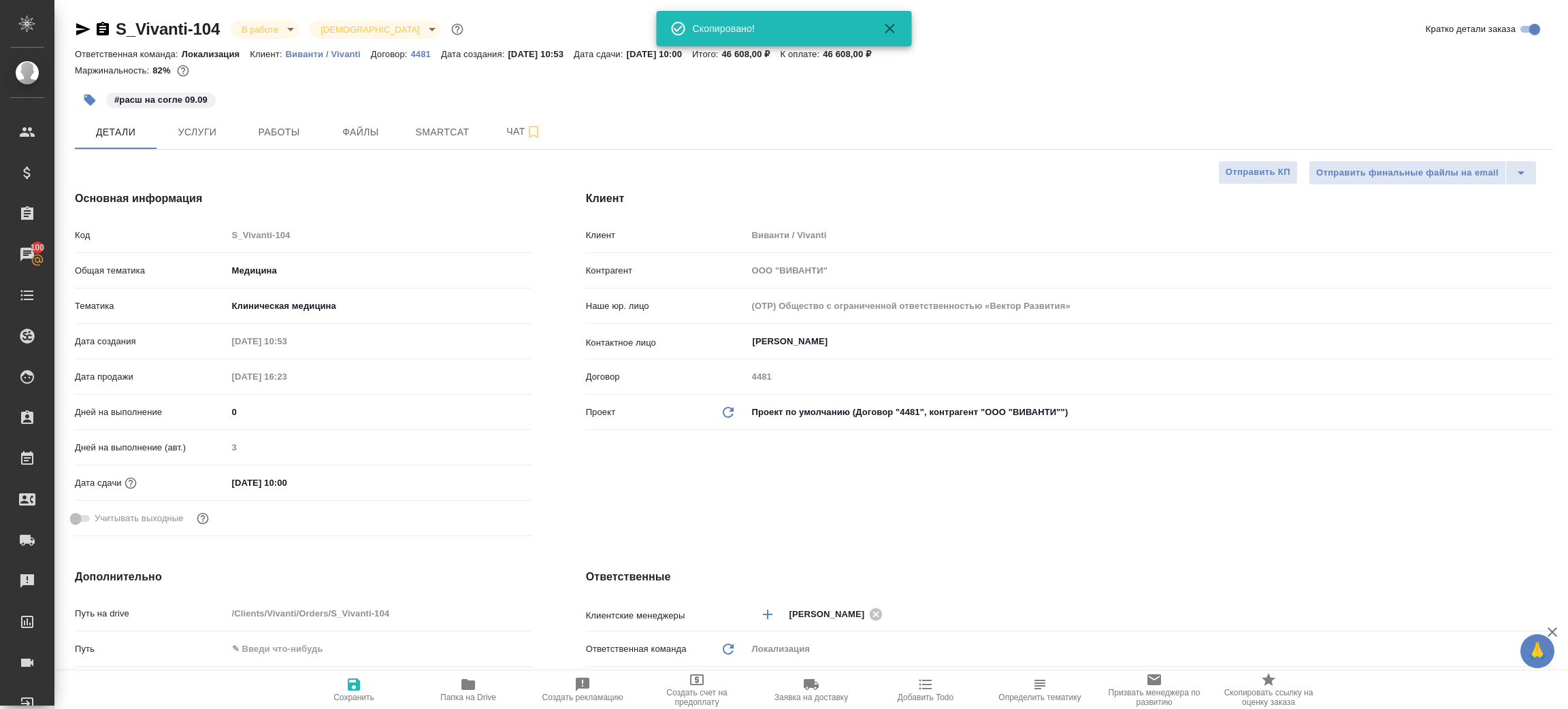
type textarea "x"
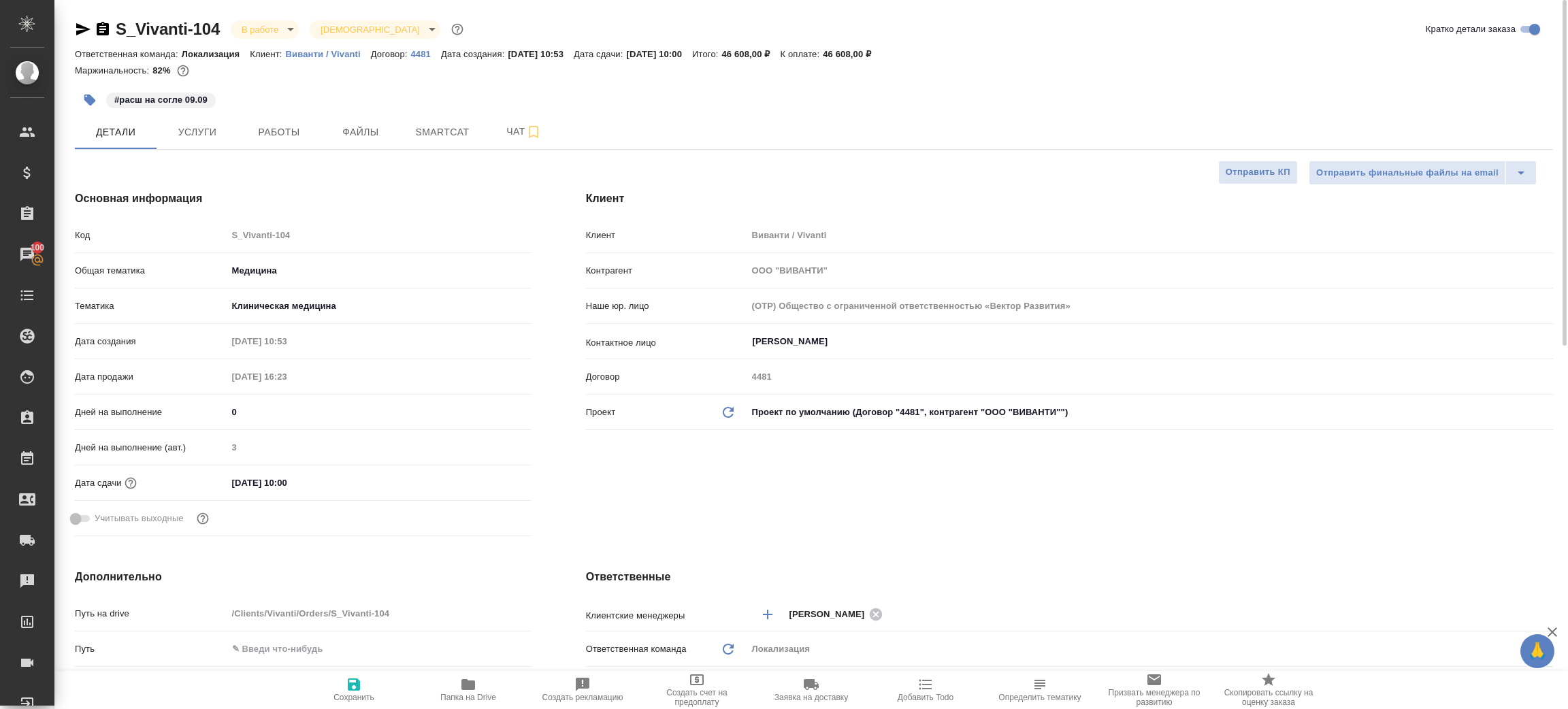
type textarea "x"
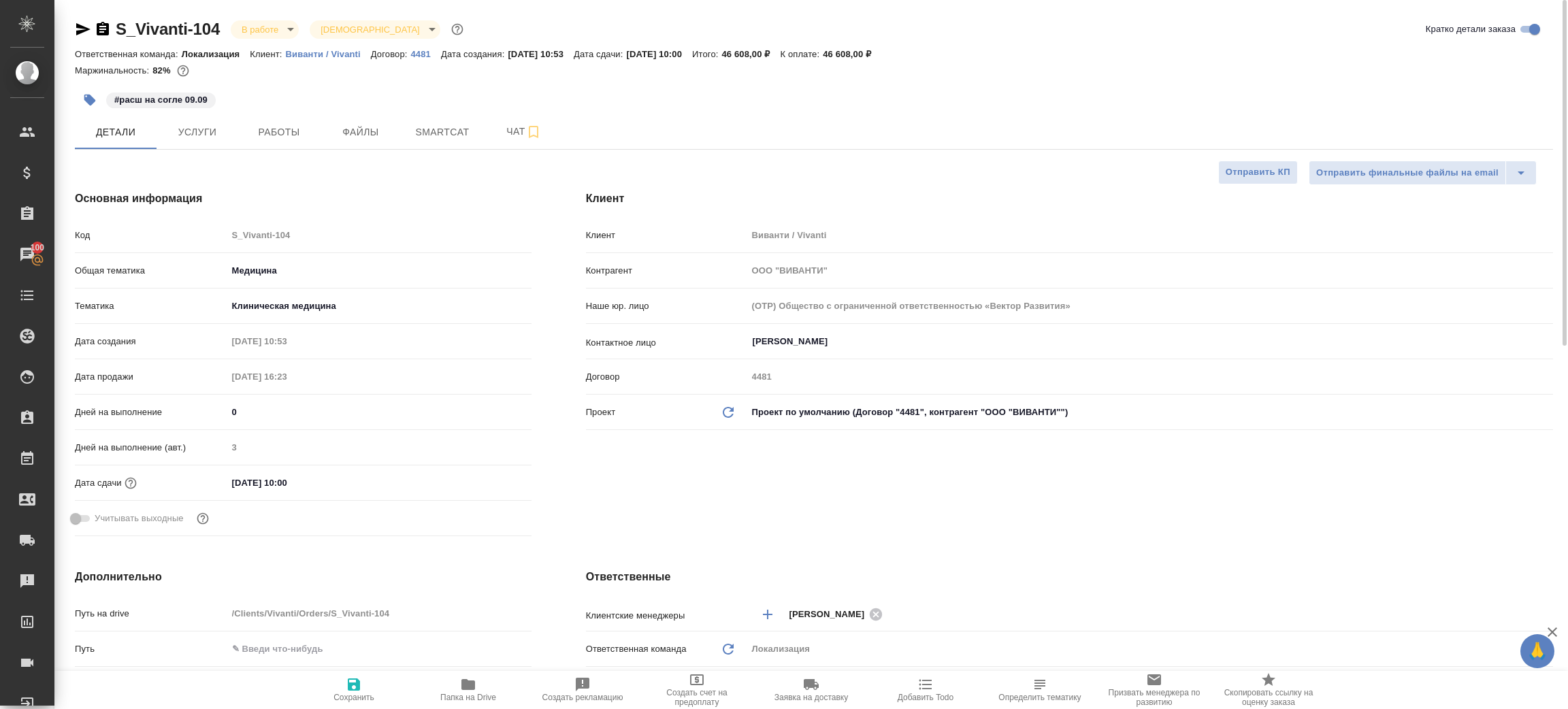
type textarea "x"
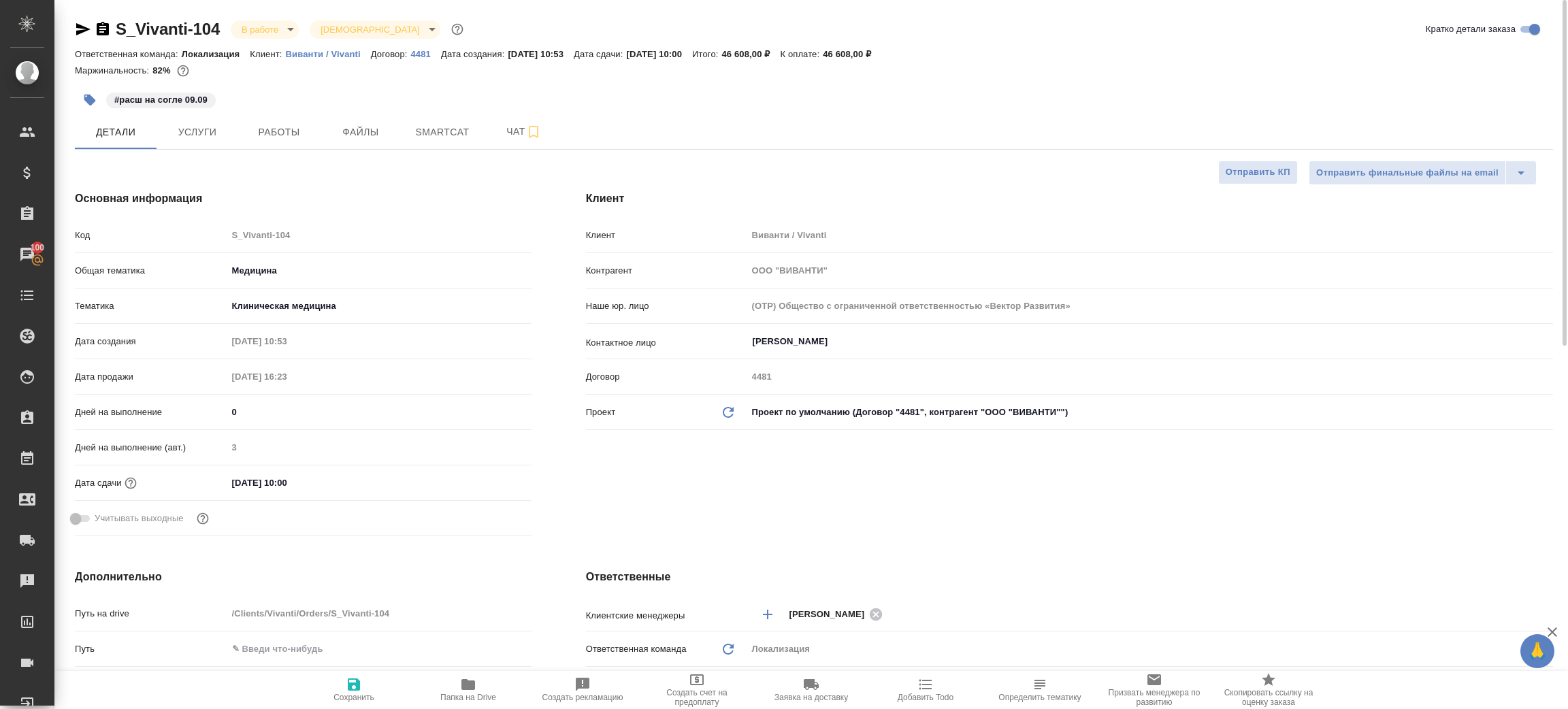
type textarea "x"
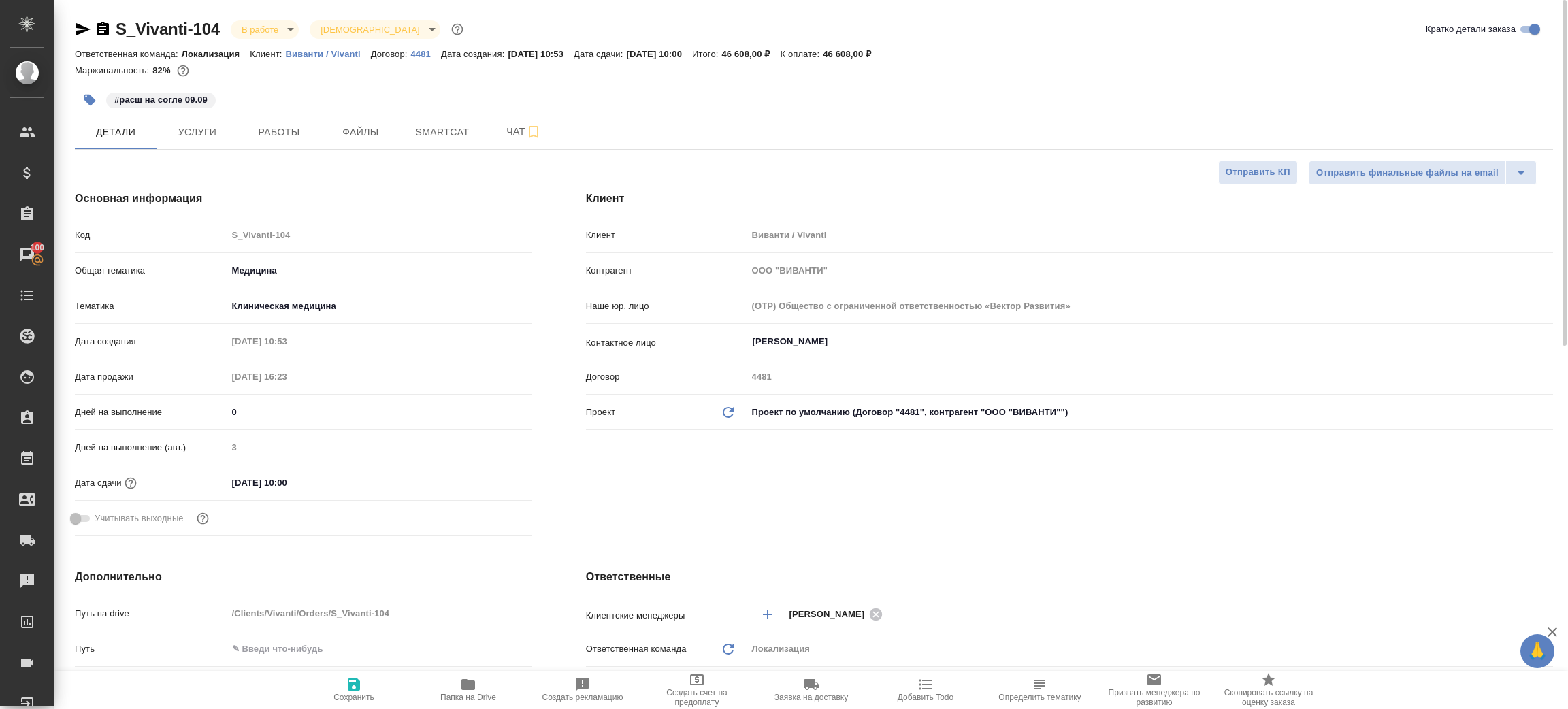
type textarea "x"
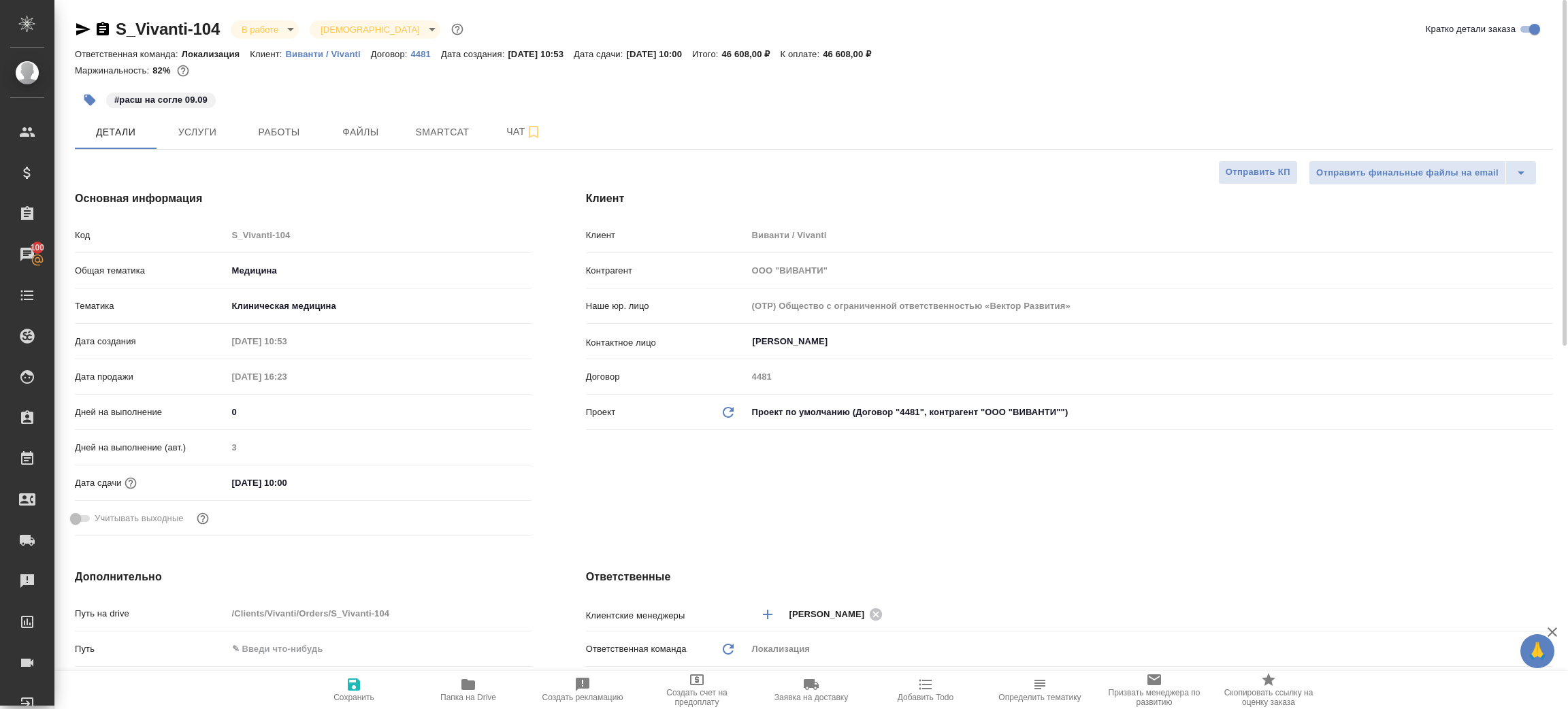
type textarea "x"
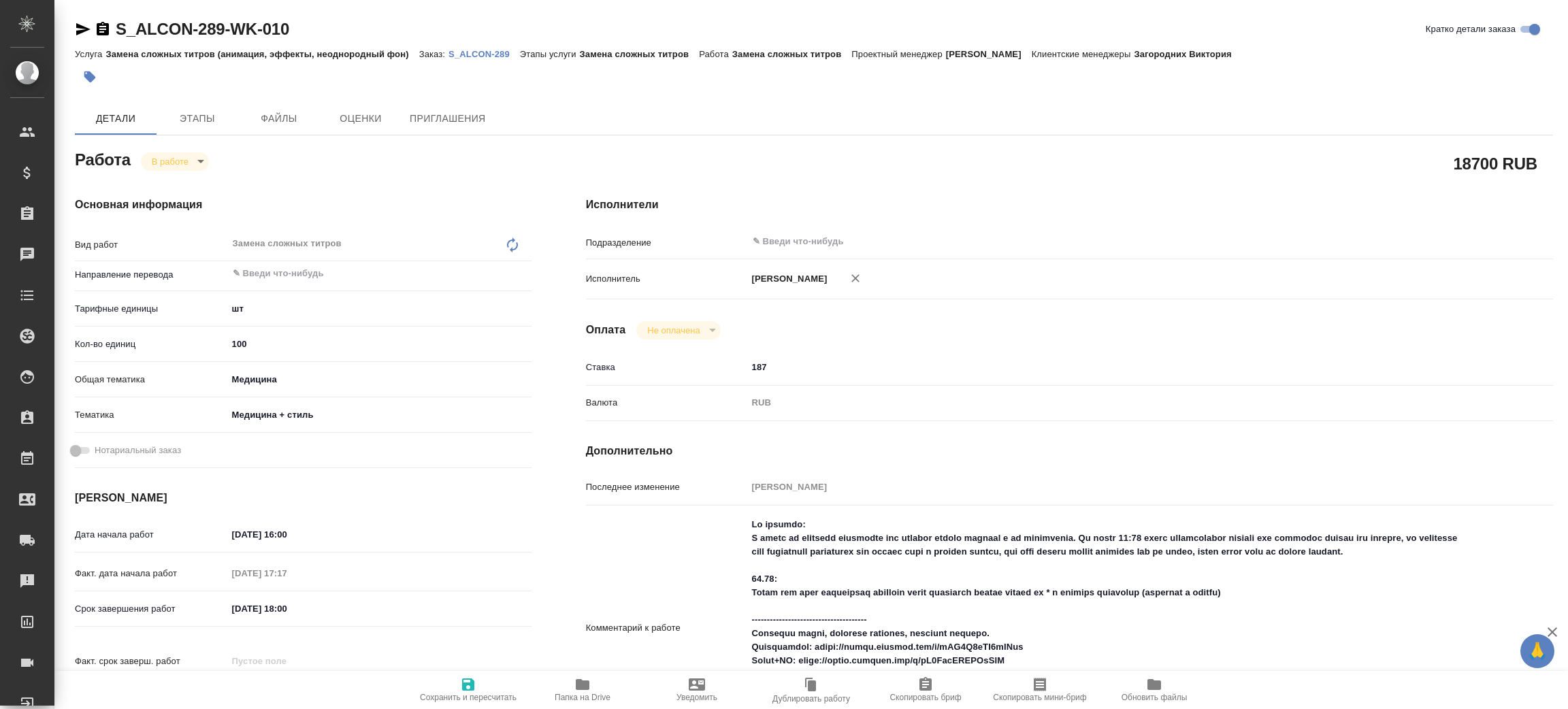
type textarea "x"
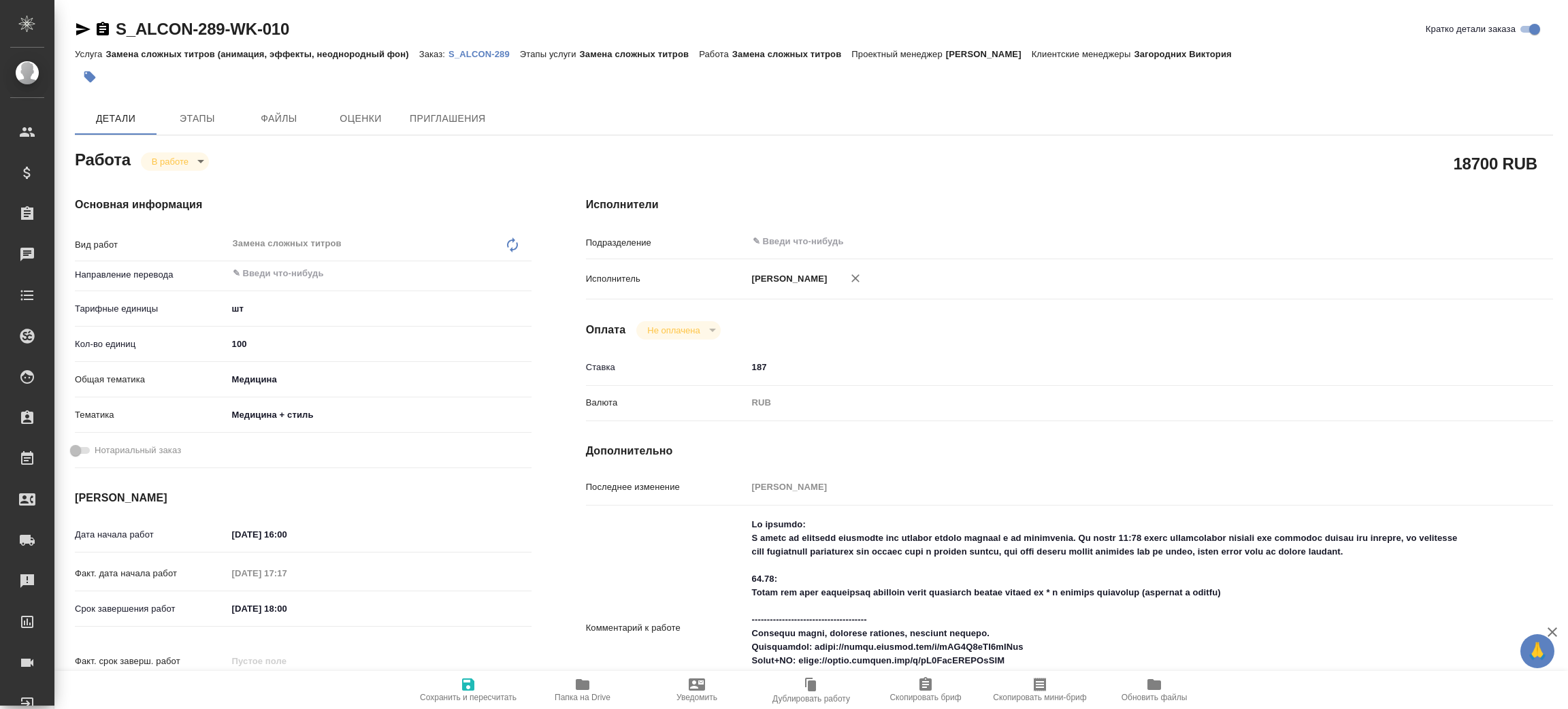
type textarea "x"
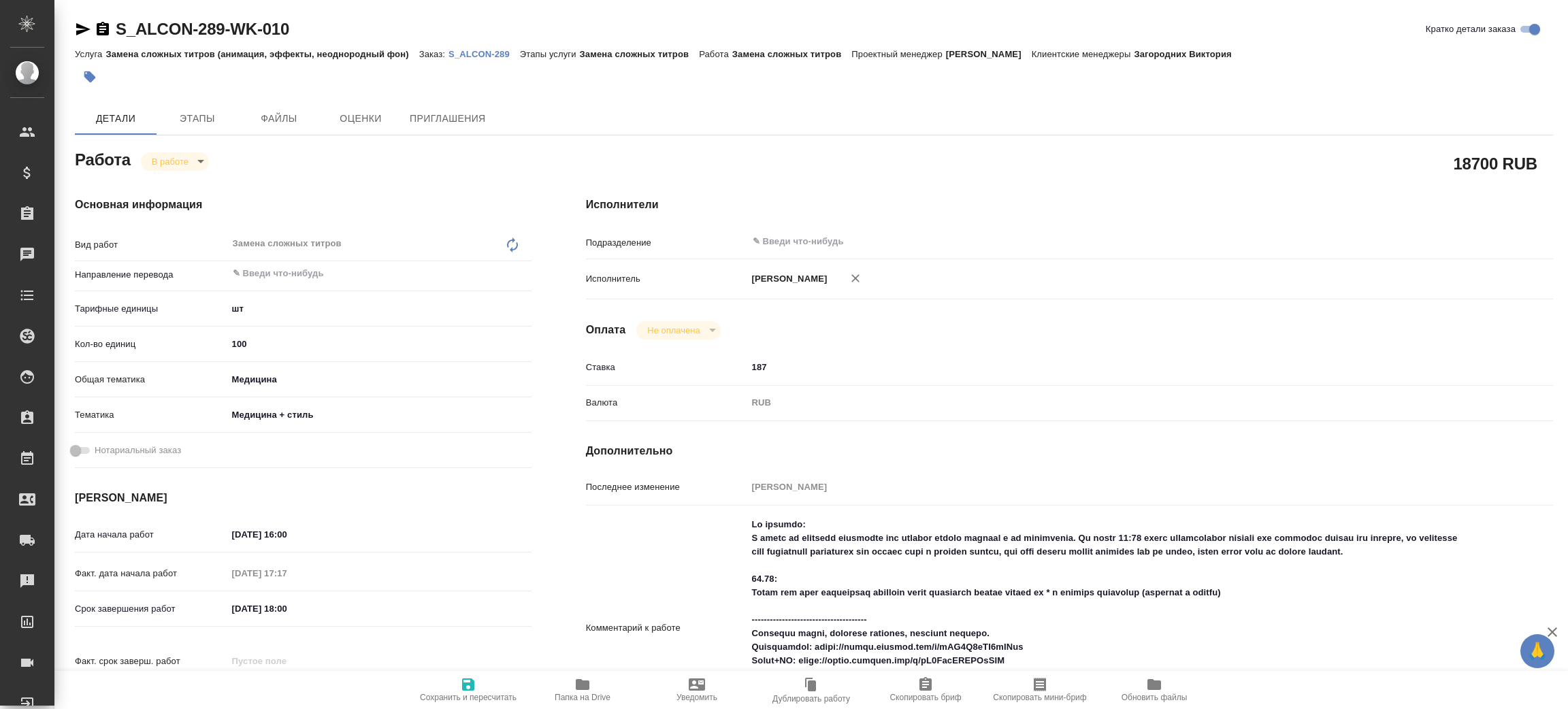
type textarea "x"
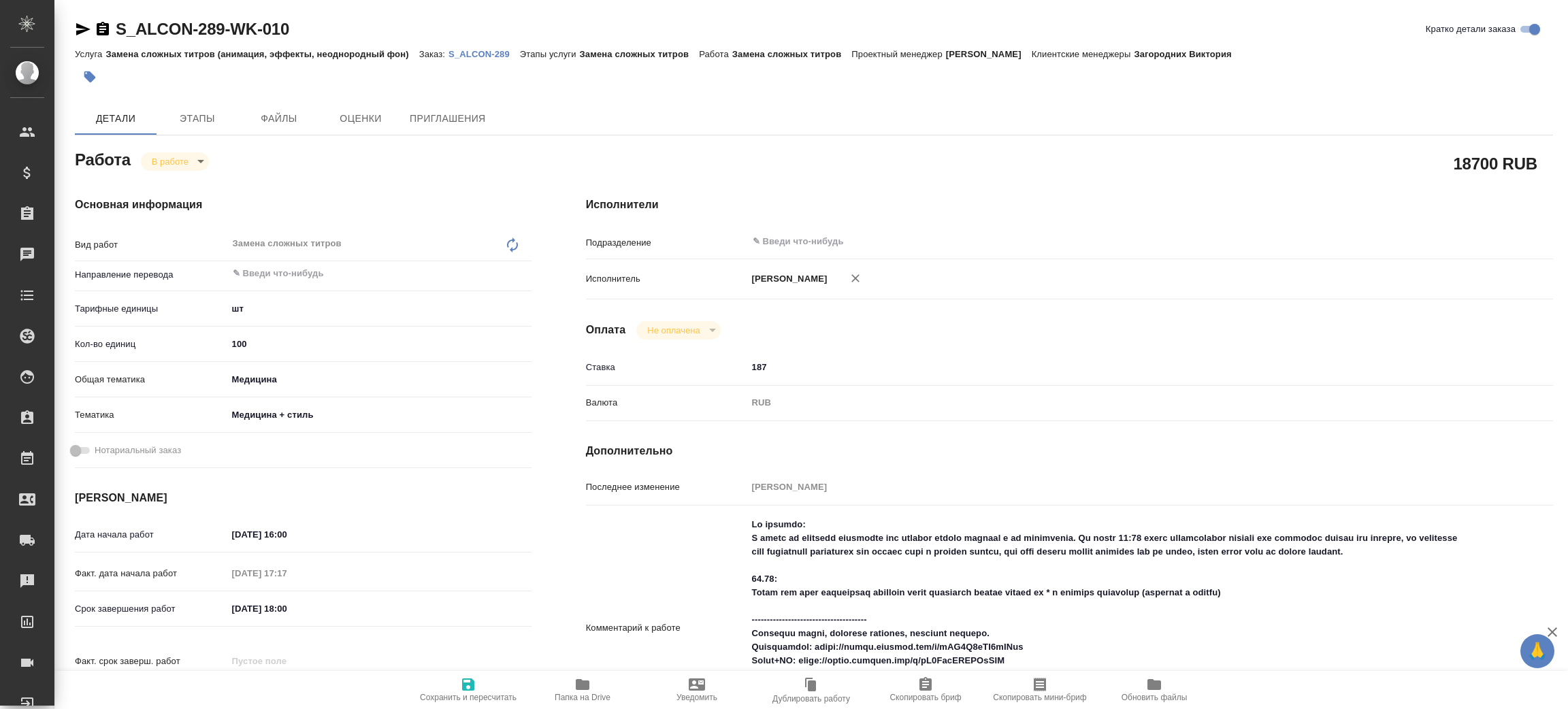
type textarea "x"
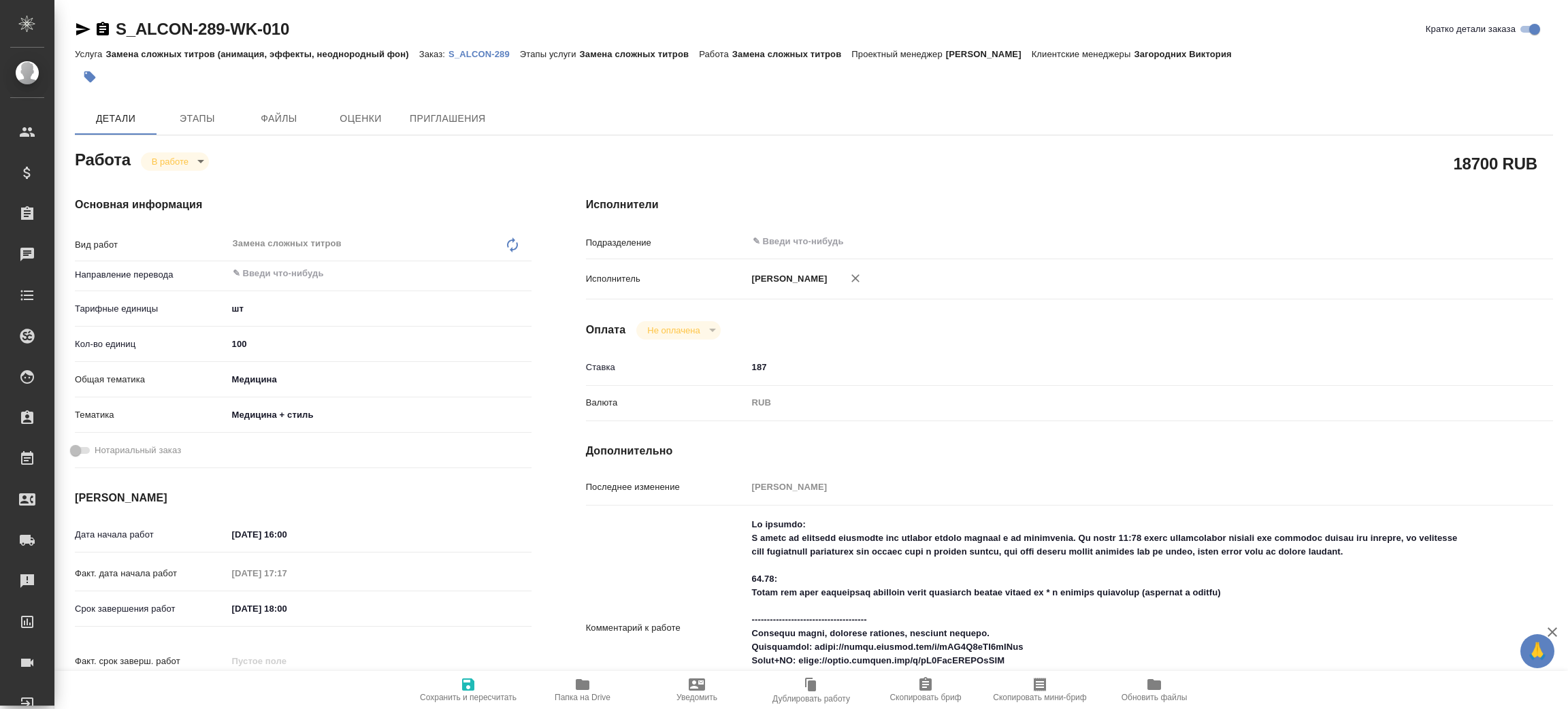
type textarea "x"
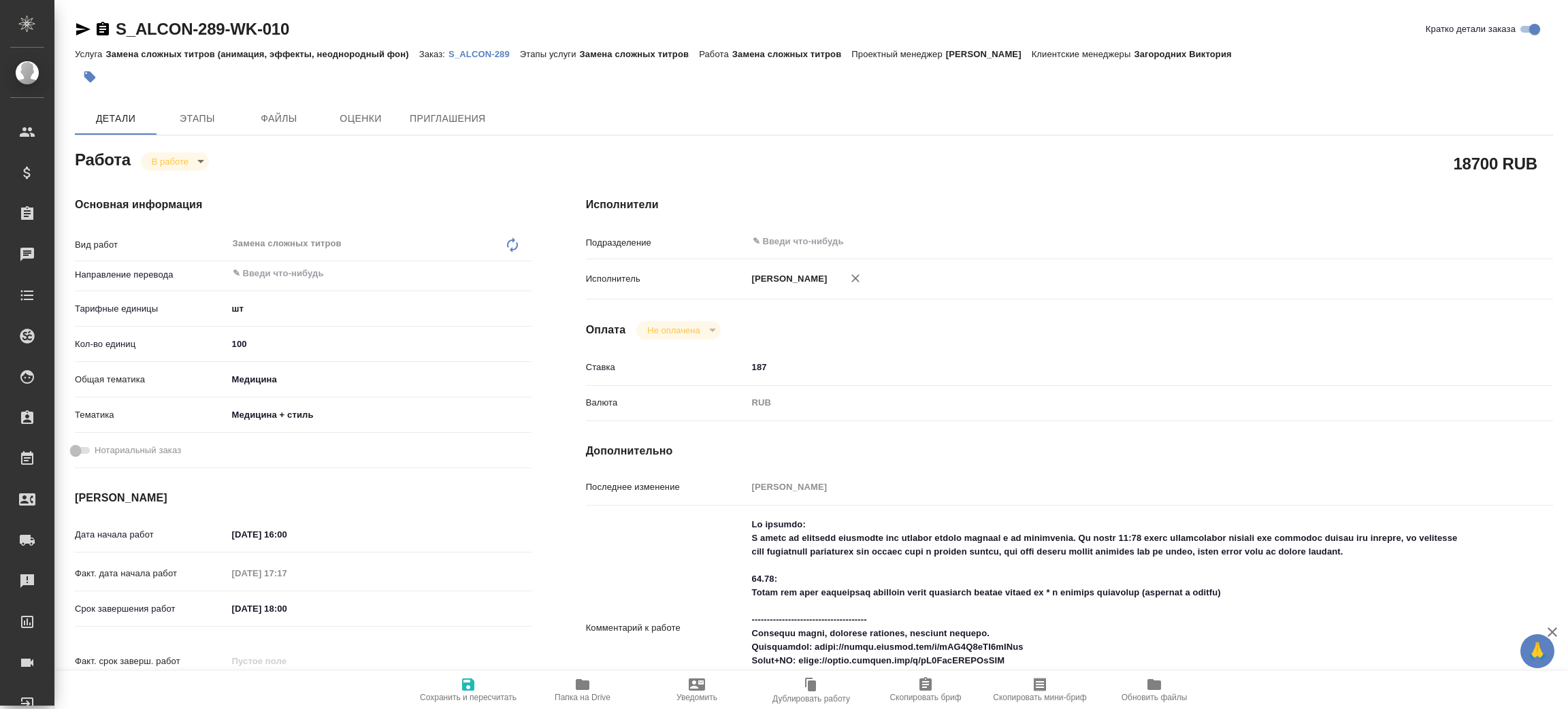
type textarea "x"
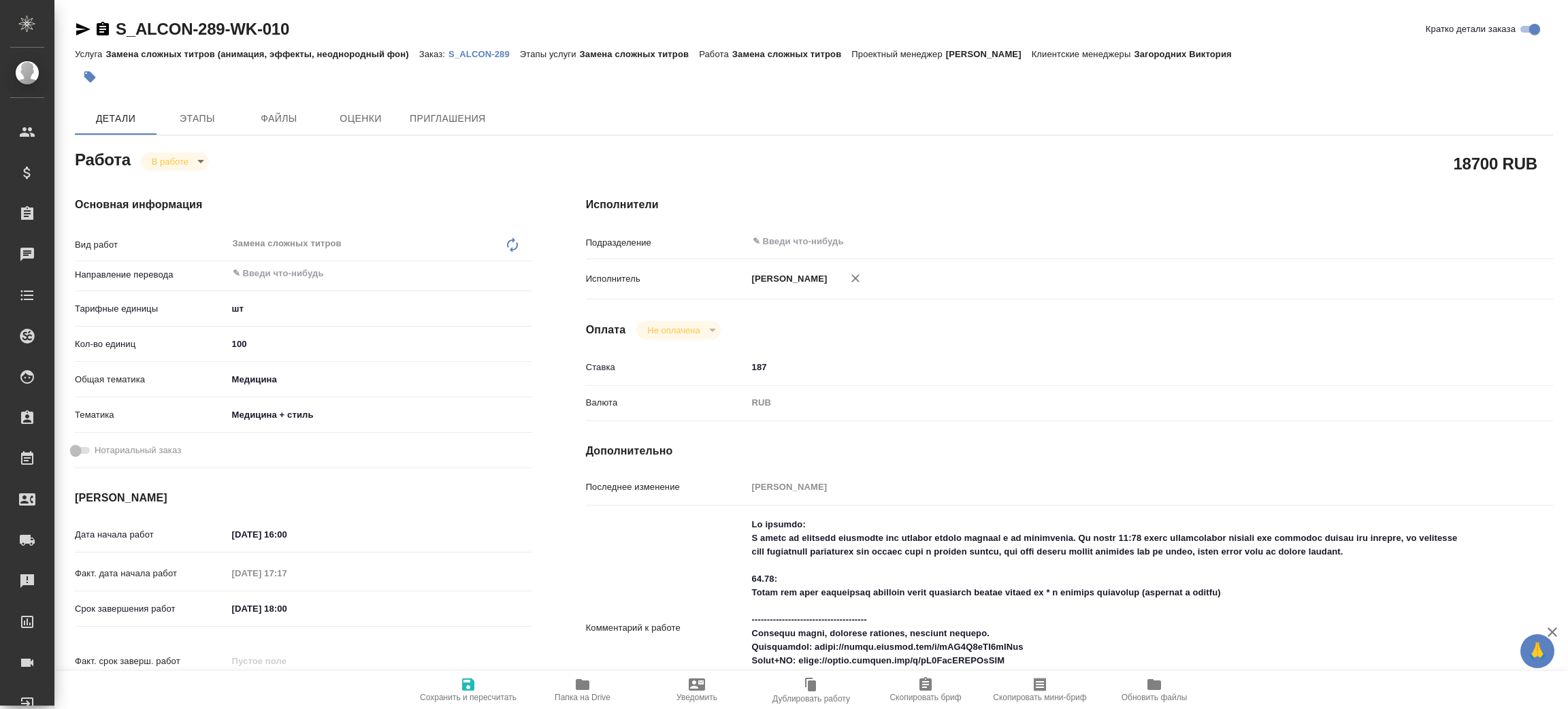
type textarea "x"
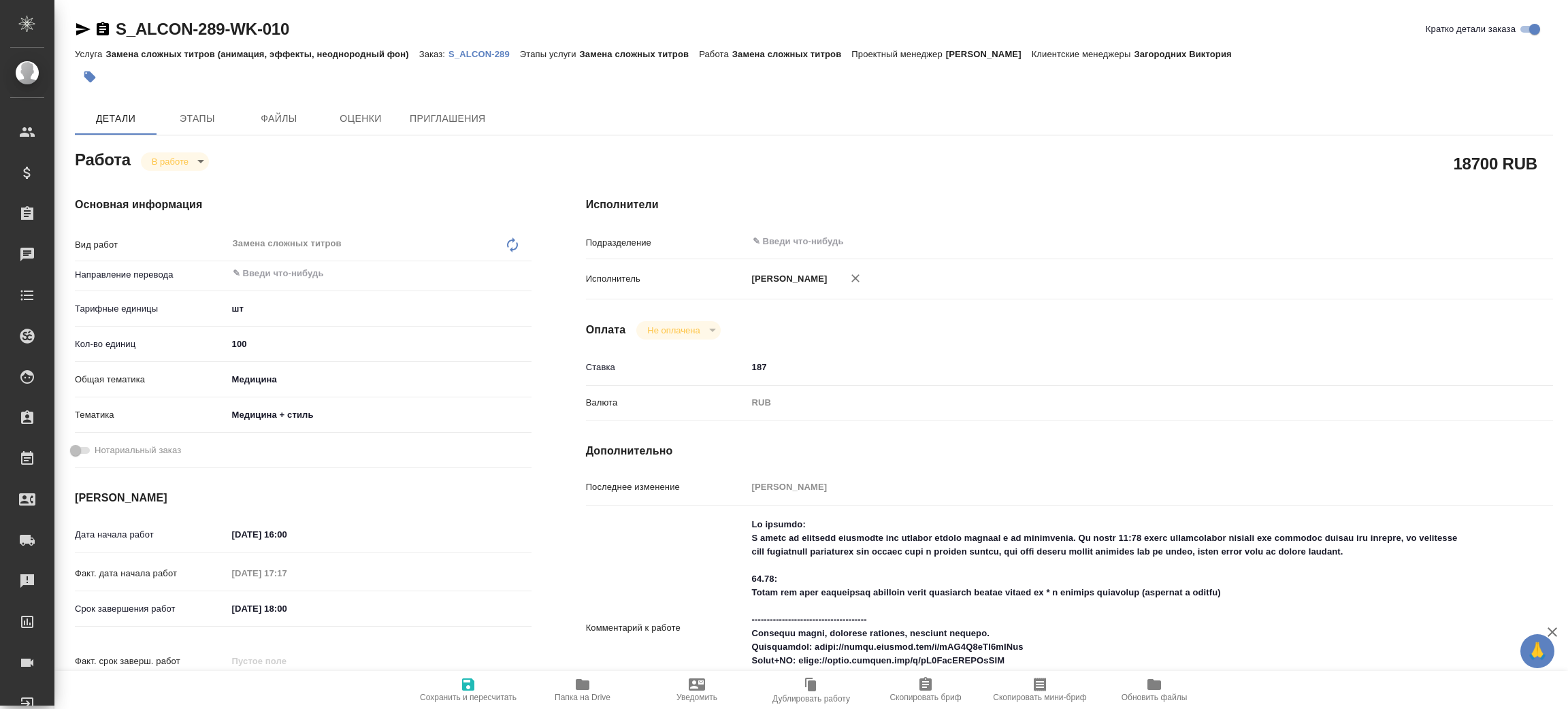
type textarea "x"
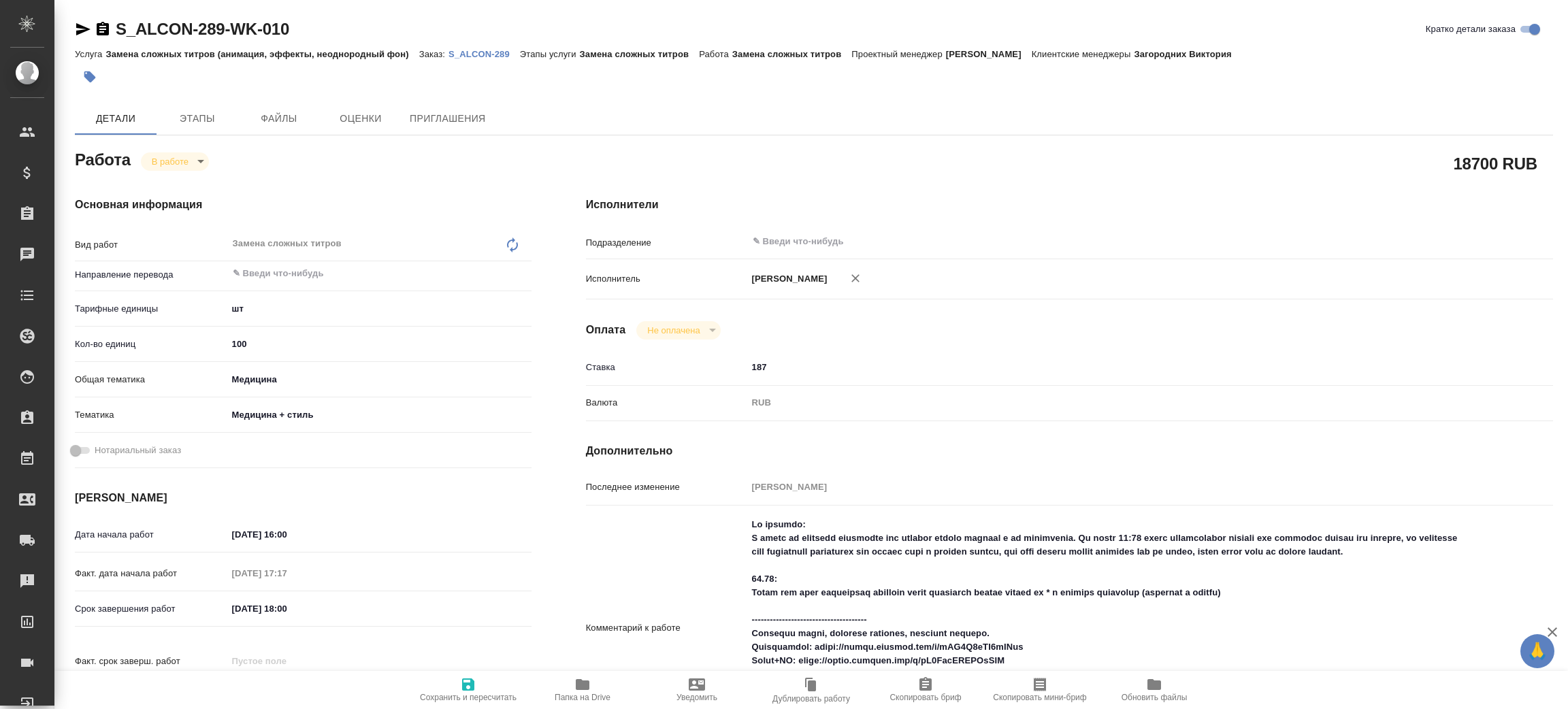
type textarea "x"
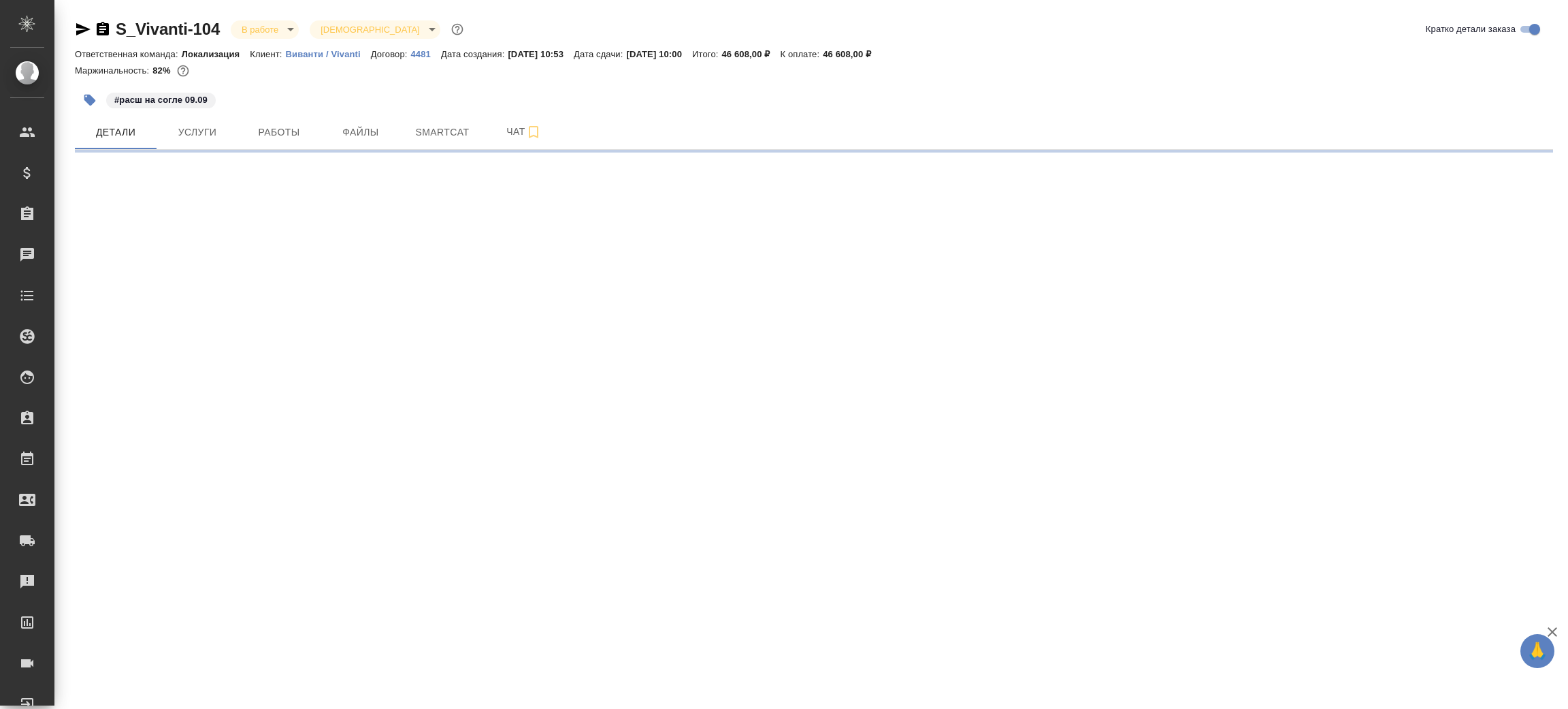
select select "RU"
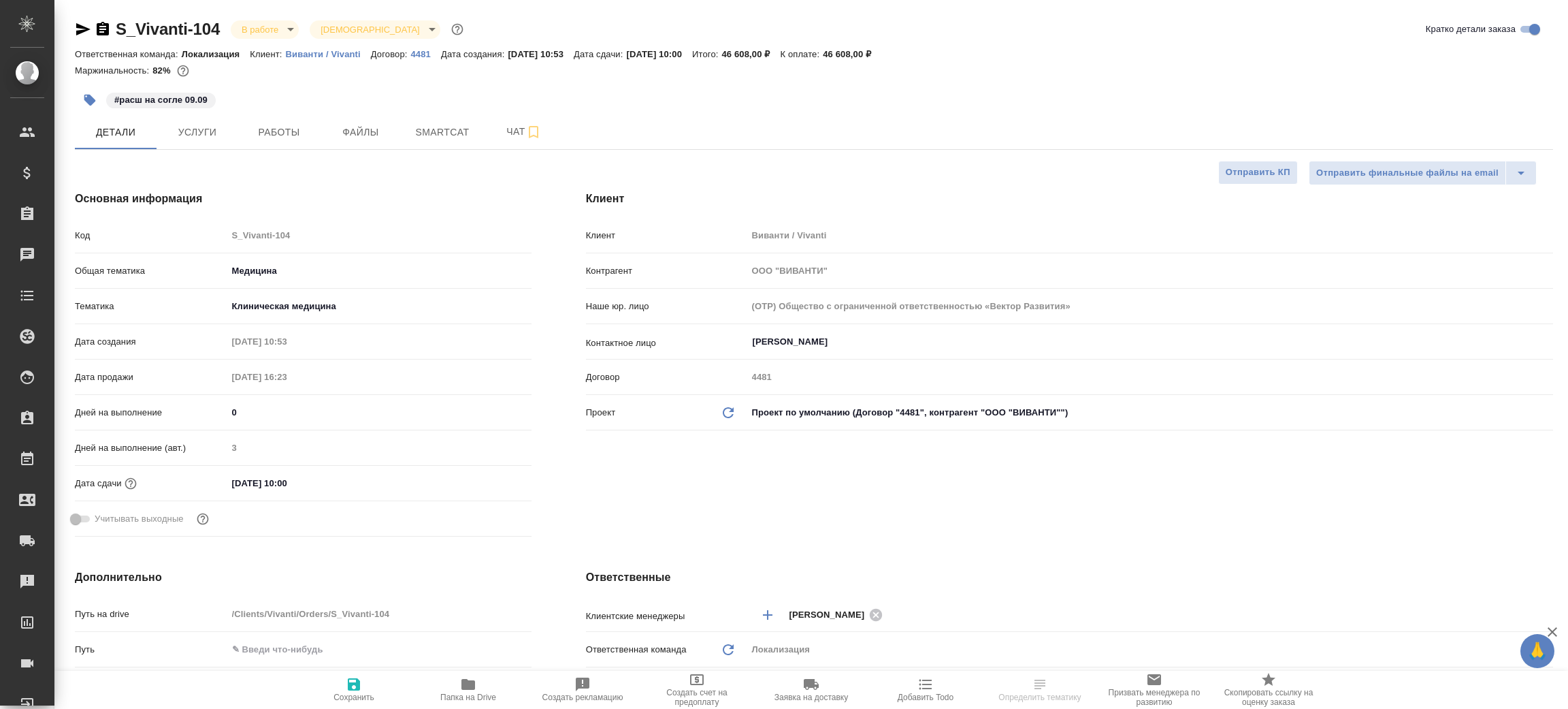
type textarea "x"
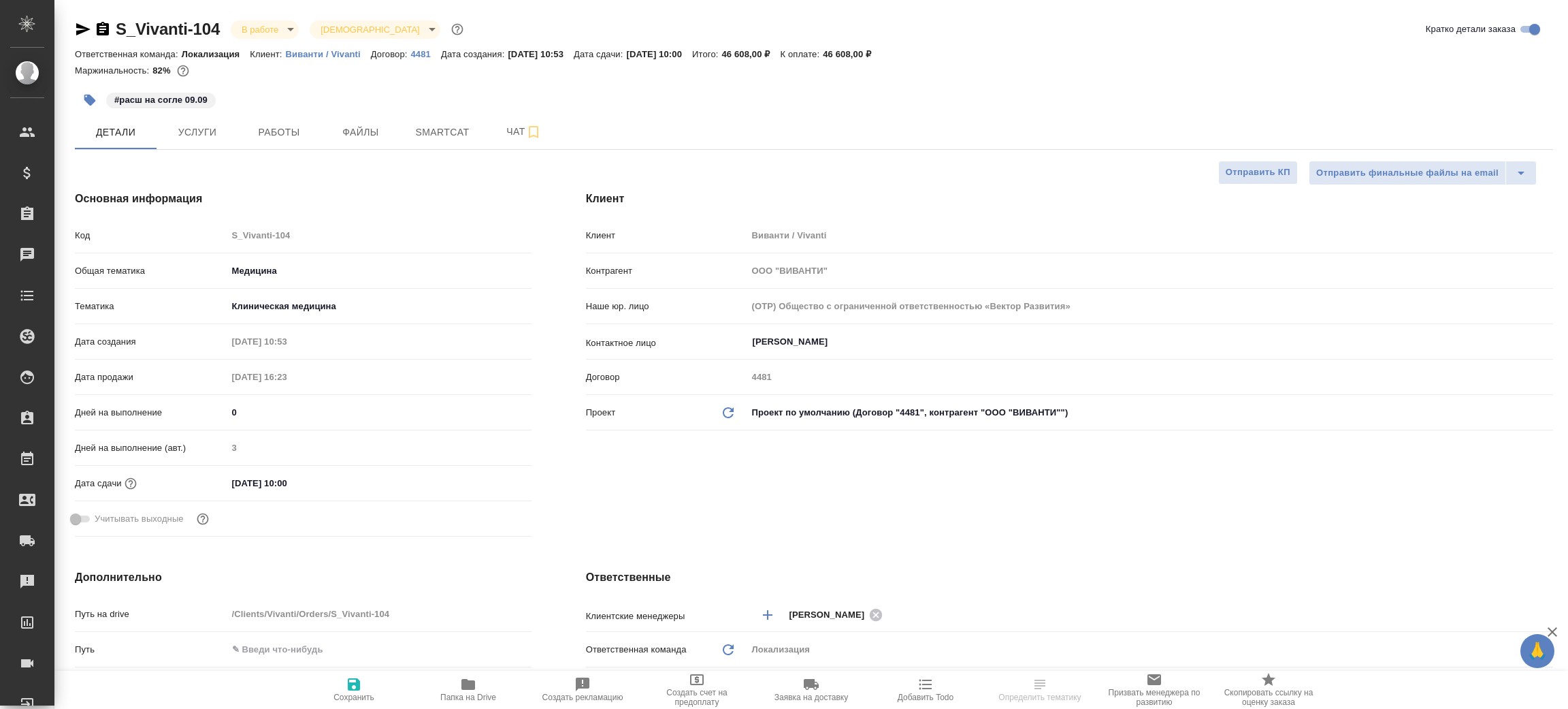
type textarea "x"
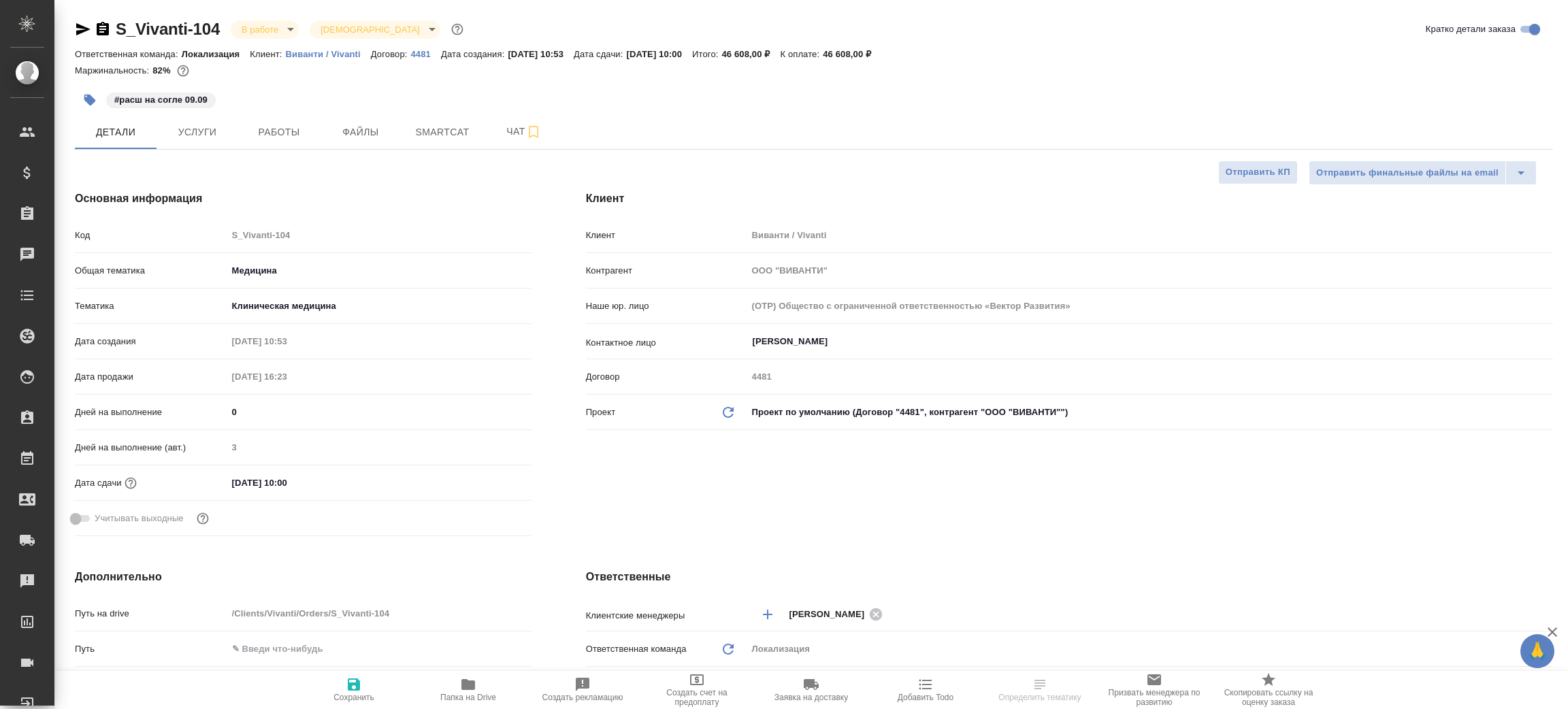
type textarea "x"
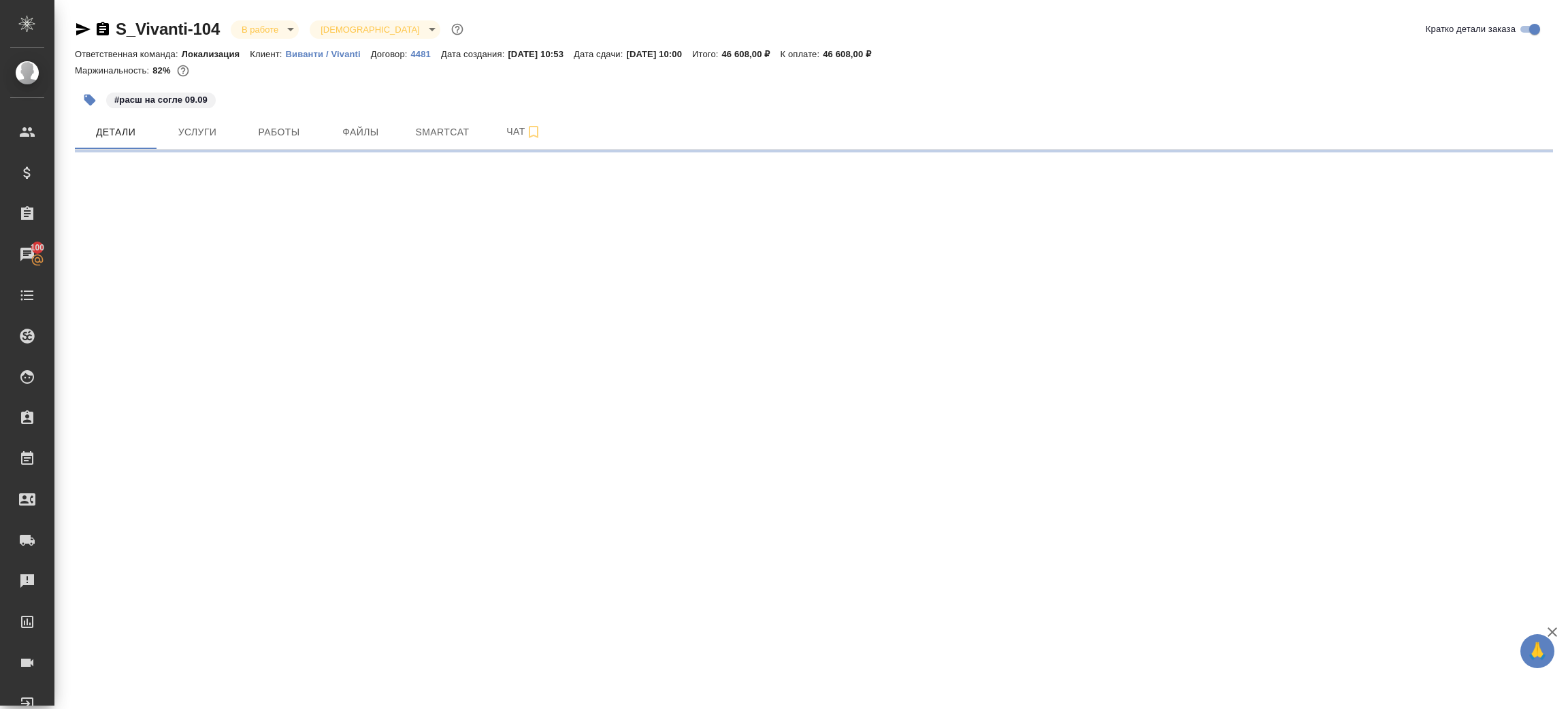
select select "RU"
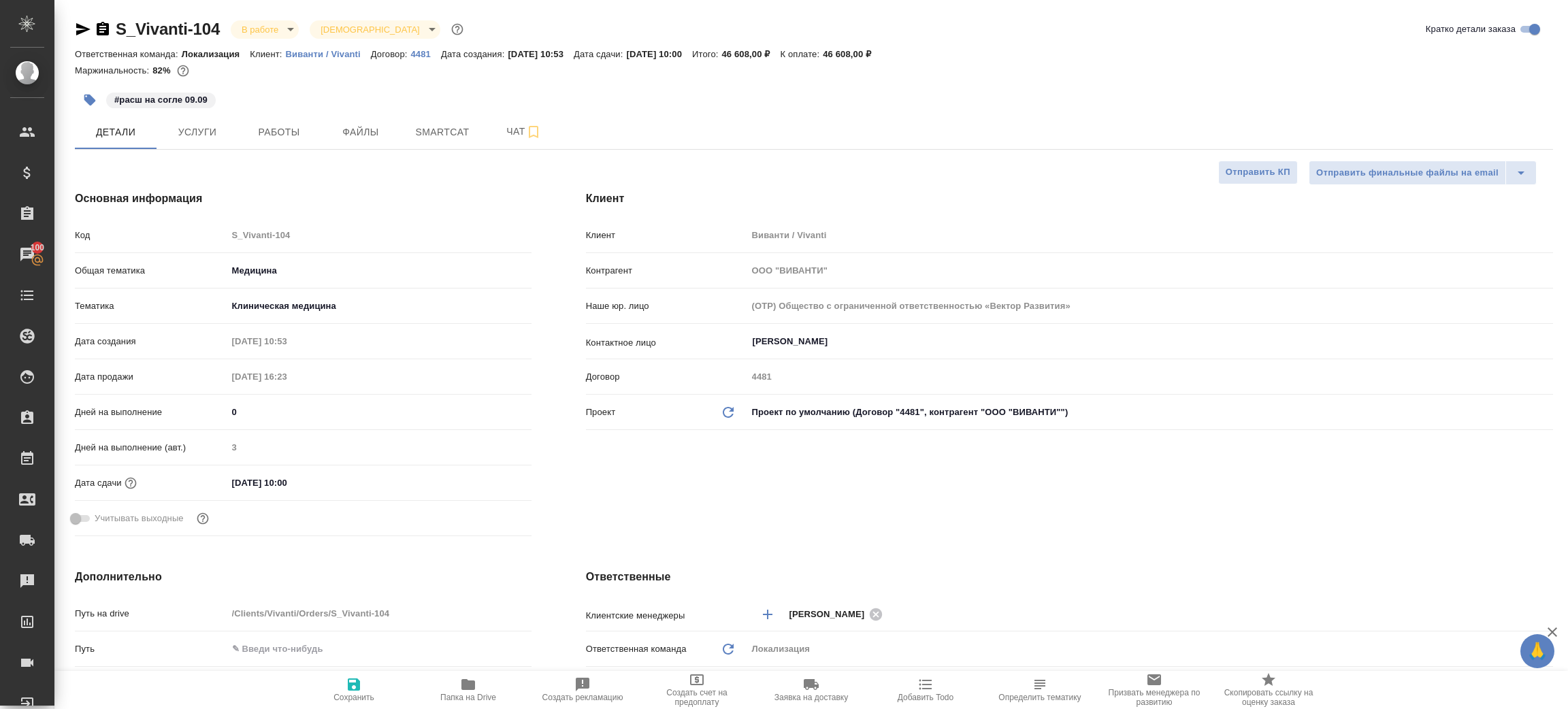
type textarea "x"
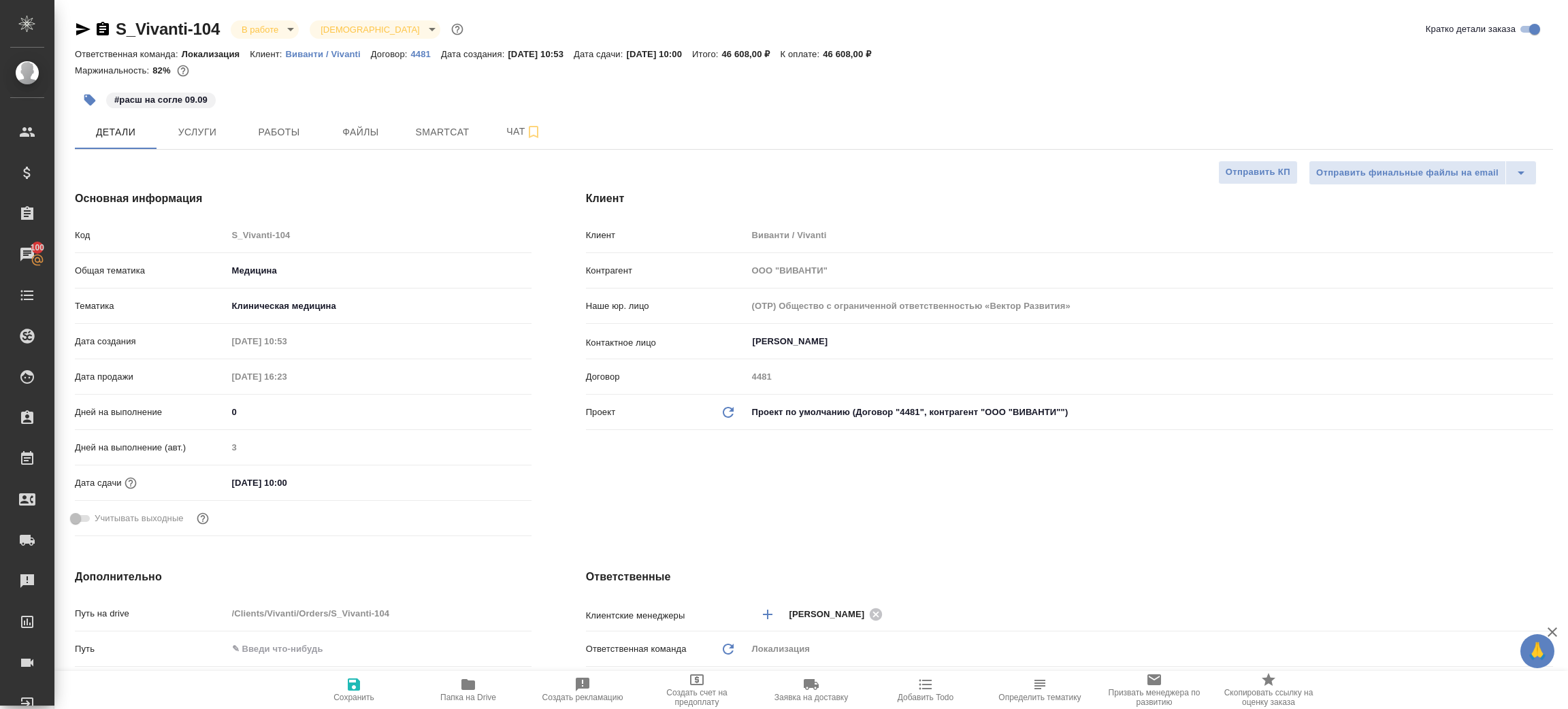
type textarea "x"
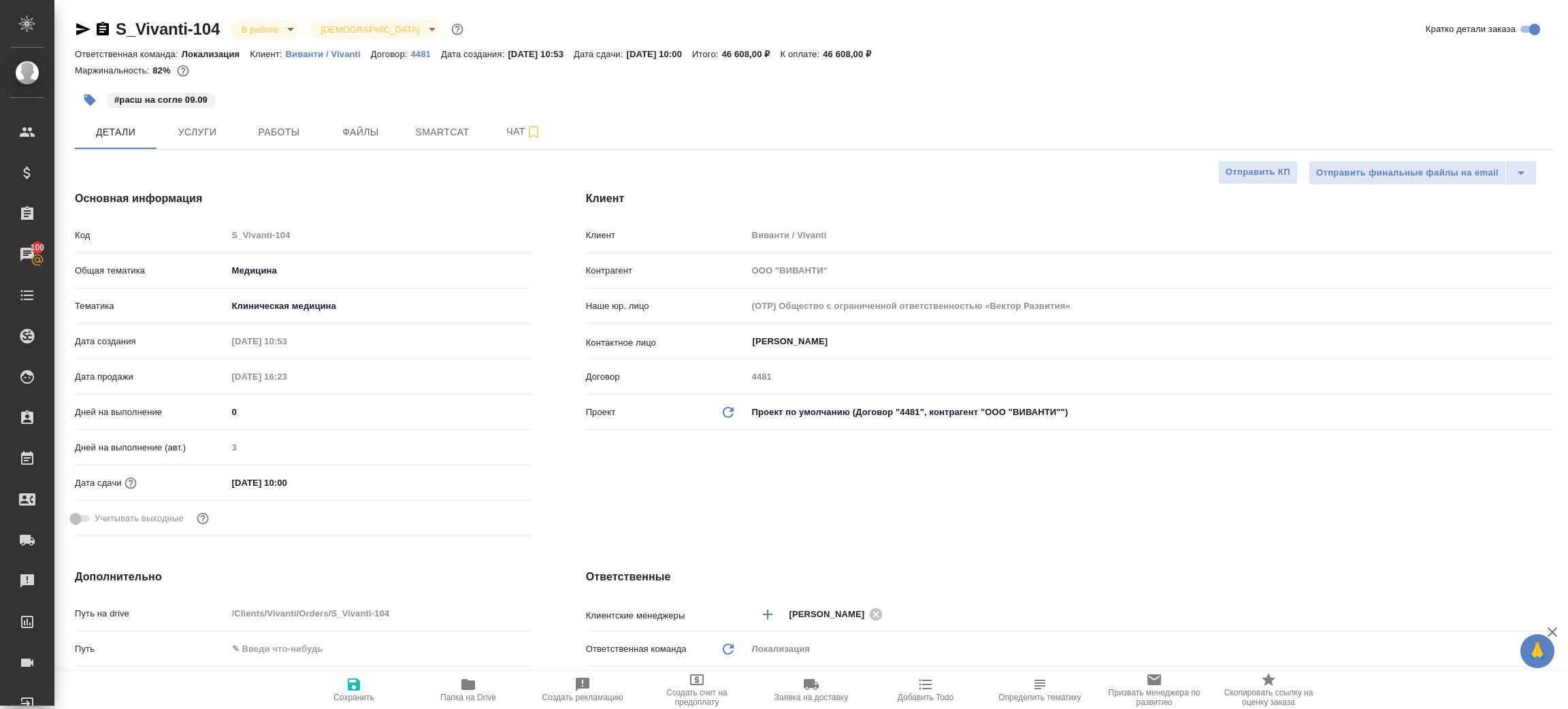
type textarea "x"
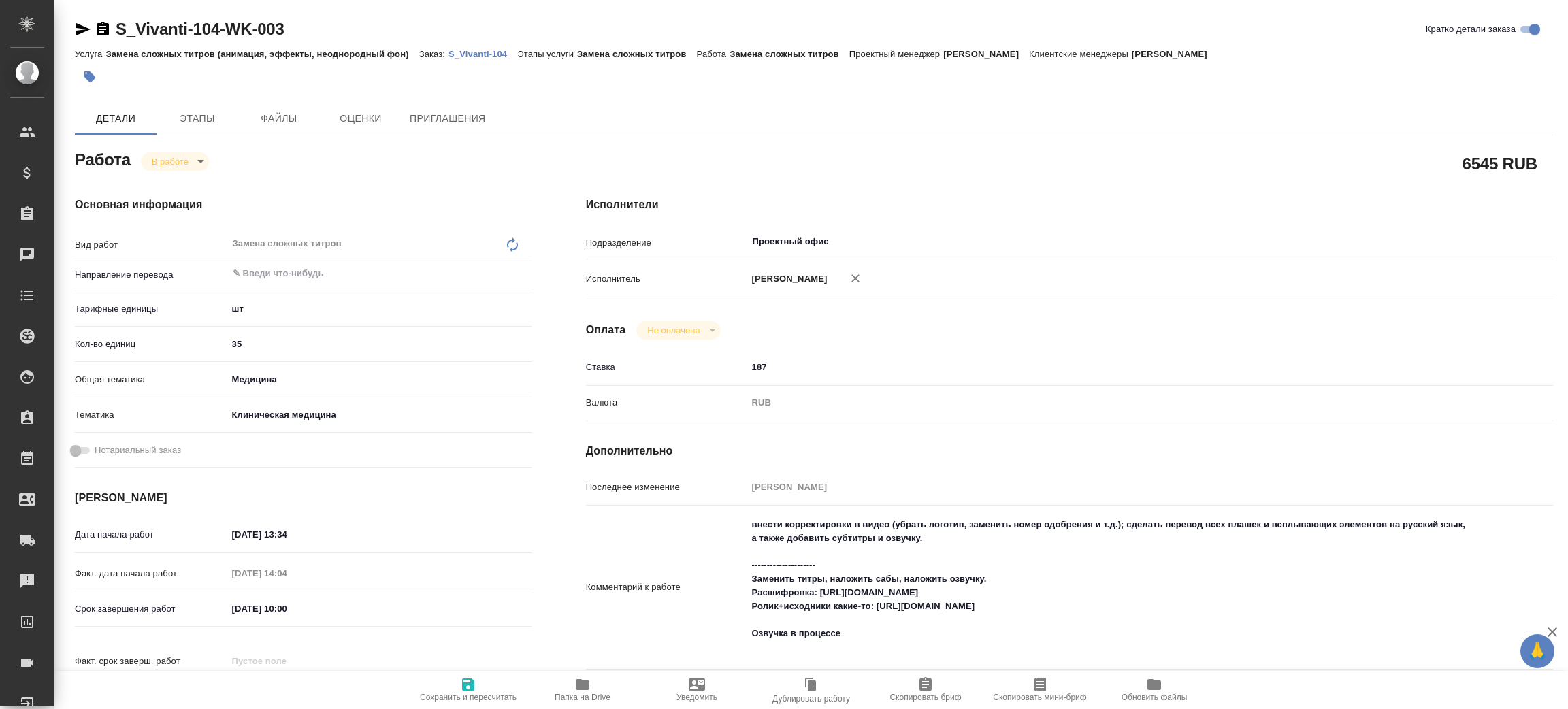
type textarea "x"
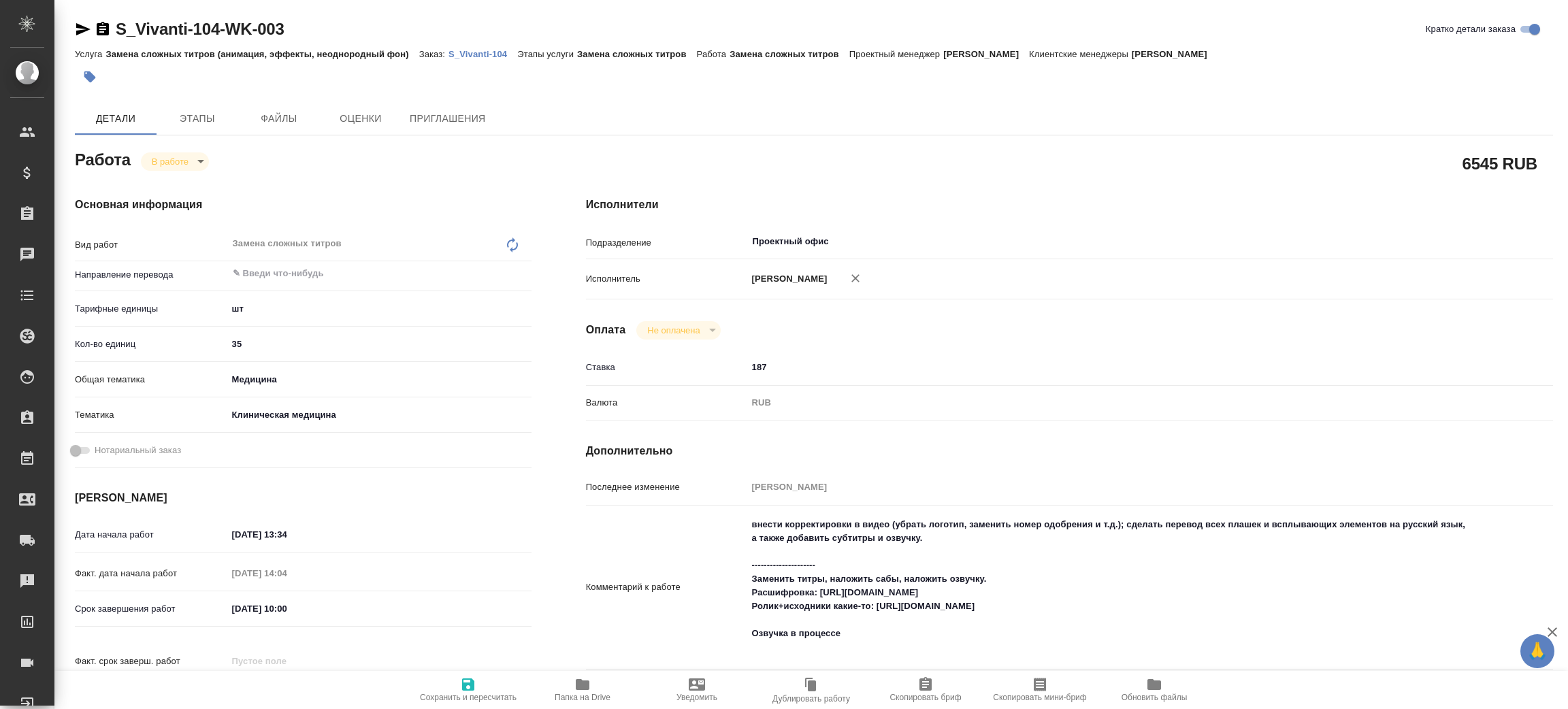
type textarea "x"
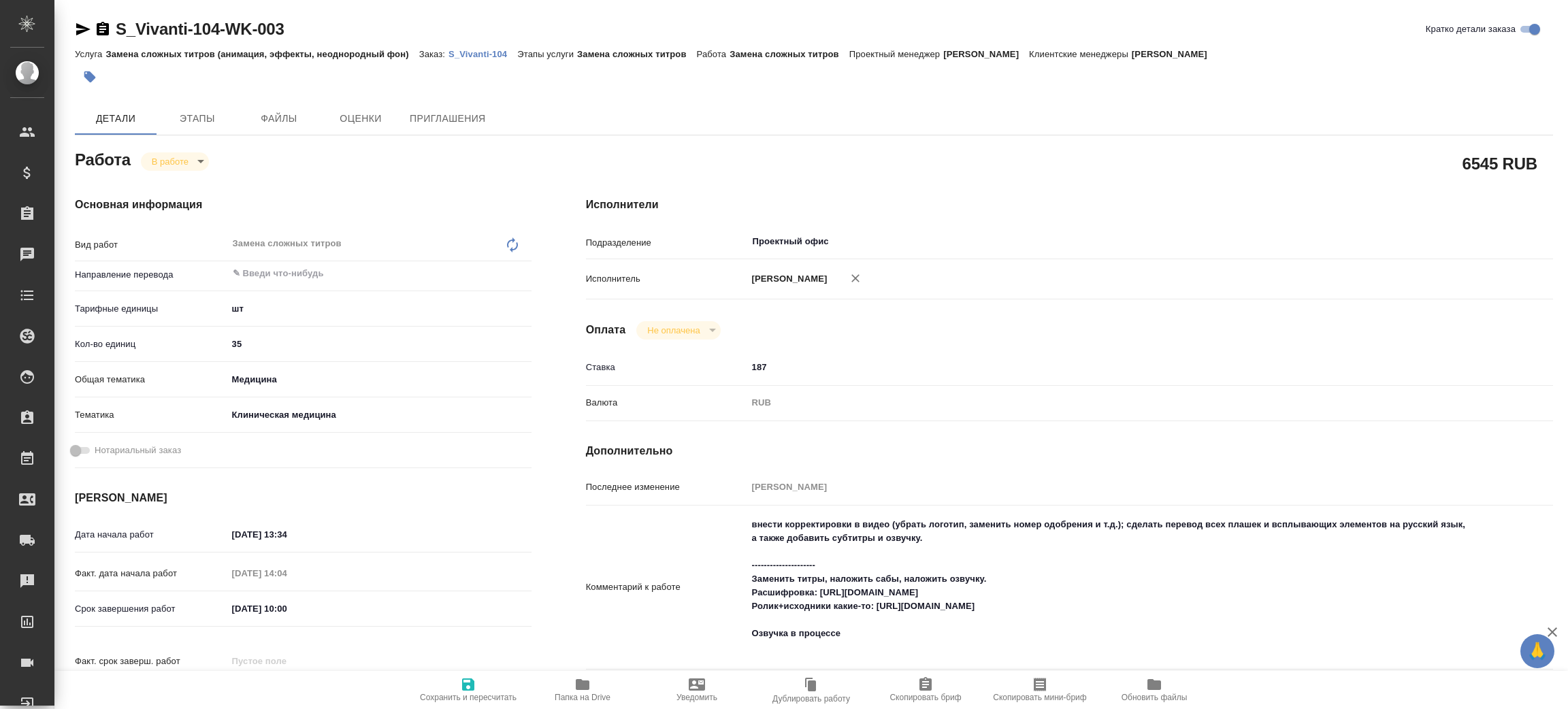
type textarea "x"
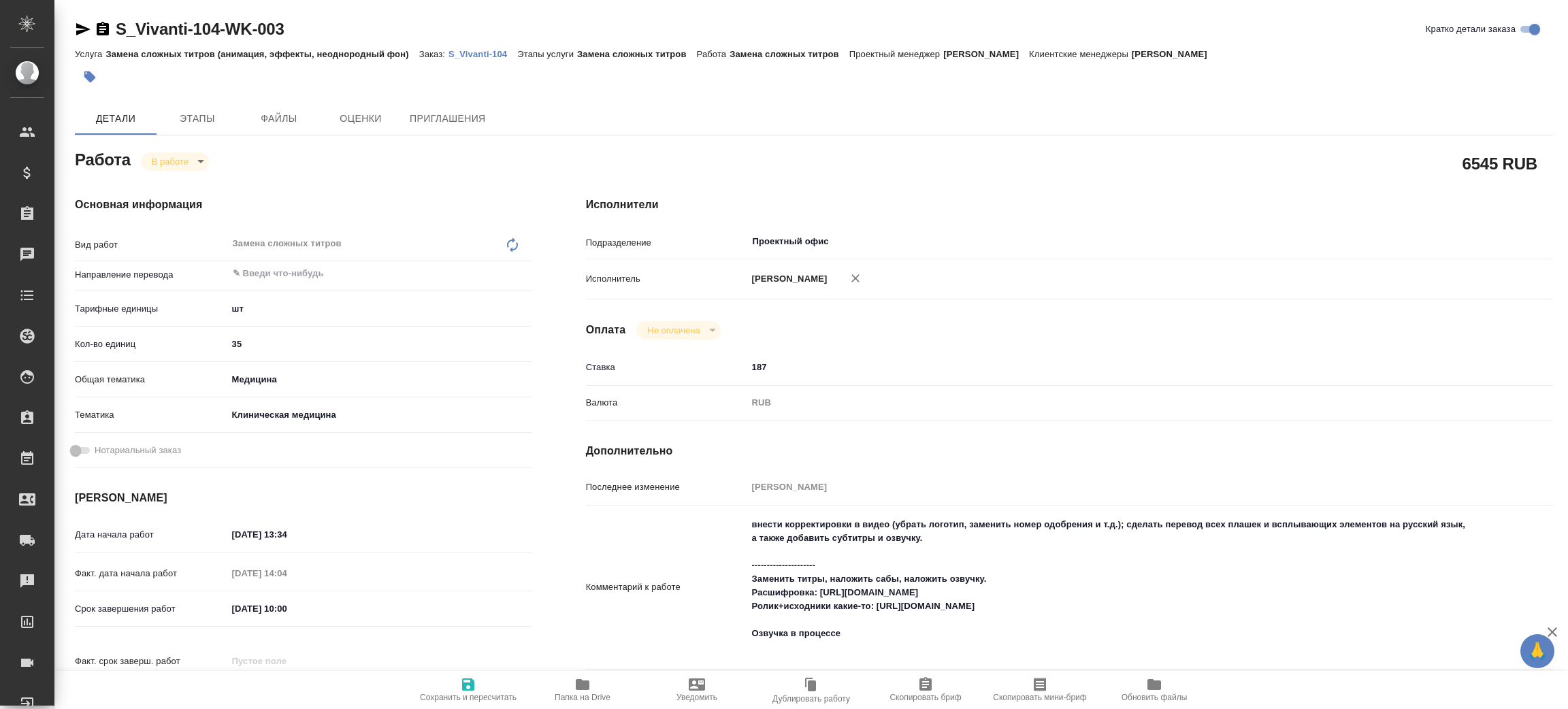
type textarea "x"
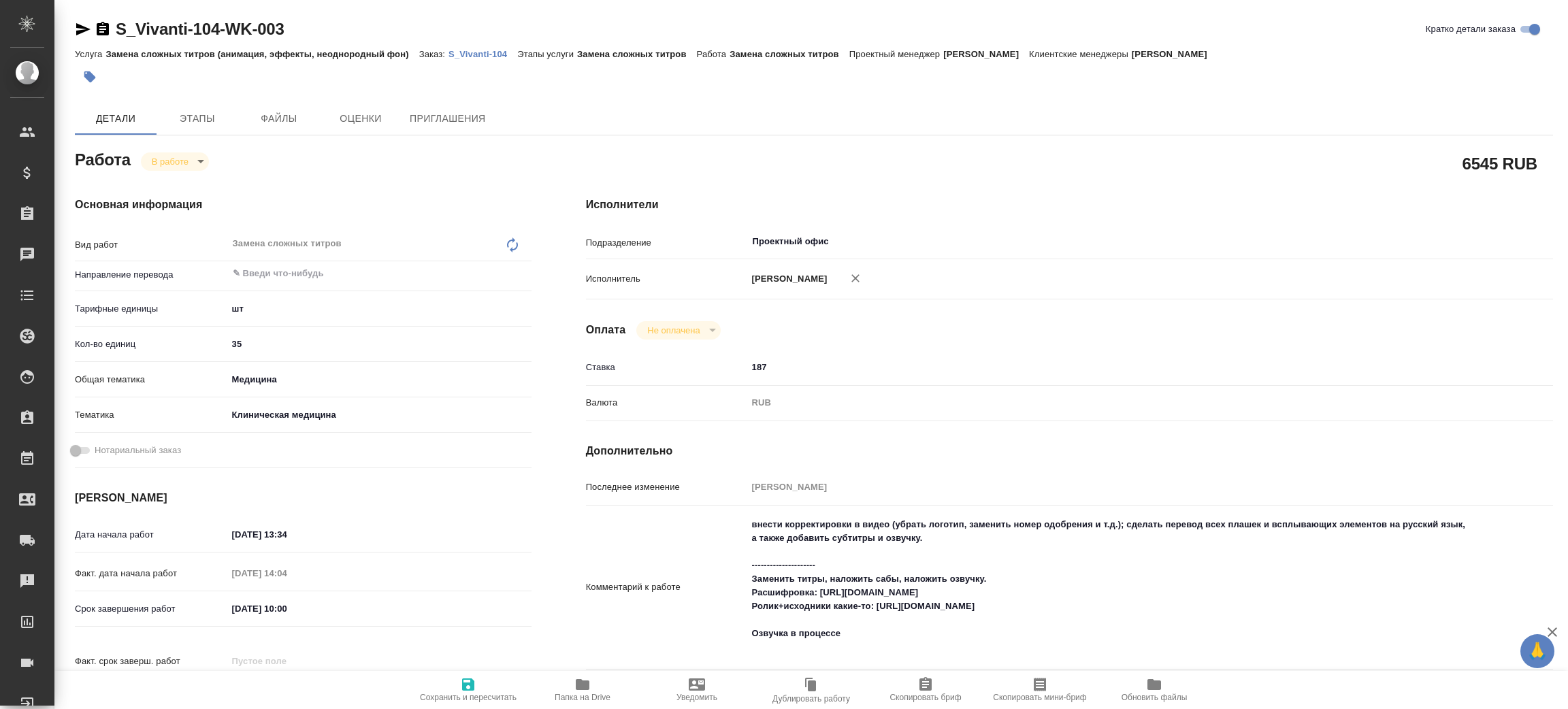
type textarea "x"
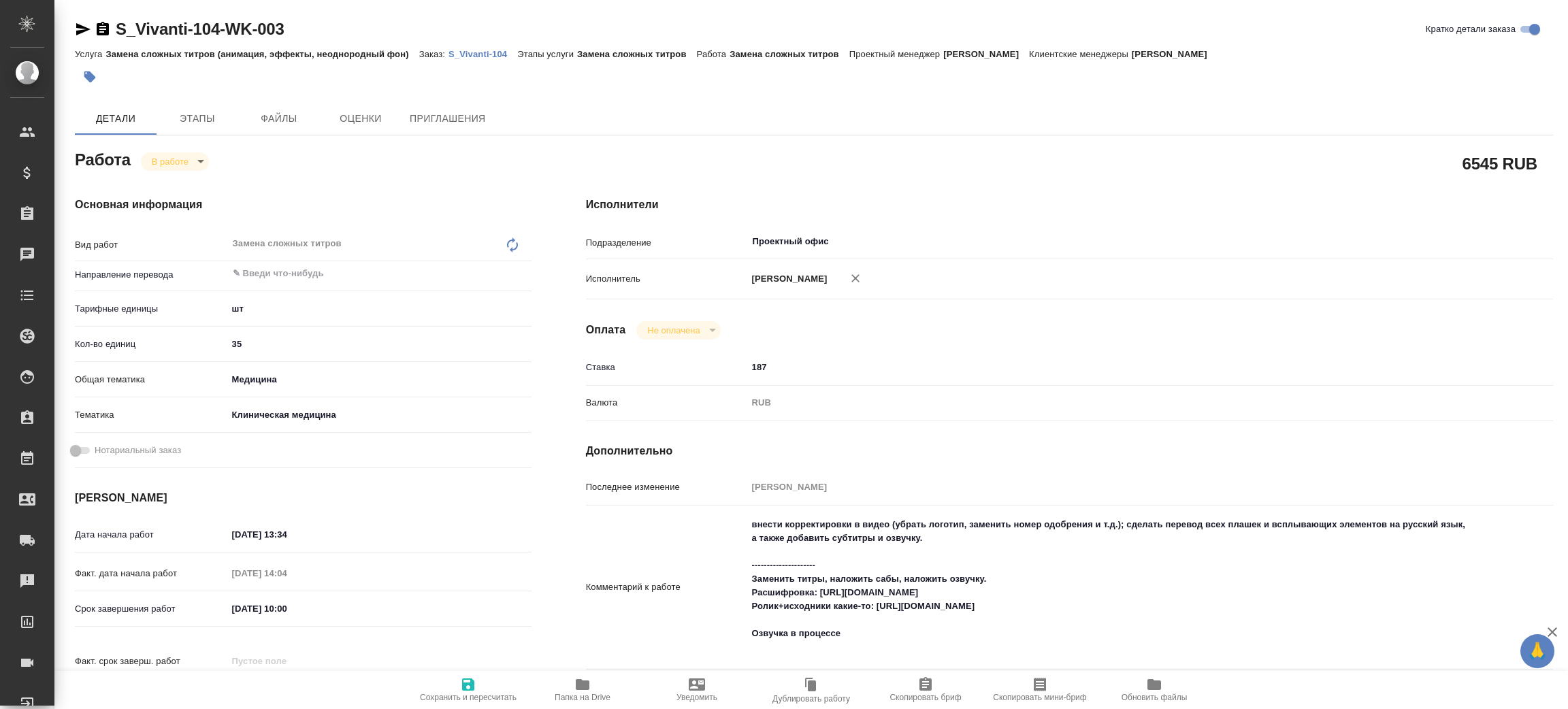
type textarea "x"
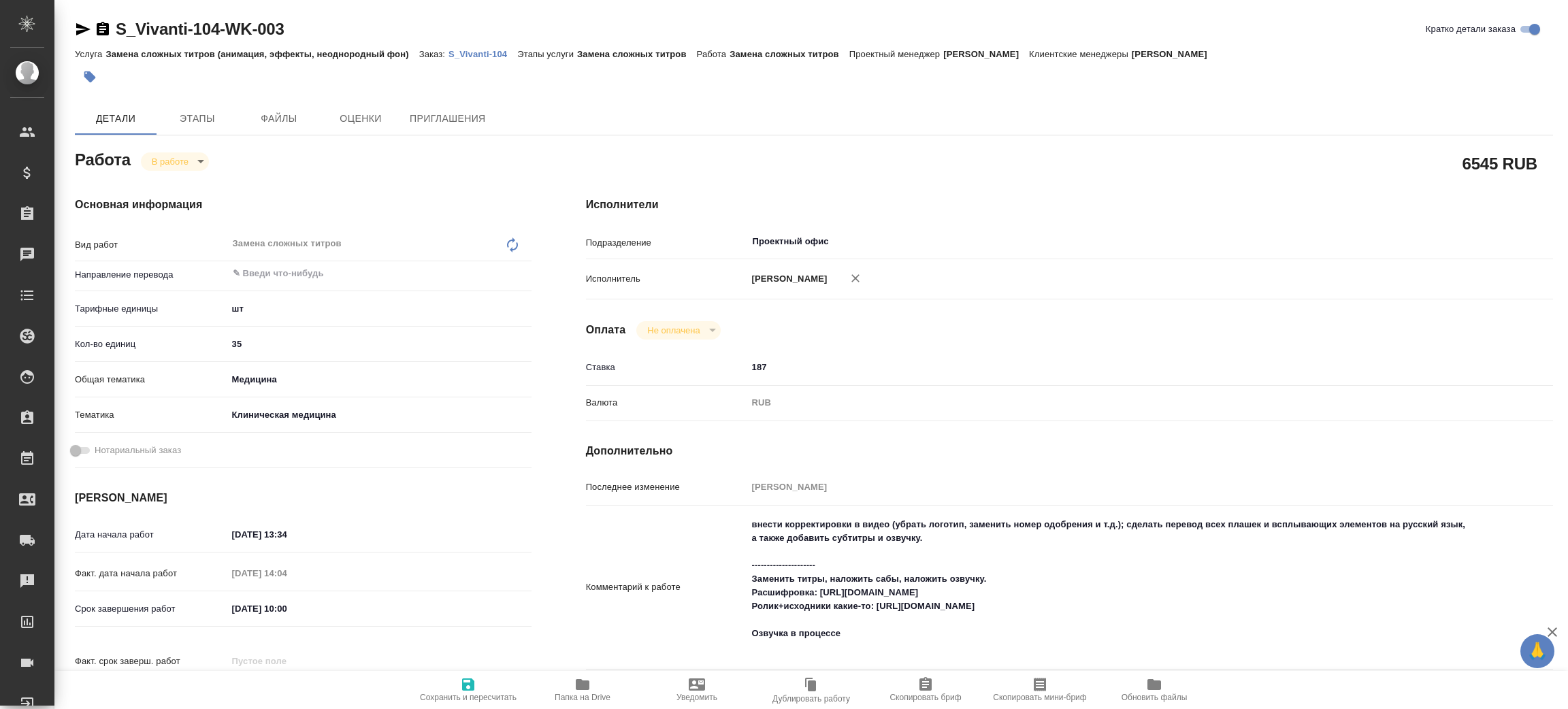
type textarea "x"
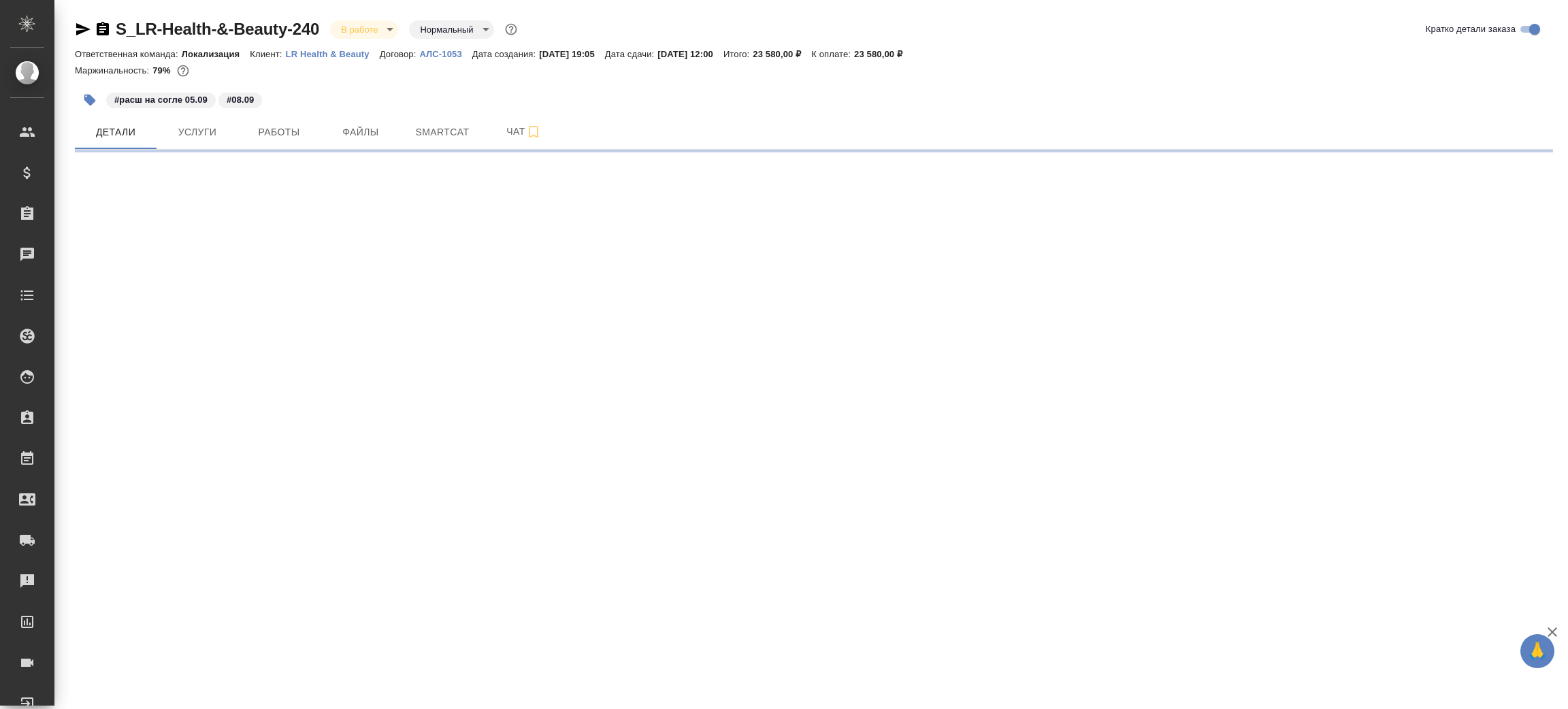
select select "RU"
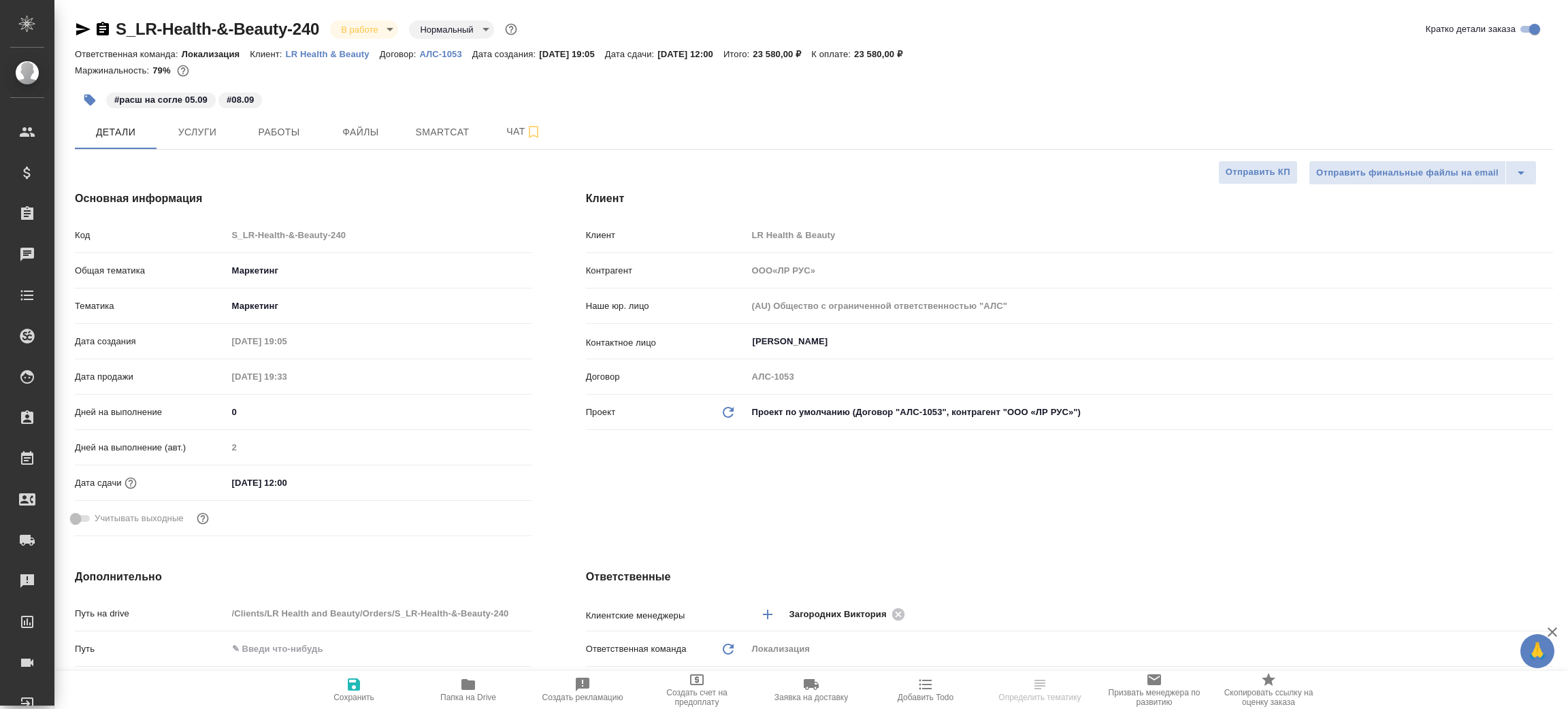
type input "ООО«ЛР РУС»"
type textarea "x"
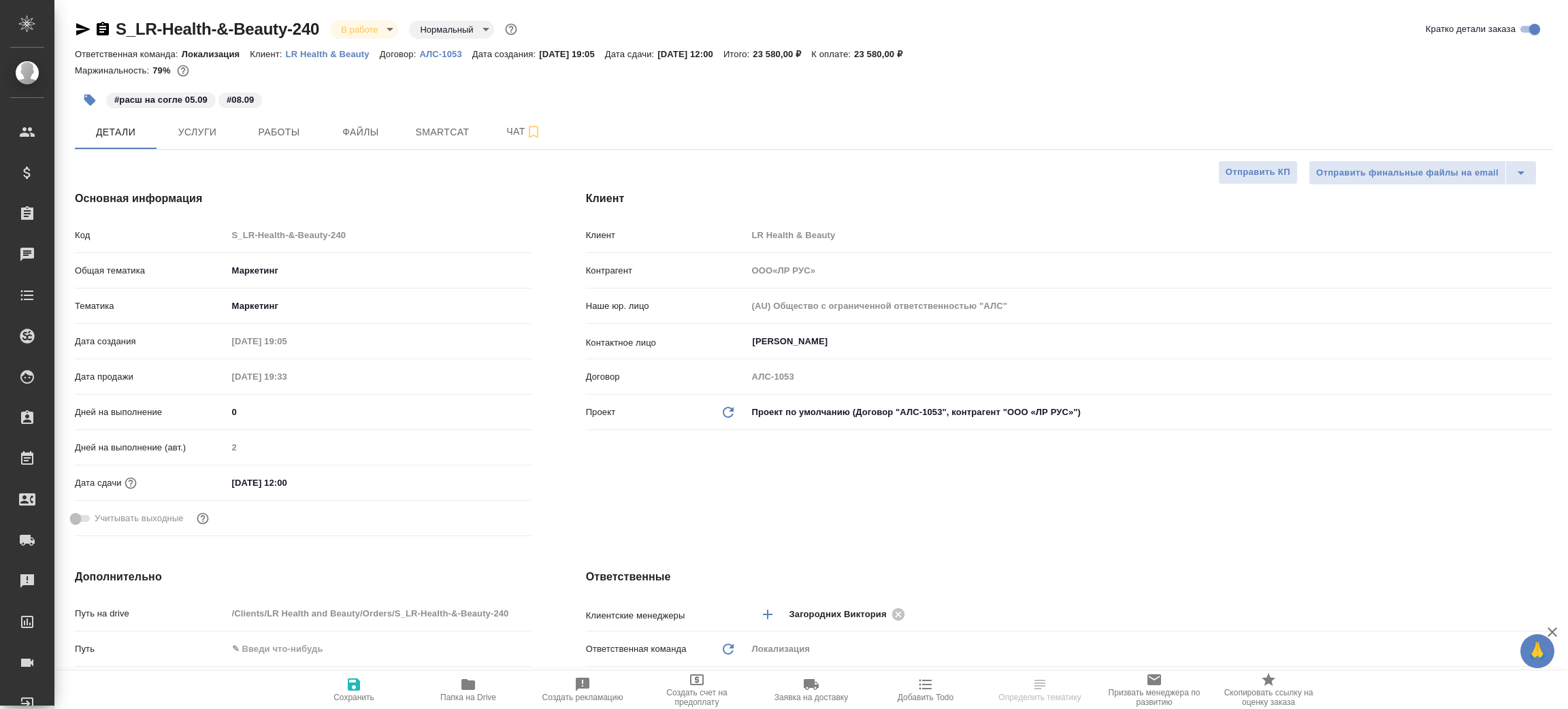
type textarea "x"
click at [471, 681] on icon "button" at bounding box center [468, 684] width 14 height 11
type input "ООО«ЛР РУС»"
type textarea "x"
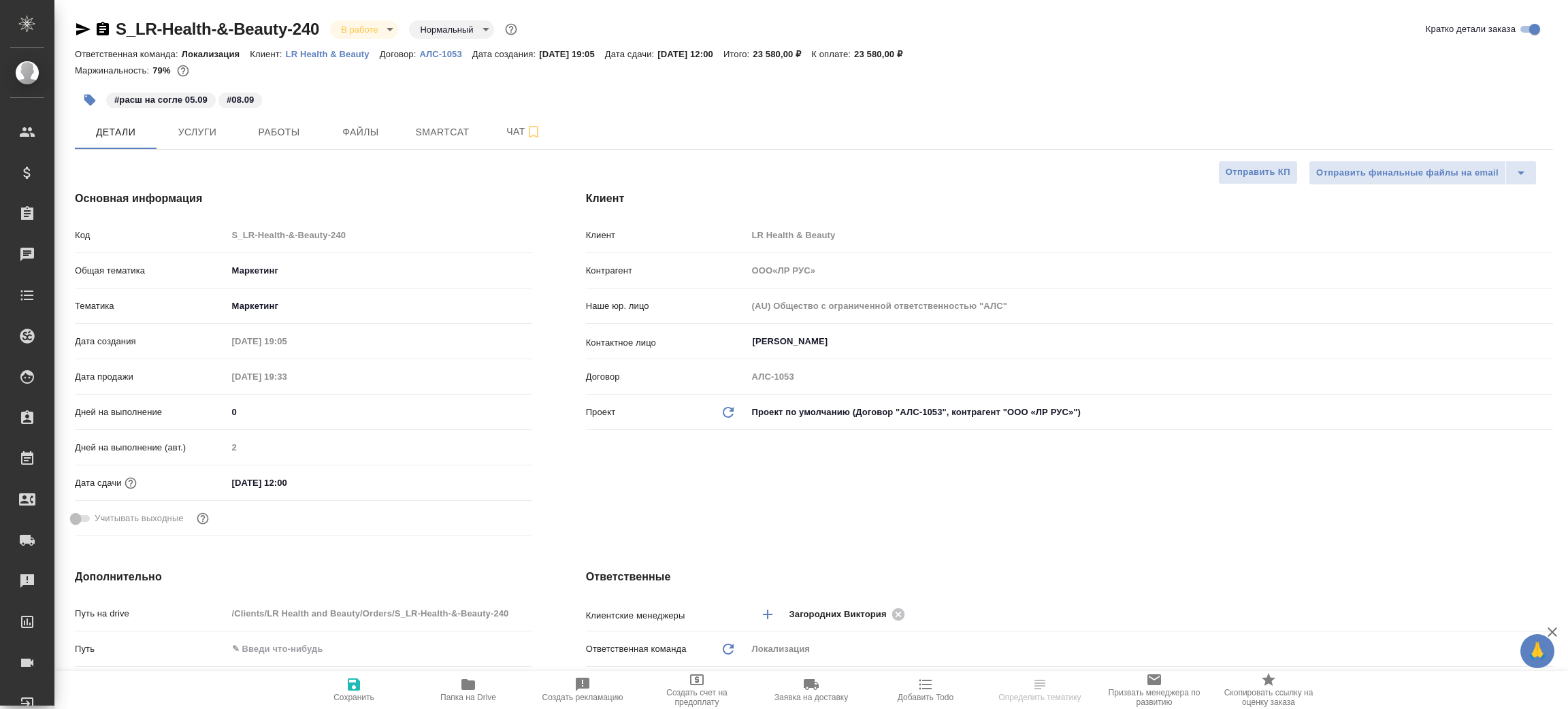
type textarea "x"
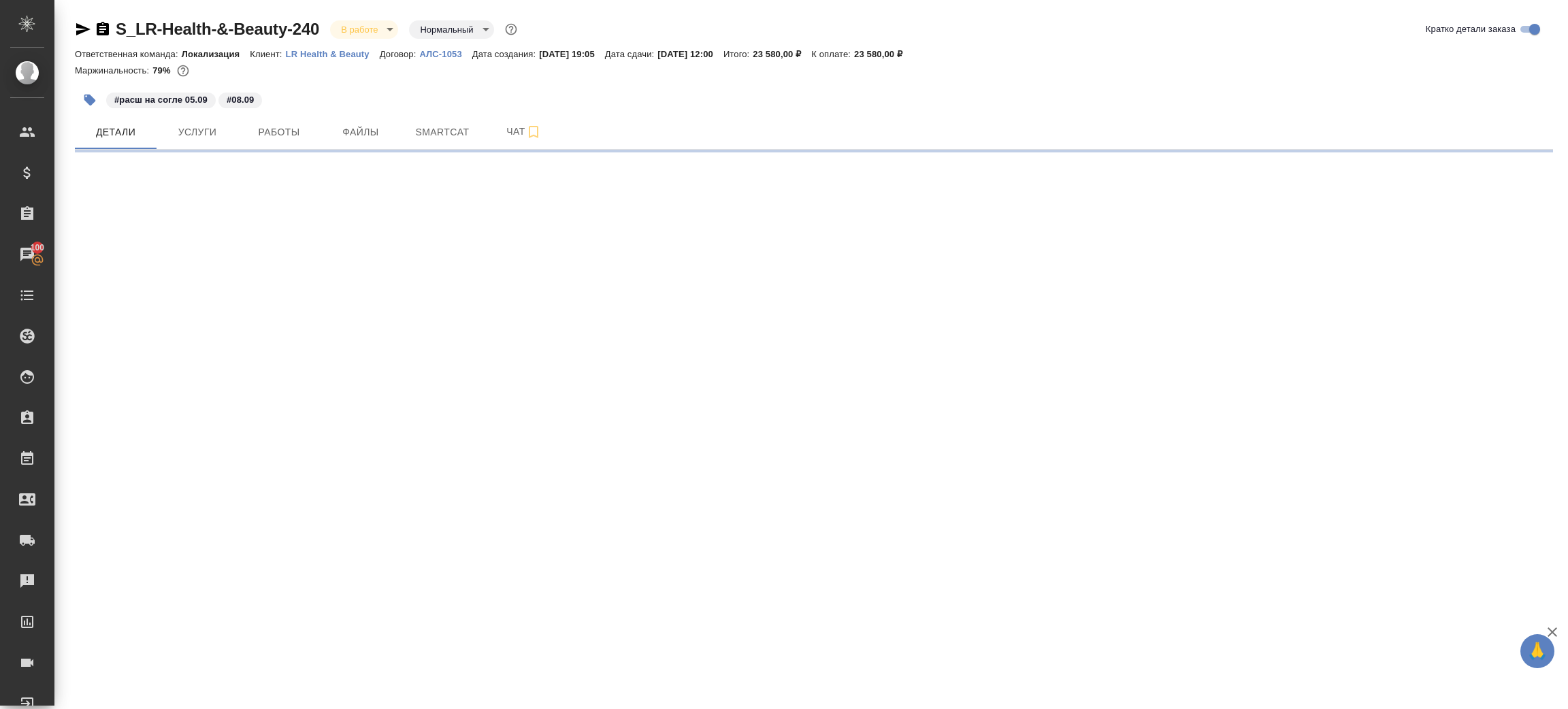
select select "RU"
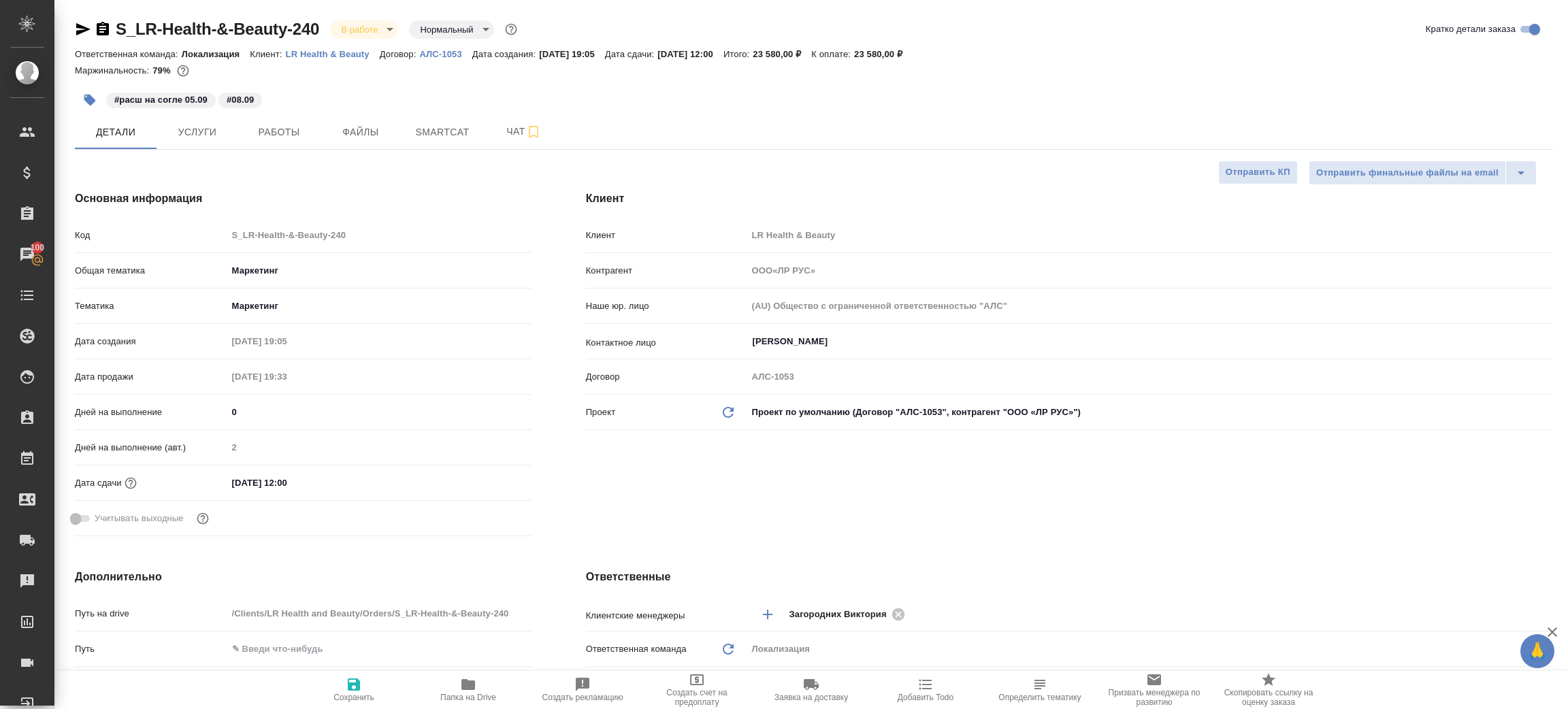
type input "ООО«ЛР РУС»"
type textarea "x"
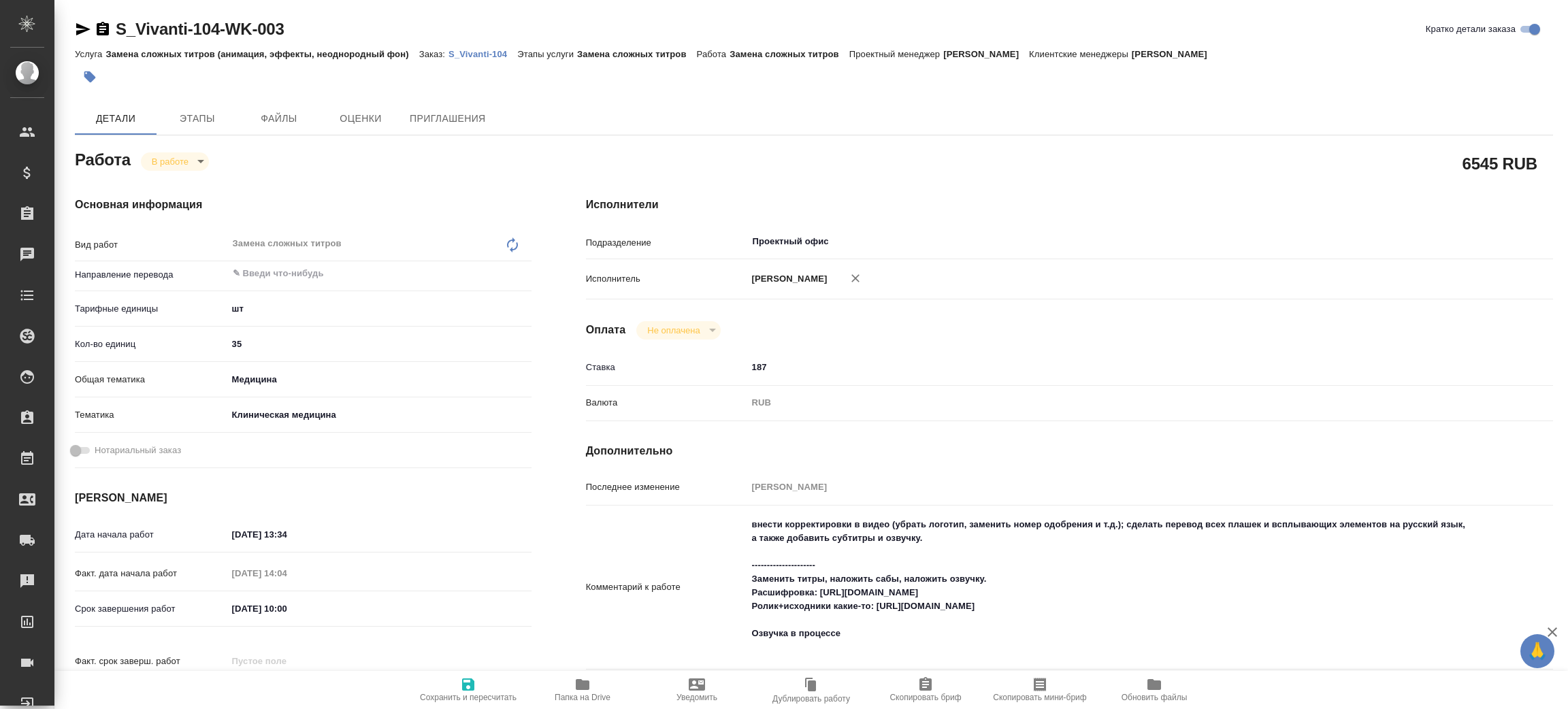
type textarea "x"
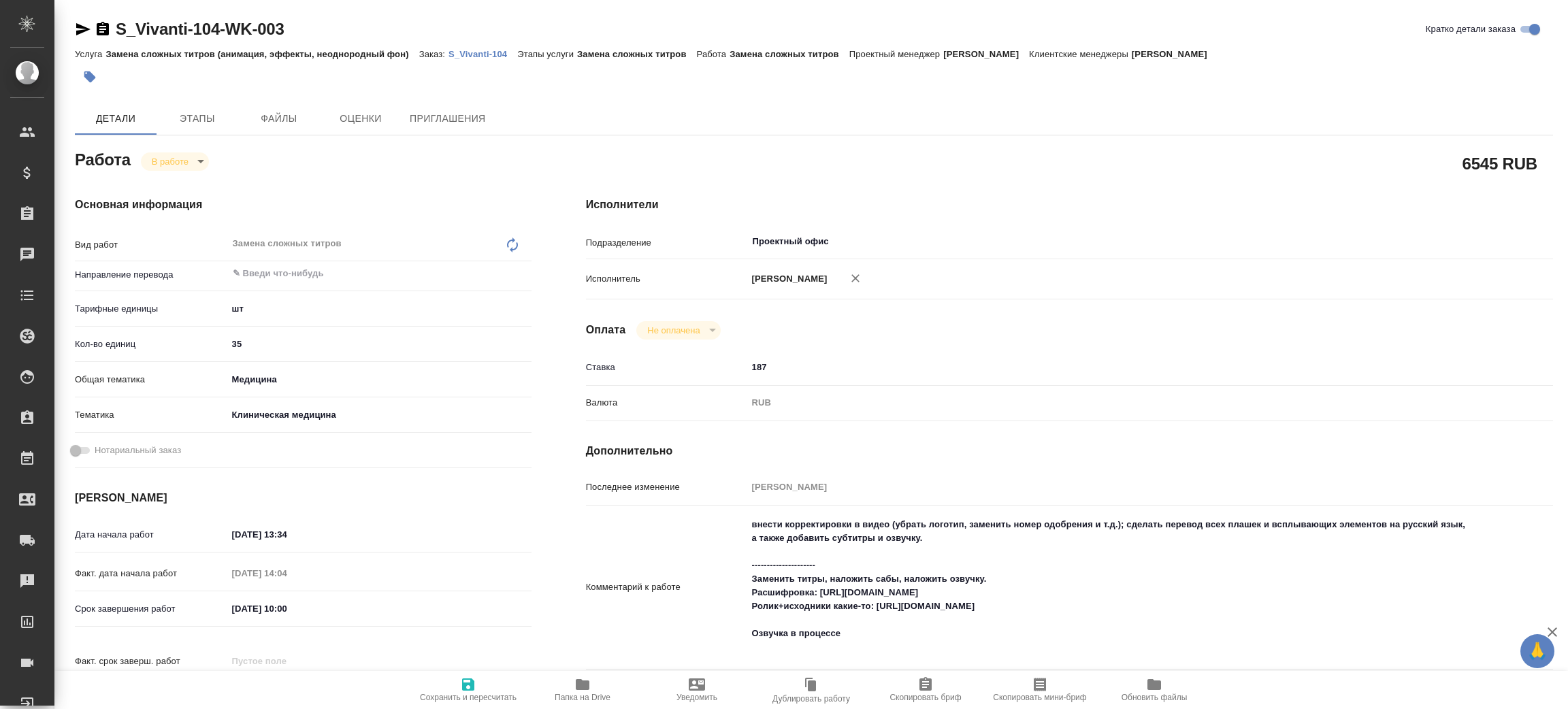
type textarea "x"
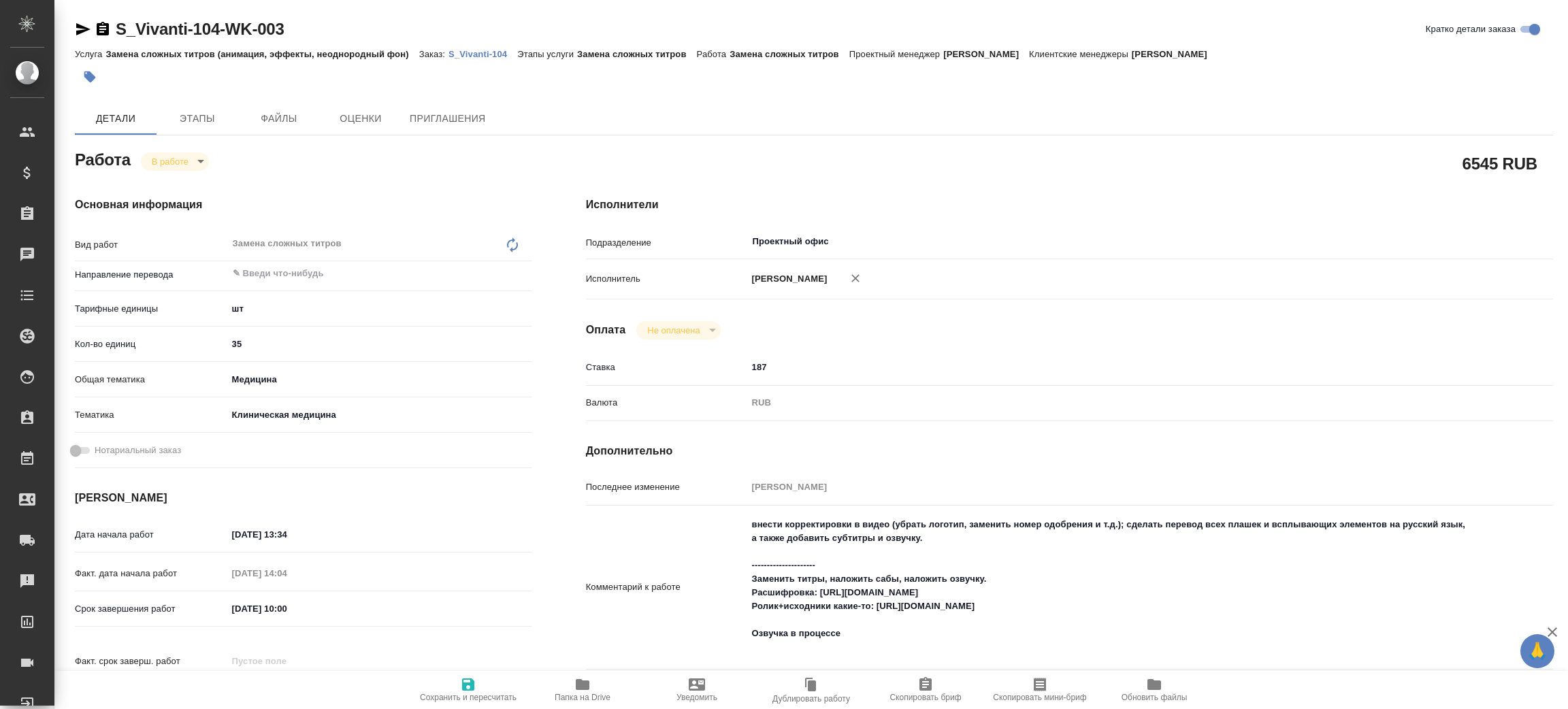
type textarea "x"
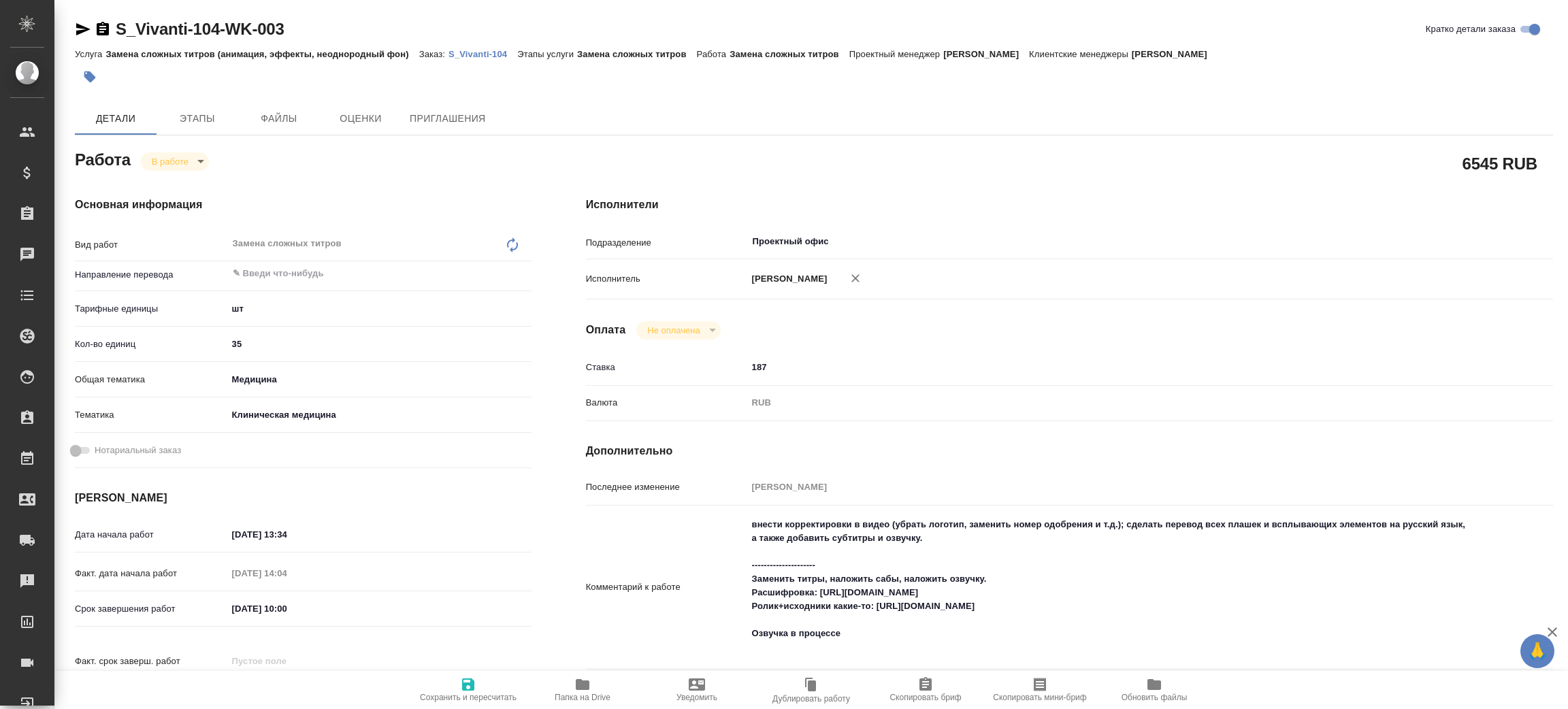
type textarea "x"
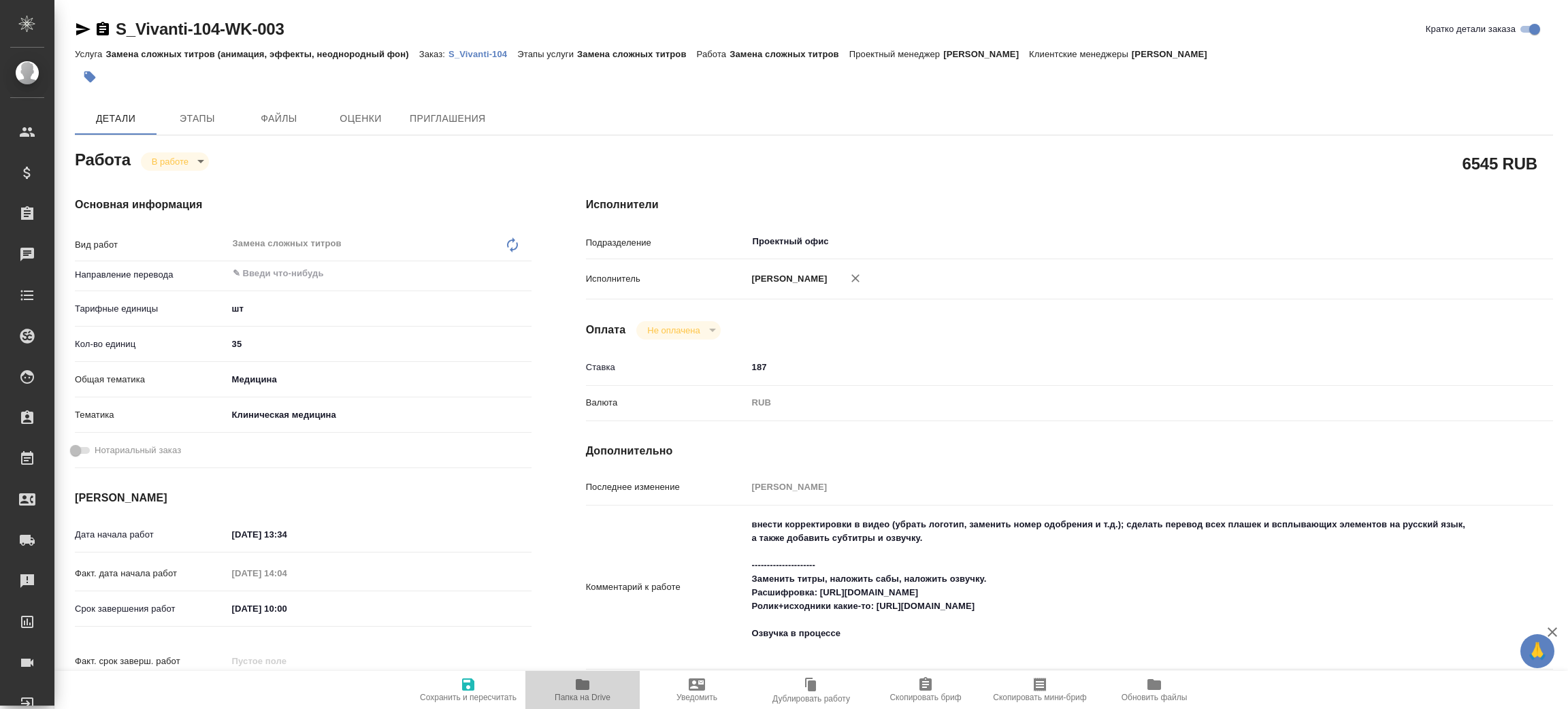
click at [588, 686] on icon "button" at bounding box center [582, 684] width 14 height 11
type textarea "x"
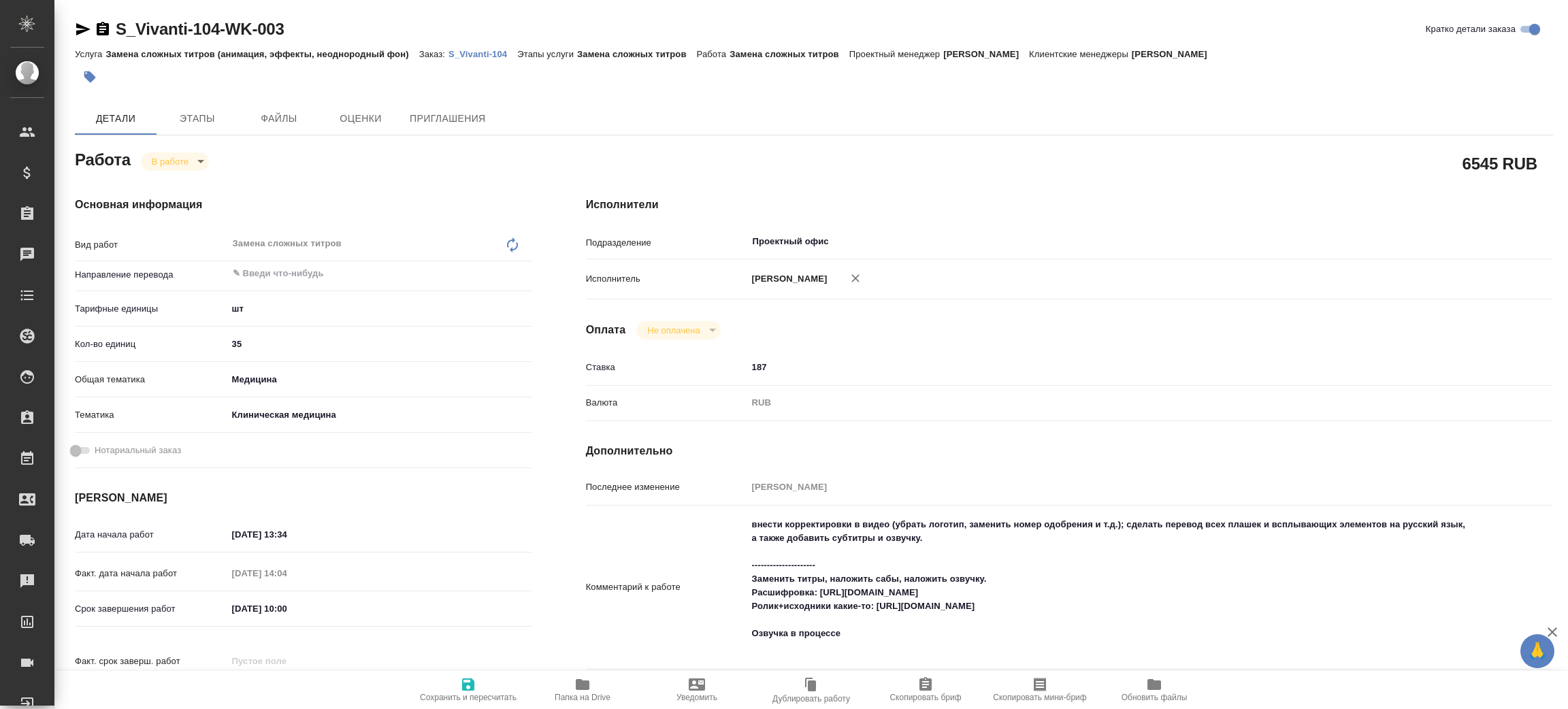
type textarea "x"
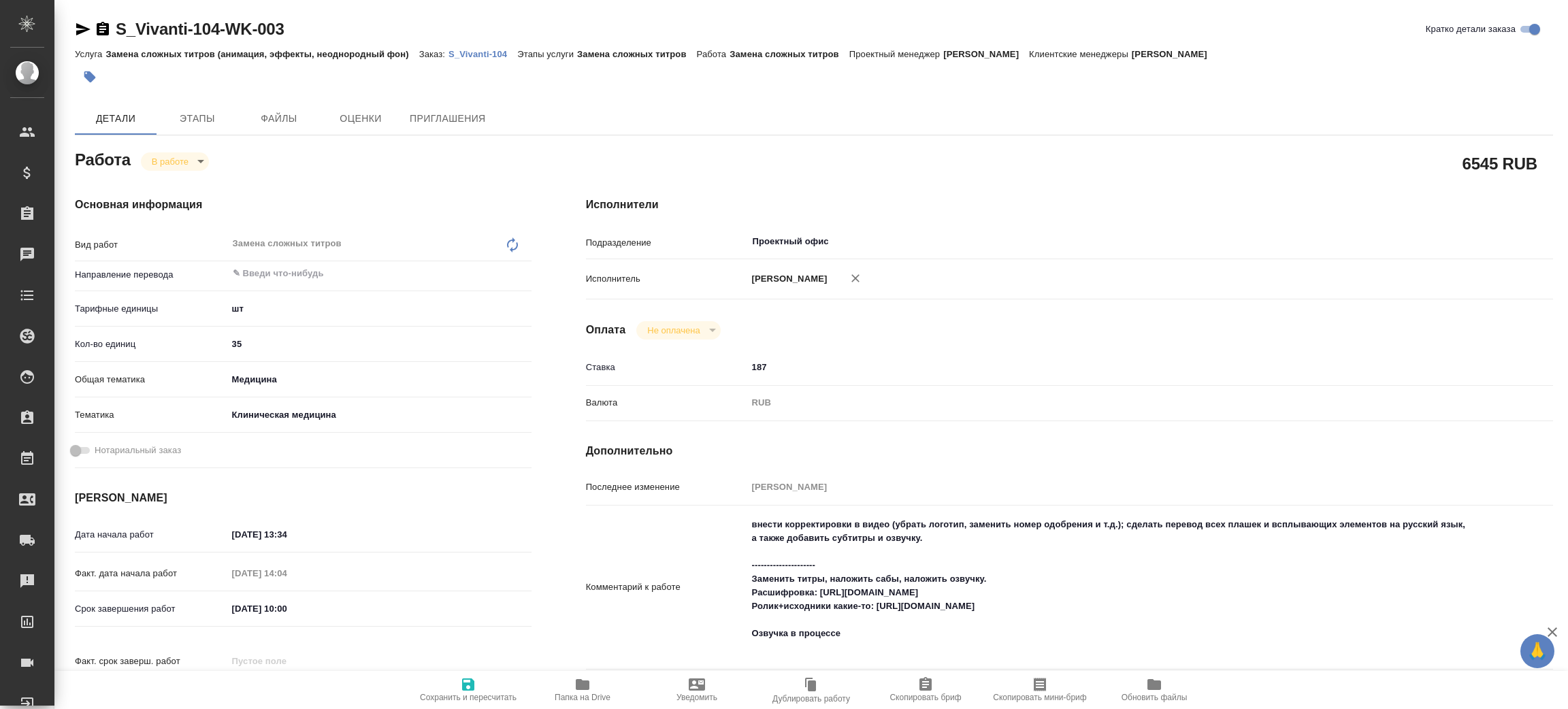
type textarea "x"
drag, startPoint x: 822, startPoint y: 590, endPoint x: 1092, endPoint y: 593, distance: 270.0
click at [1092, 593] on textarea "внести корректировки в видео (убрать логотип, заменить номер одобрения и т.д.);…" at bounding box center [1109, 586] width 724 height 146
click at [984, 242] on input "Проектный офис" at bounding box center [1087, 241] width 672 height 16
type textarea "x"
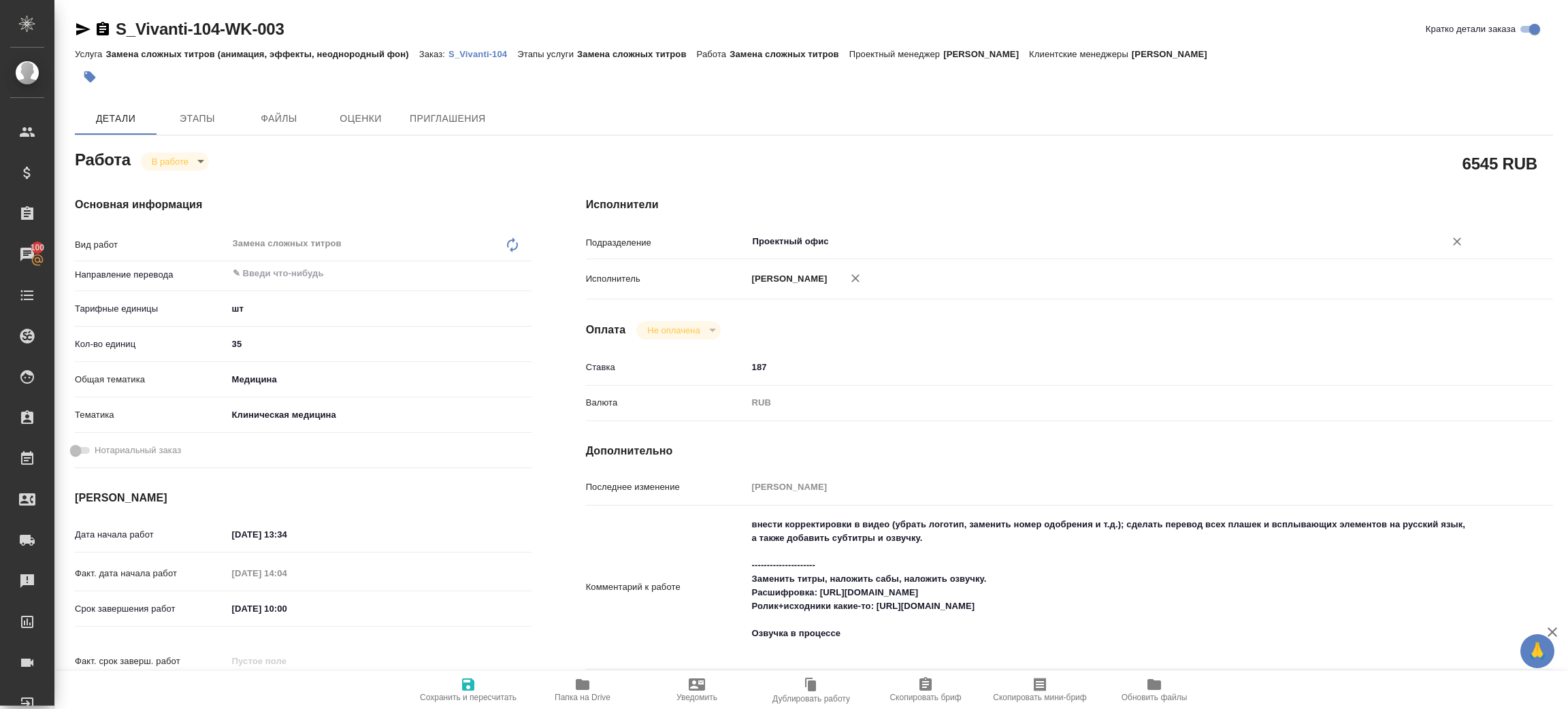
click at [980, 191] on div "Исполнители Подразделение Проектный офис ​ Исполнитель Зенков Алексей Оплата Не…" at bounding box center [1069, 461] width 1021 height 585
